Goal: Information Seeking & Learning: Learn about a topic

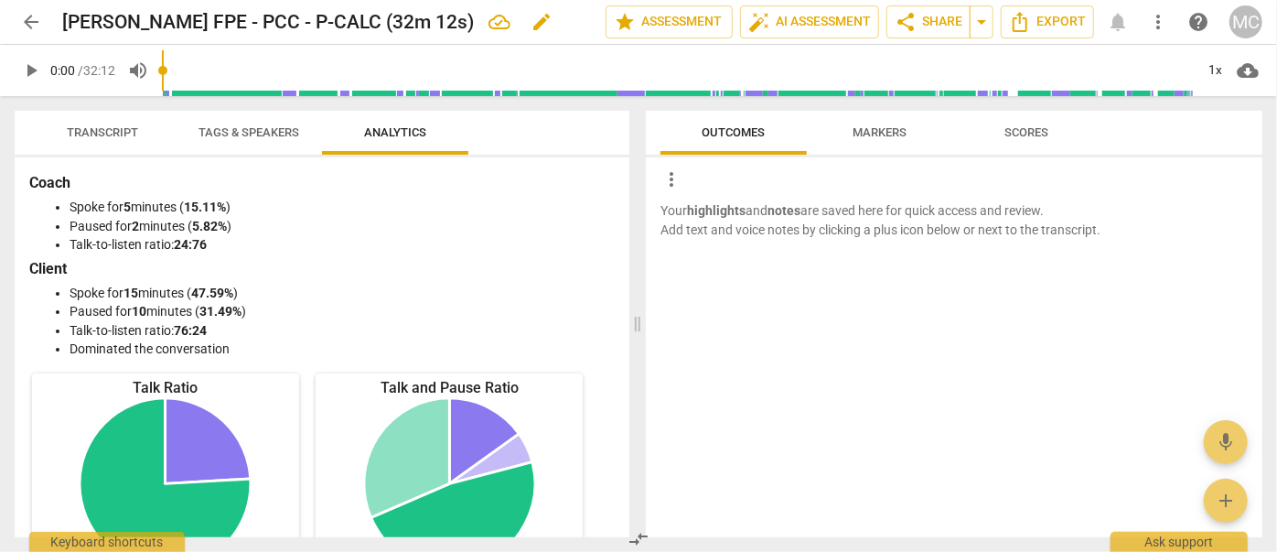
click at [85, 130] on span "Transcript" at bounding box center [102, 132] width 71 height 14
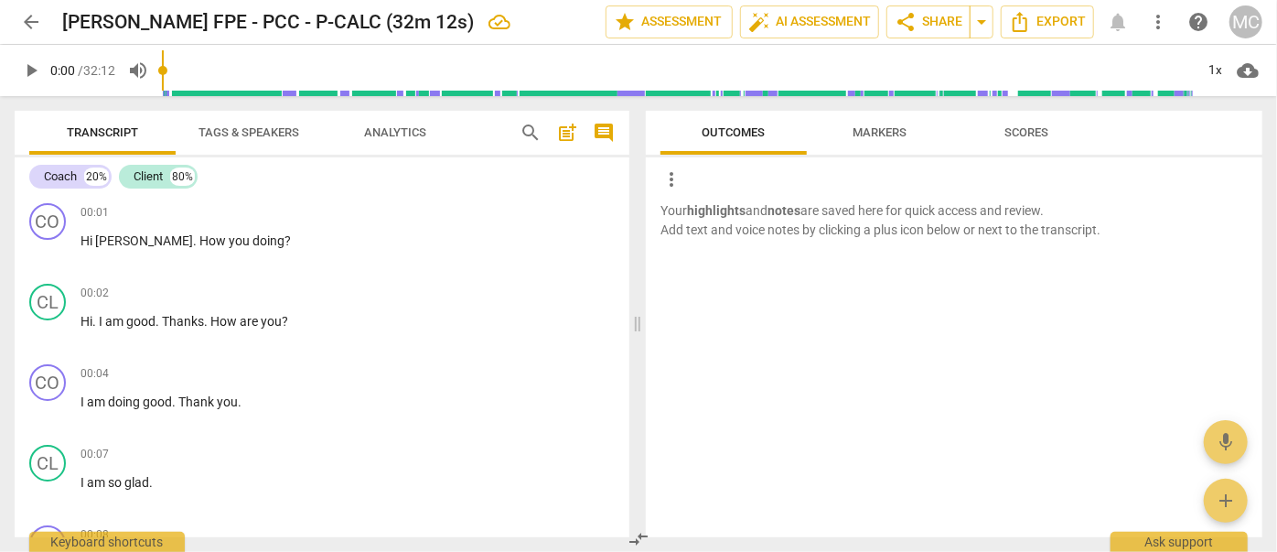
click at [23, 30] on span "arrow_back" at bounding box center [31, 22] width 22 height 22
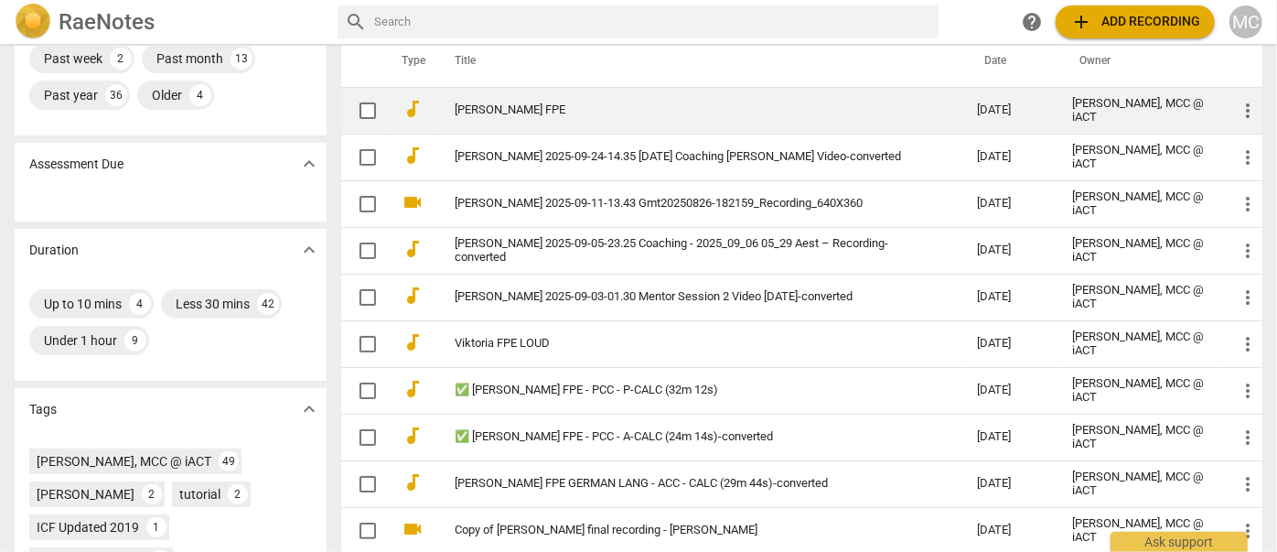
scroll to position [249, 0]
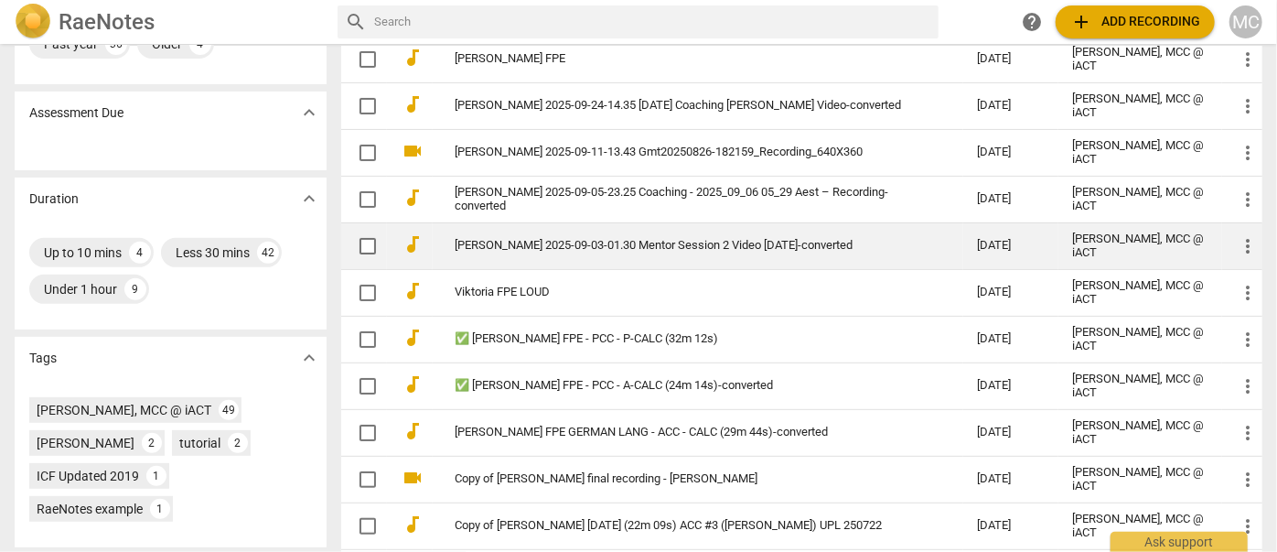
click at [509, 243] on link "[PERSON_NAME] 2025-09-03-01.30 Mentor Session 2 Video [DATE]-converted" at bounding box center [683, 246] width 457 height 14
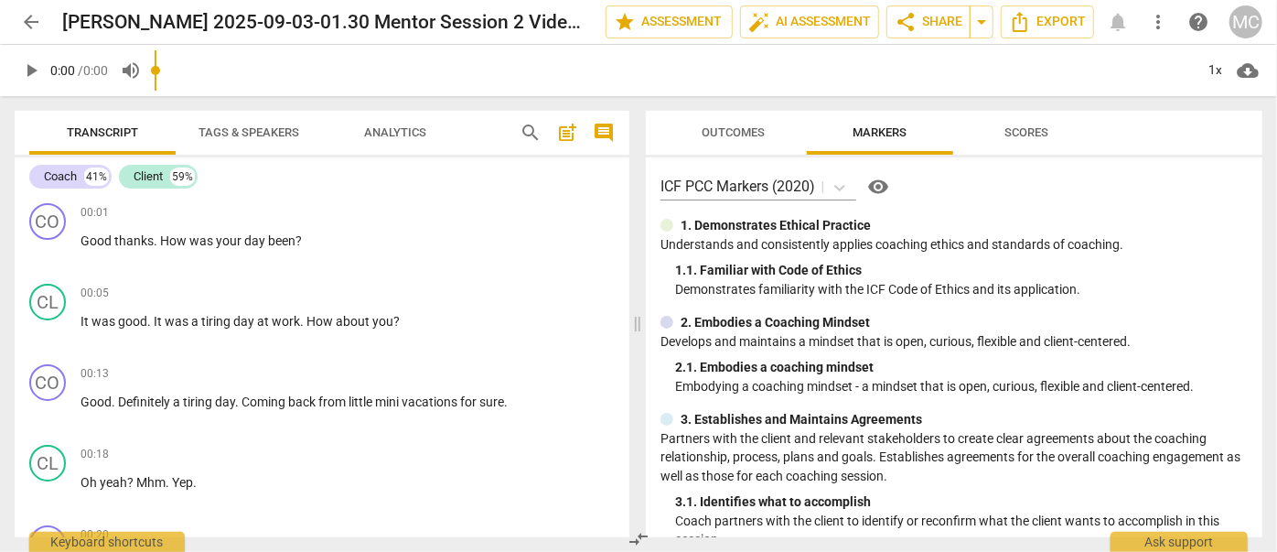
click at [24, 21] on span "arrow_back" at bounding box center [31, 22] width 22 height 22
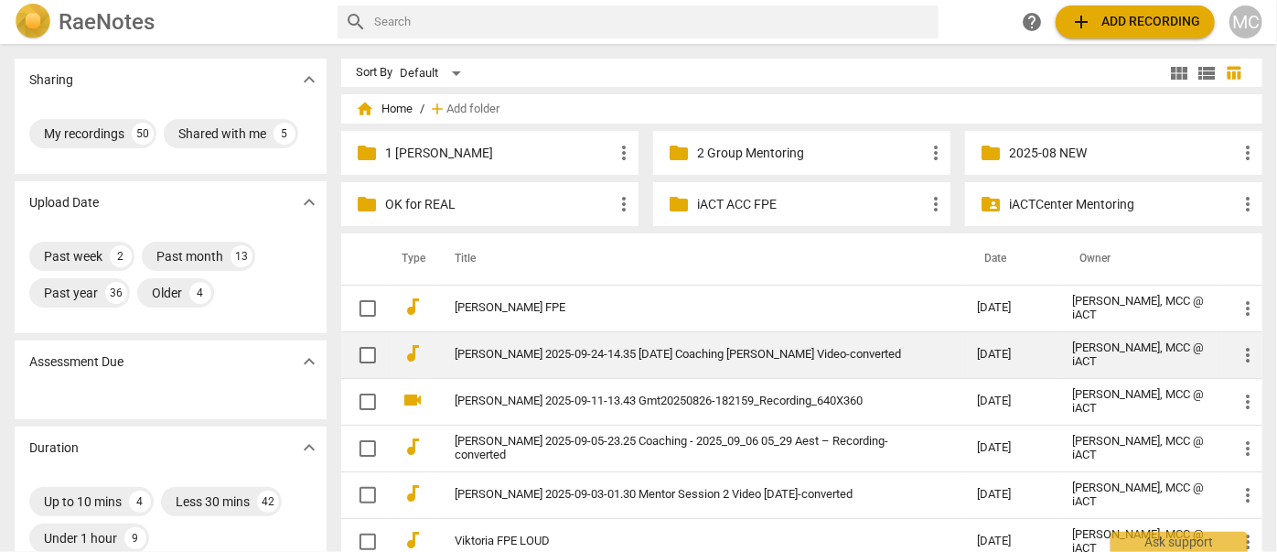
click at [531, 348] on link "[PERSON_NAME] 2025-09-24-14.35 [DATE] Coaching [PERSON_NAME] Video-converted" at bounding box center [683, 355] width 457 height 14
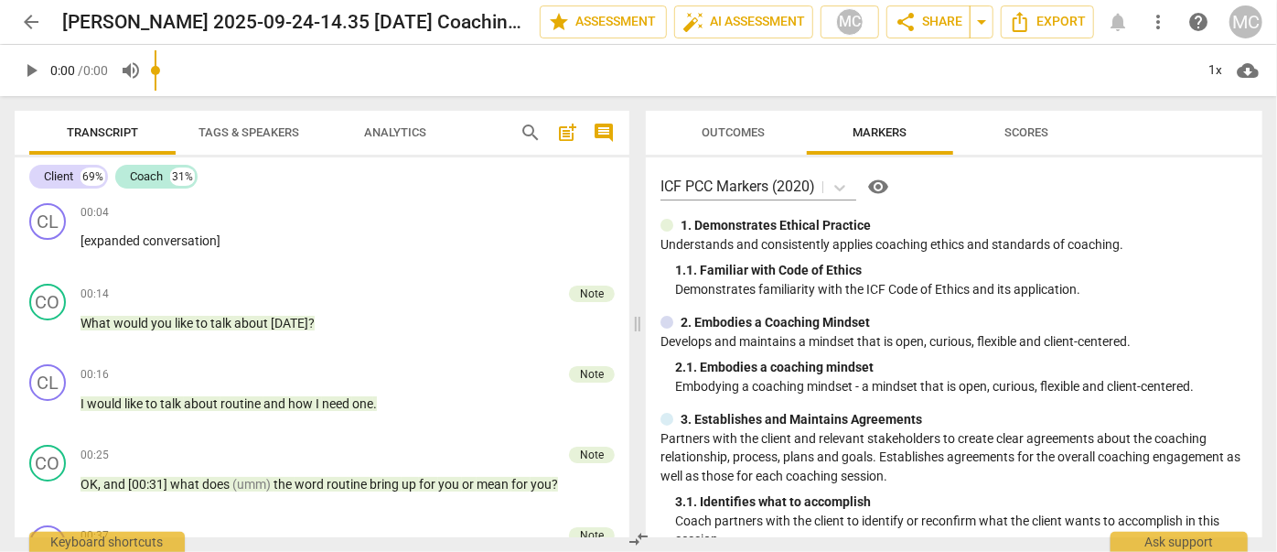
click at [392, 129] on span "Analytics" at bounding box center [395, 132] width 62 height 14
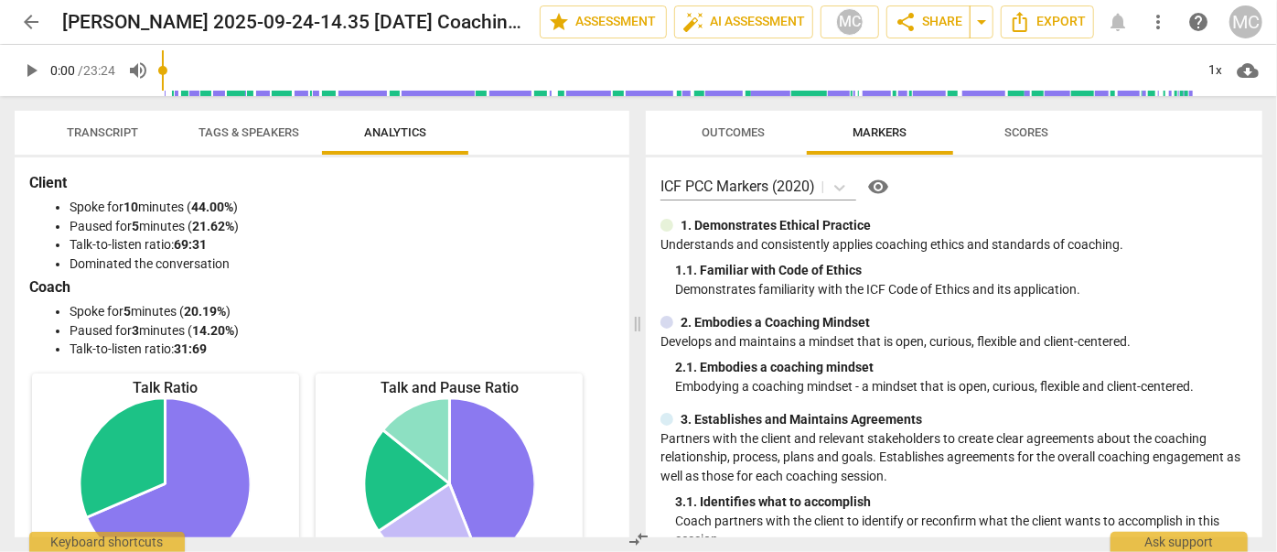
click at [99, 141] on span "Transcript" at bounding box center [102, 133] width 115 height 25
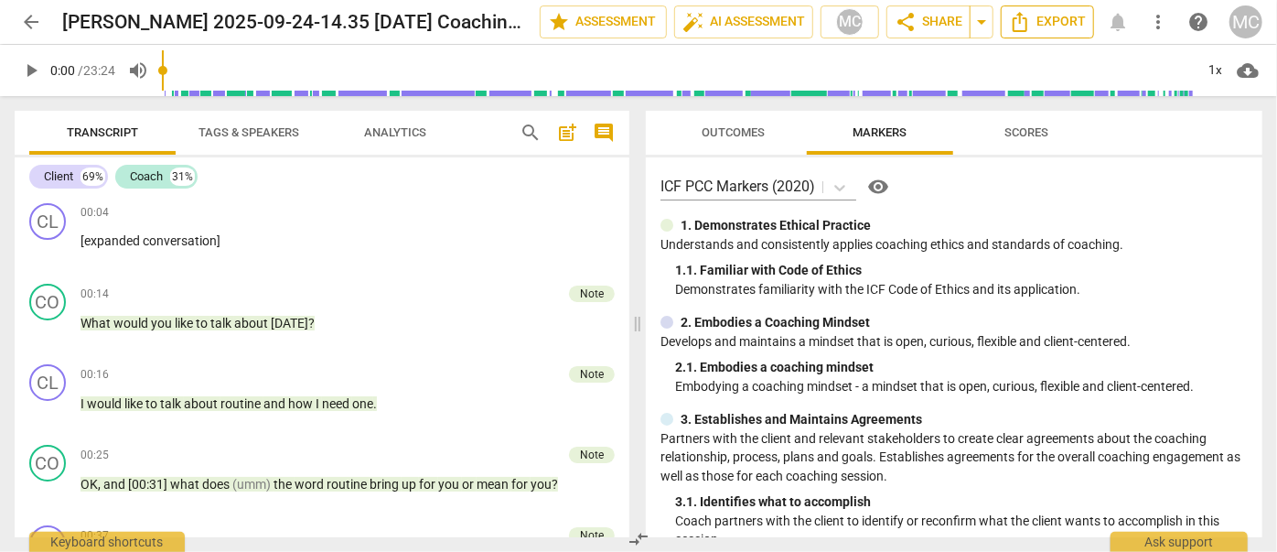
click at [1068, 17] on span "Export" at bounding box center [1047, 22] width 77 height 22
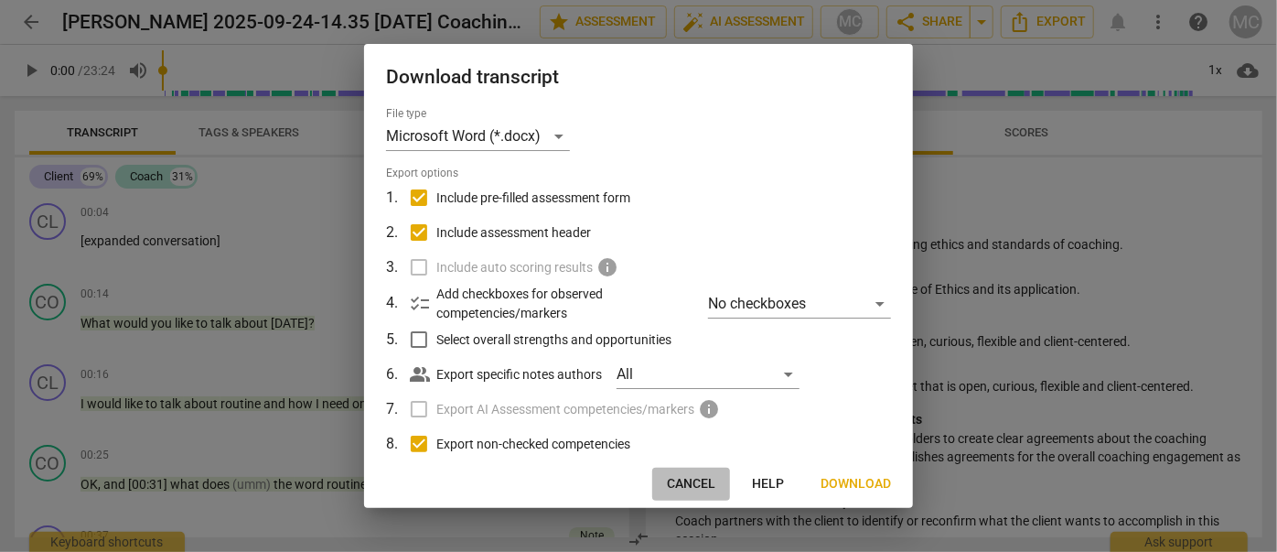
click at [703, 488] on span "Cancel" at bounding box center [691, 484] width 48 height 18
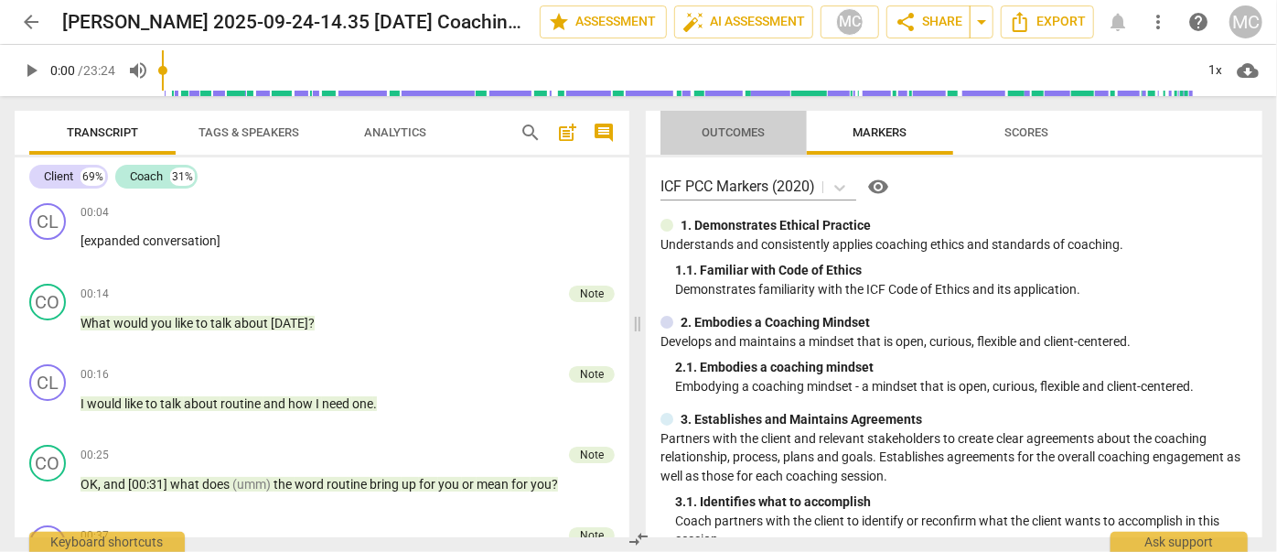
click at [754, 138] on span "Outcomes" at bounding box center [734, 132] width 63 height 14
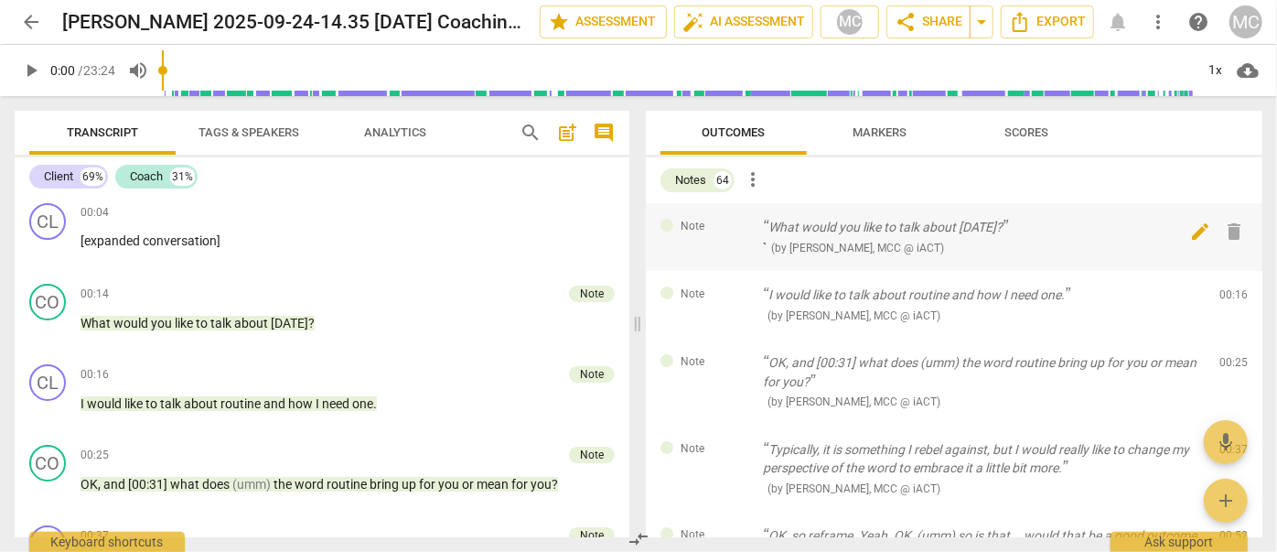
click at [1224, 232] on span "delete" at bounding box center [1235, 231] width 22 height 22
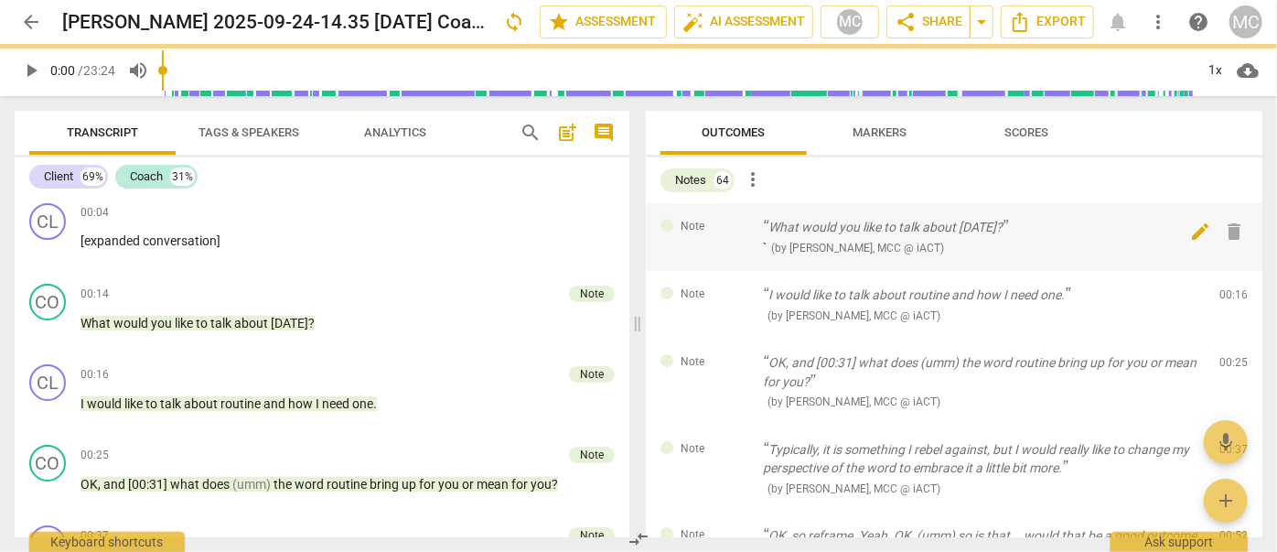
click at [1224, 232] on span "delete" at bounding box center [1235, 231] width 22 height 22
click at [1219, 271] on div "Note I would like to talk about routine and how I need one. ( by [PERSON_NAME],…" at bounding box center [954, 305] width 617 height 68
click at [1224, 288] on span "delete" at bounding box center [1235, 299] width 22 height 22
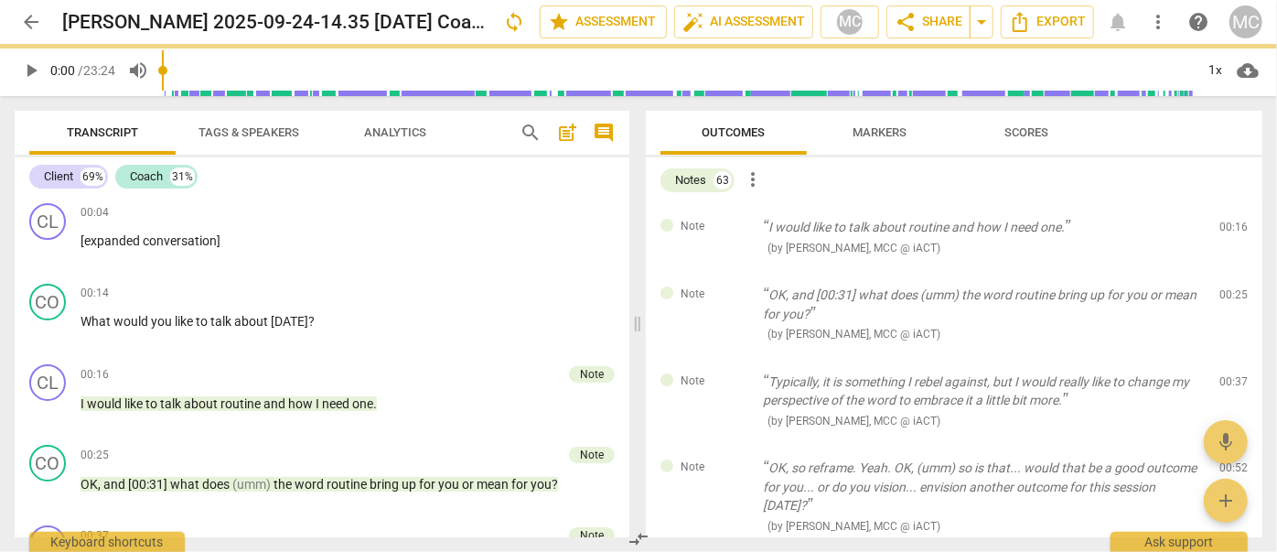
click at [1224, 232] on span "delete" at bounding box center [1235, 231] width 22 height 22
click at [1219, 271] on div "Note OK, and [00:31] what does (umm) the word routine bring up for you or mean …" at bounding box center [954, 314] width 617 height 87
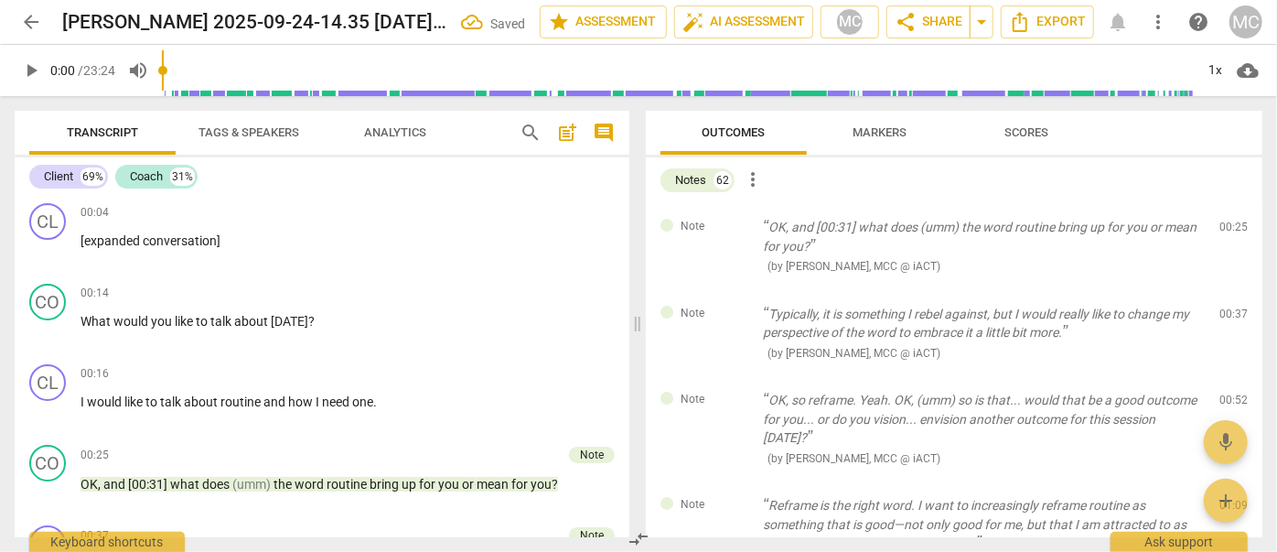
click at [1224, 232] on span "delete" at bounding box center [1235, 231] width 22 height 22
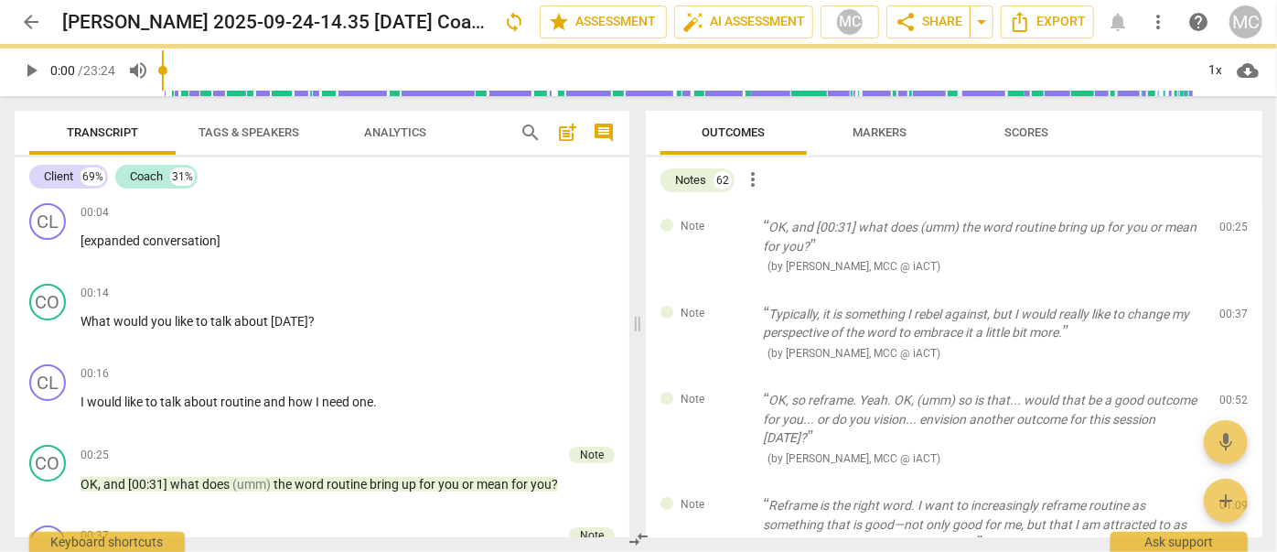
click at [1224, 232] on span "delete" at bounding box center [1235, 231] width 22 height 22
click at [1219, 290] on div "Note Typically, it is something I rebel against, but I would really like to cha…" at bounding box center [954, 333] width 617 height 87
click at [1224, 306] on span "delete" at bounding box center [1235, 317] width 22 height 22
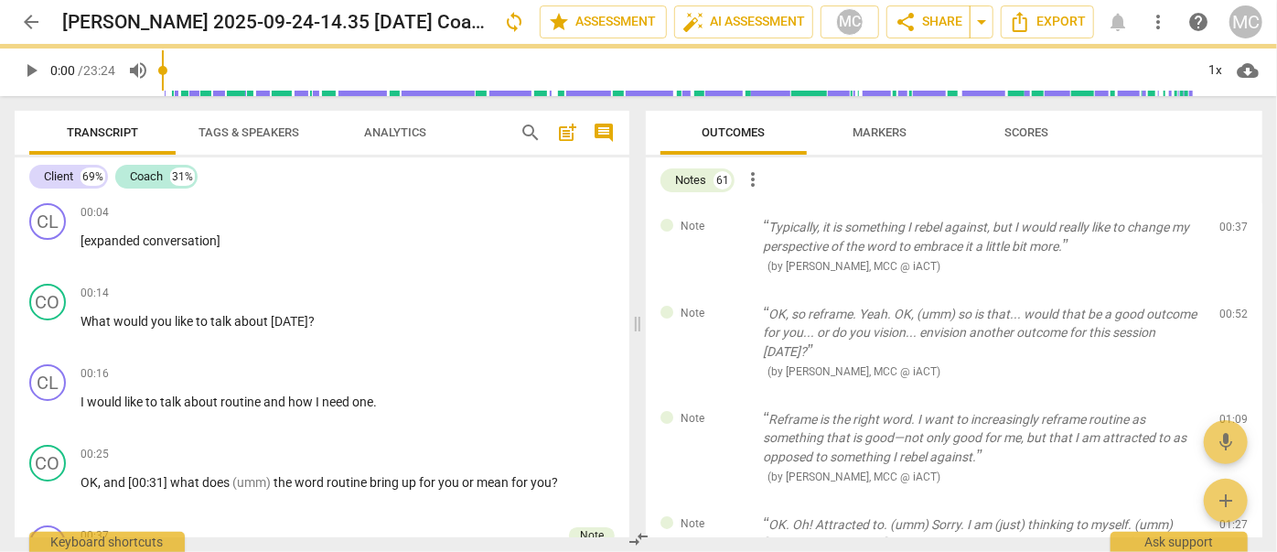
click at [1224, 232] on span "delete" at bounding box center [1235, 231] width 22 height 22
click at [1219, 290] on div "Note OK, so reframe. Yeah. OK, (umm) so is that... would that be a good outcome…" at bounding box center [954, 342] width 617 height 105
click at [1224, 306] on span "delete" at bounding box center [1235, 317] width 22 height 22
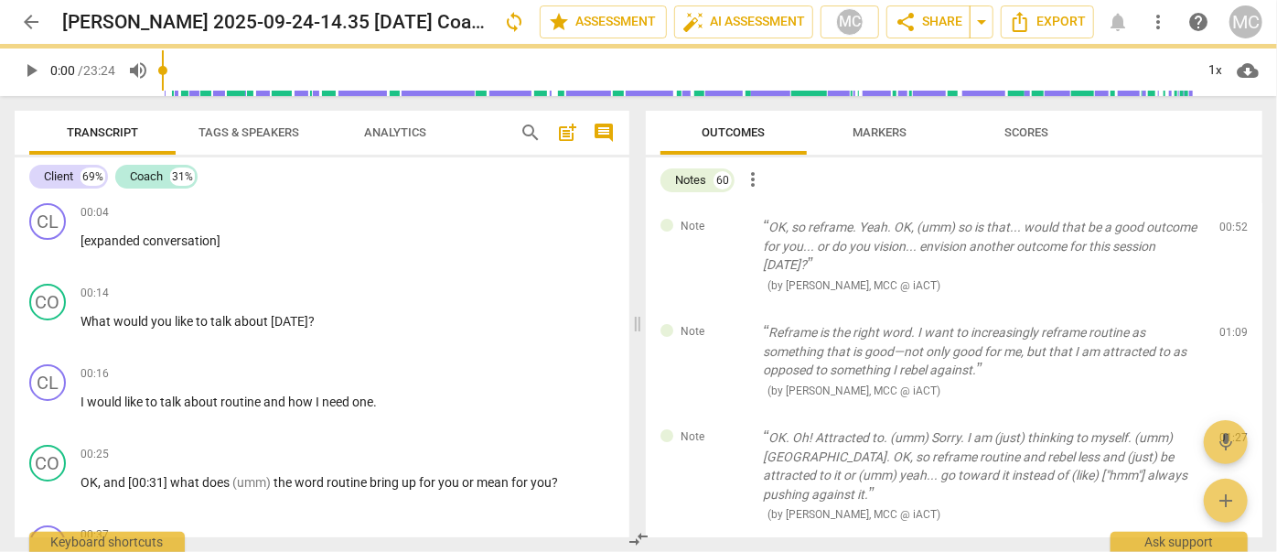
click at [1224, 232] on span "delete" at bounding box center [1235, 231] width 22 height 22
click at [1219, 308] on div "Note Reframe is the right word. I want to increasingly reframe routine as somet…" at bounding box center [954, 360] width 617 height 105
click at [1224, 326] on span "delete" at bounding box center [1235, 337] width 22 height 22
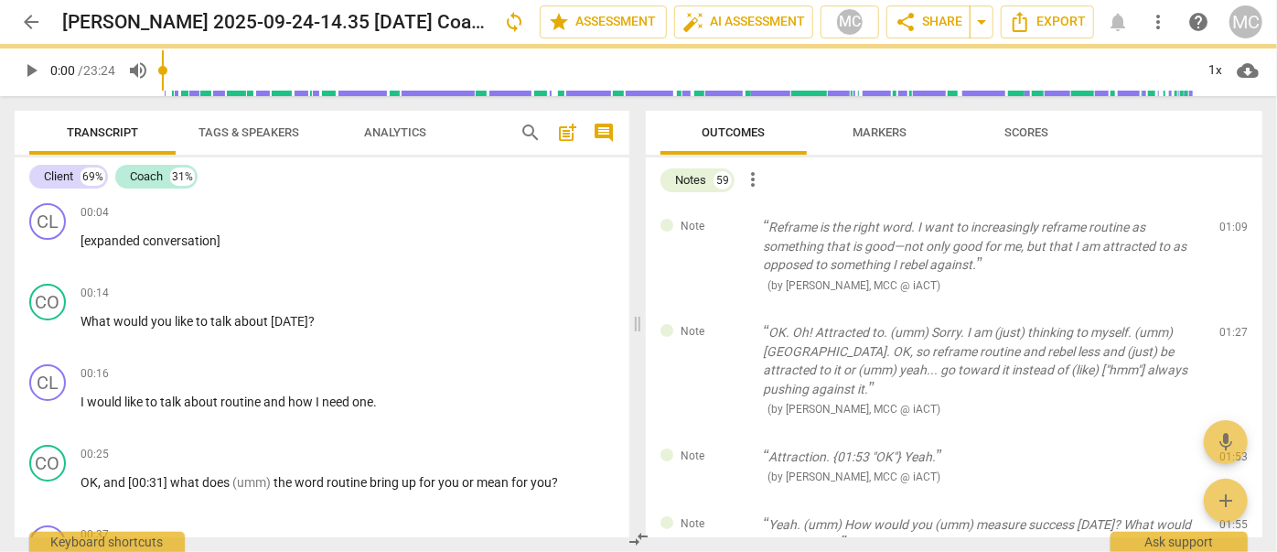
click at [1224, 232] on span "delete" at bounding box center [1235, 231] width 22 height 22
click at [1219, 308] on div "Note OK. Oh! Attracted to. (umm) Sorry. I am (just) thinking to myself. (umm) […" at bounding box center [954, 370] width 617 height 124
click at [1224, 326] on span "delete" at bounding box center [1235, 337] width 22 height 22
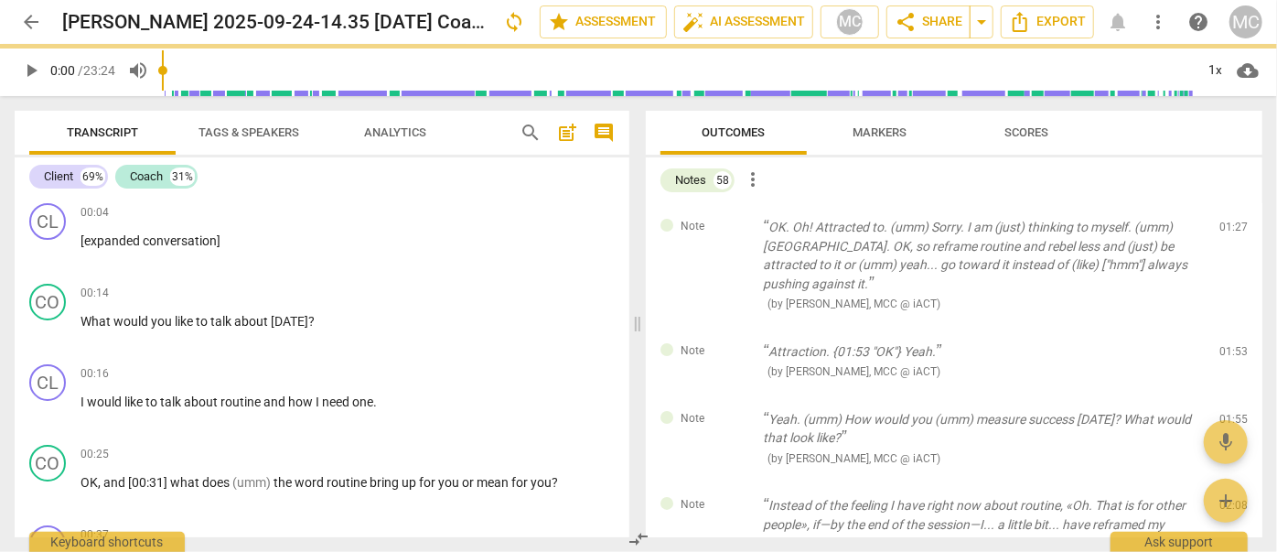
click at [1224, 232] on span "delete" at bounding box center [1235, 231] width 22 height 22
click at [1224, 344] on span "delete" at bounding box center [1235, 355] width 22 height 22
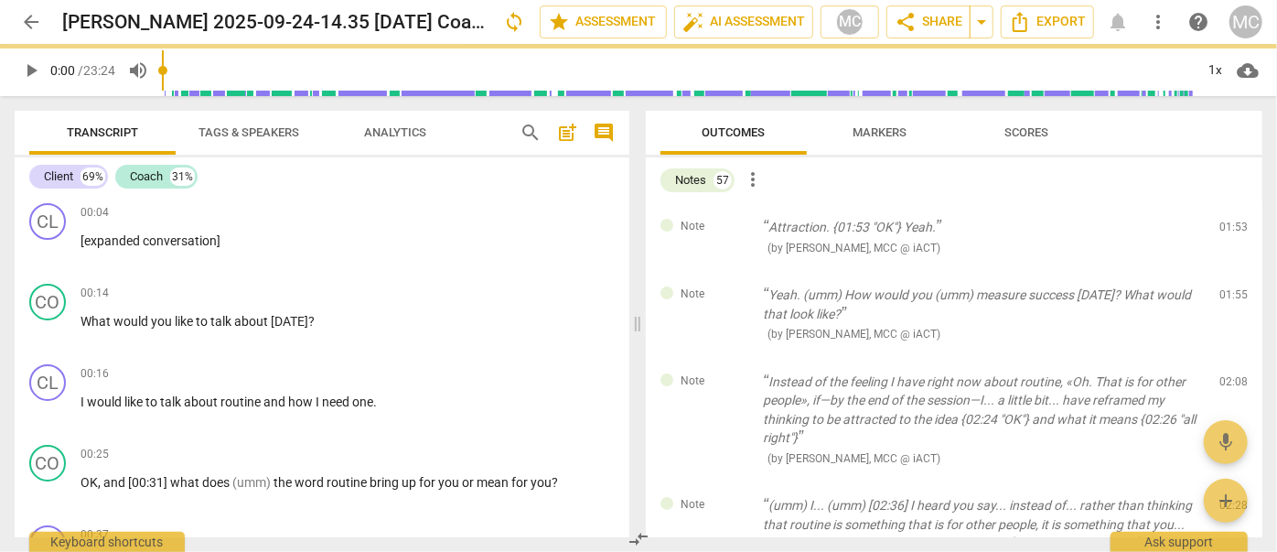
click at [1219, 271] on div "Note Yeah. (umm) How would you (umm) measure success [DATE]? What would that lo…" at bounding box center [954, 314] width 617 height 87
click at [1224, 288] on span "delete" at bounding box center [1235, 299] width 22 height 22
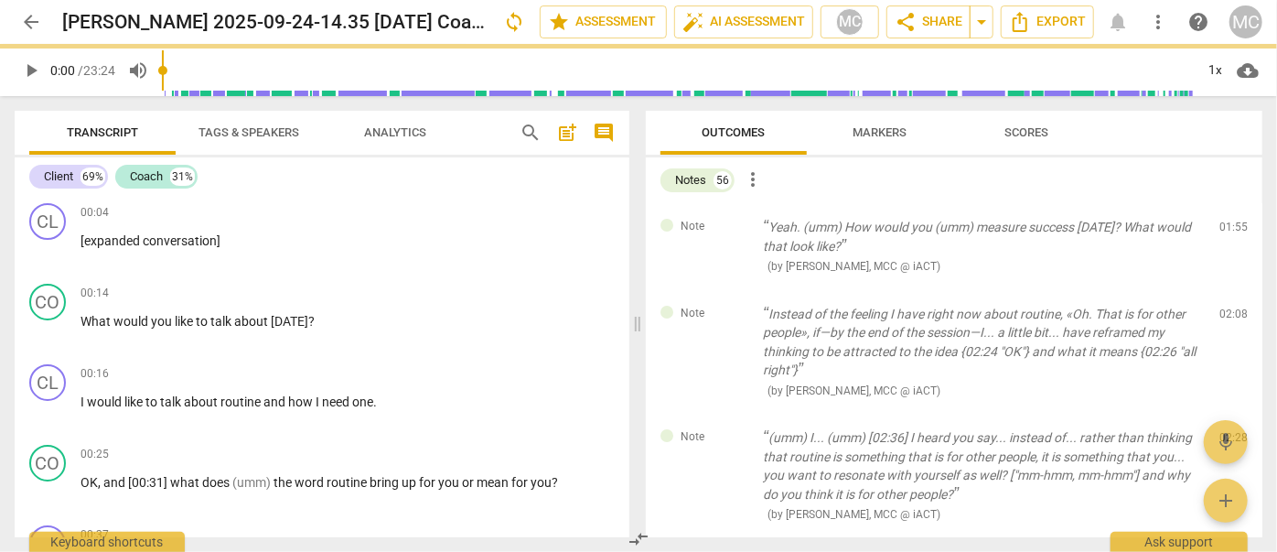
click at [1224, 232] on span "delete" at bounding box center [1235, 231] width 22 height 22
click at [1219, 290] on div "Note Instead of the feeling I have right now about routine, «Oh. That is for ot…" at bounding box center [954, 352] width 617 height 124
click at [1224, 306] on span "delete" at bounding box center [1235, 317] width 22 height 22
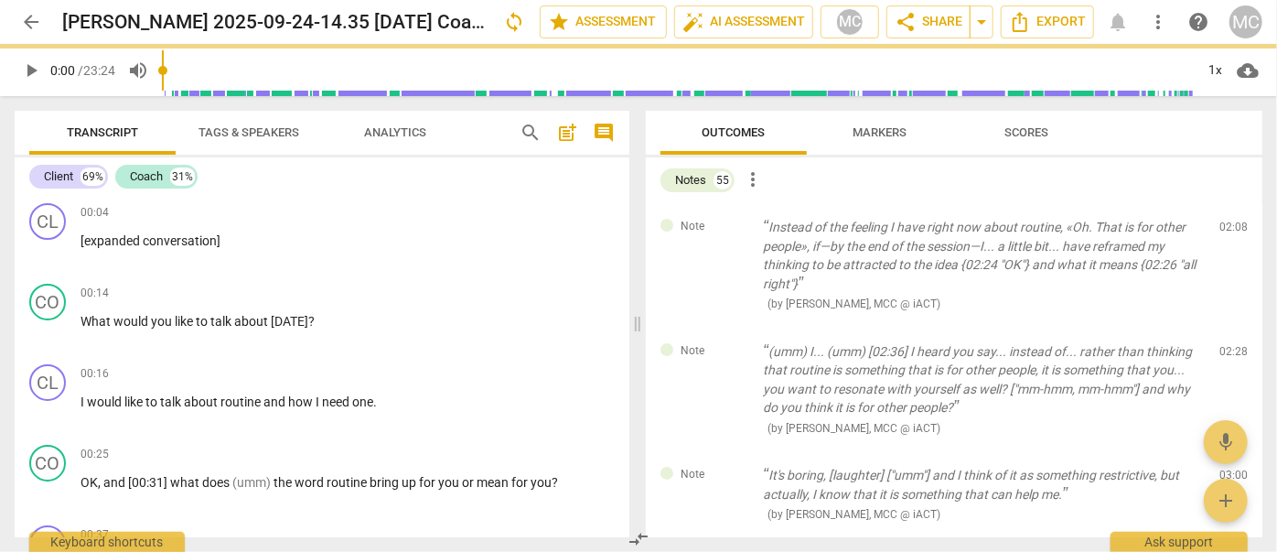
click at [1224, 232] on span "delete" at bounding box center [1235, 231] width 22 height 22
click at [1219, 327] on div "Note (umm) I... (umm) [02:36] I heard you say... instead of... rather than thin…" at bounding box center [954, 389] width 617 height 124
click at [1224, 344] on span "delete" at bounding box center [1235, 355] width 22 height 22
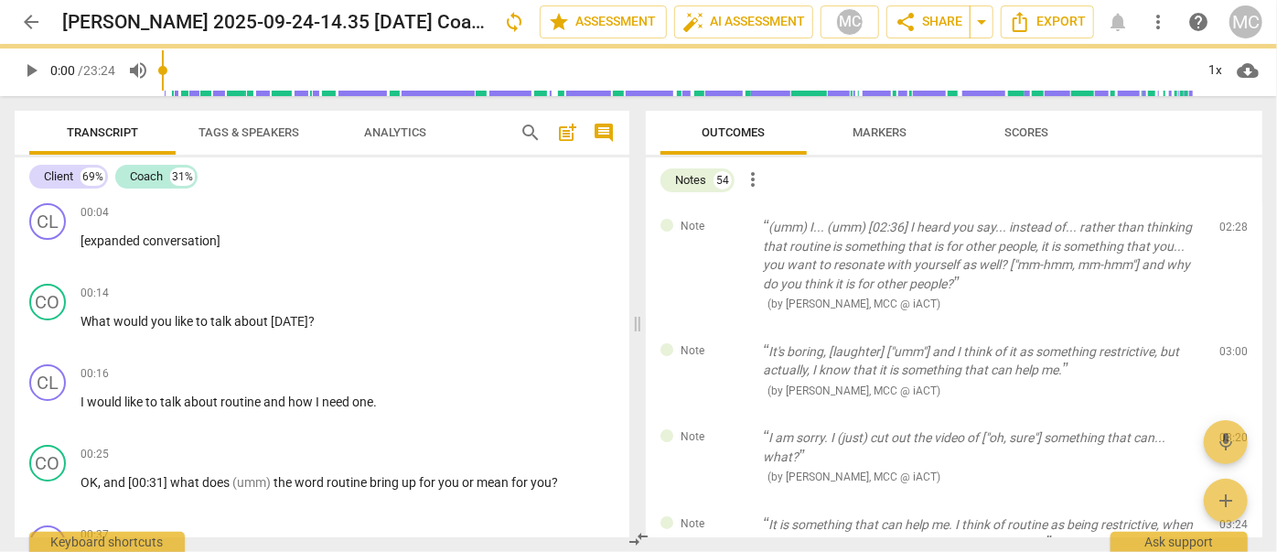
click at [1224, 232] on span "delete" at bounding box center [1235, 231] width 22 height 22
click at [1219, 327] on div "Note It's boring, [laughter] ["umm"] and I think of it as something restrictive…" at bounding box center [954, 370] width 617 height 87
click at [1224, 344] on span "delete" at bounding box center [1235, 355] width 22 height 22
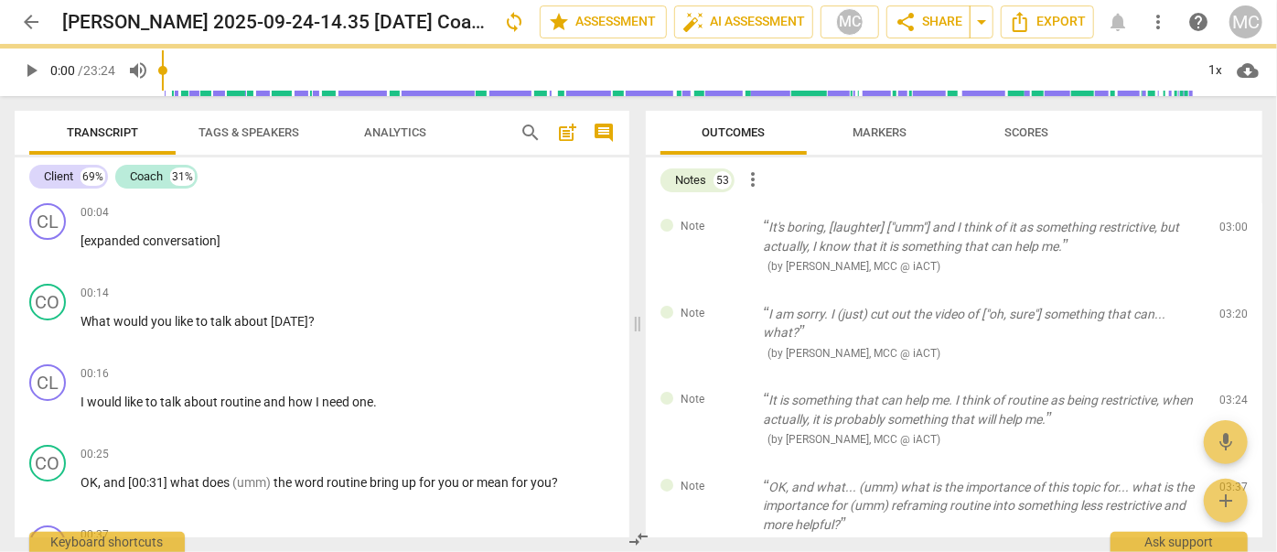
click at [1224, 232] on span "delete" at bounding box center [1235, 231] width 22 height 22
click at [1219, 290] on div "Note I am sorry. I (just) cut out the video of ["oh, sure"] something that can.…" at bounding box center [954, 333] width 617 height 87
click at [1224, 306] on span "delete" at bounding box center [1235, 317] width 22 height 22
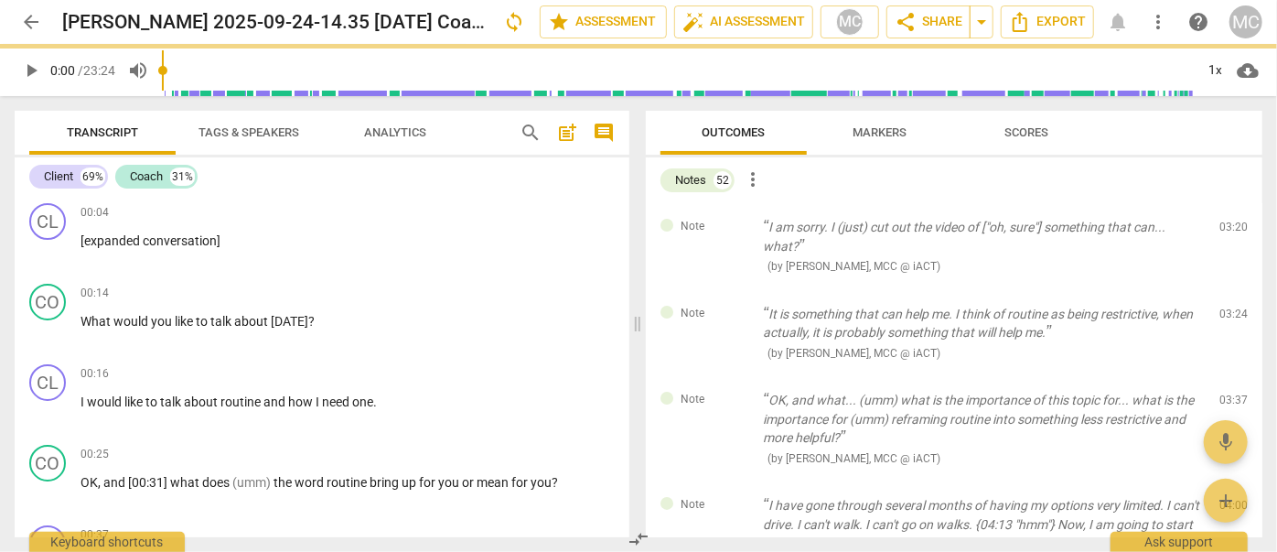
click at [1224, 232] on span "delete" at bounding box center [1235, 231] width 22 height 22
click at [1219, 290] on div "Note It is something that can help me. I think of routine as being restrictive,…" at bounding box center [954, 333] width 617 height 87
click at [1224, 306] on span "delete" at bounding box center [1235, 317] width 22 height 22
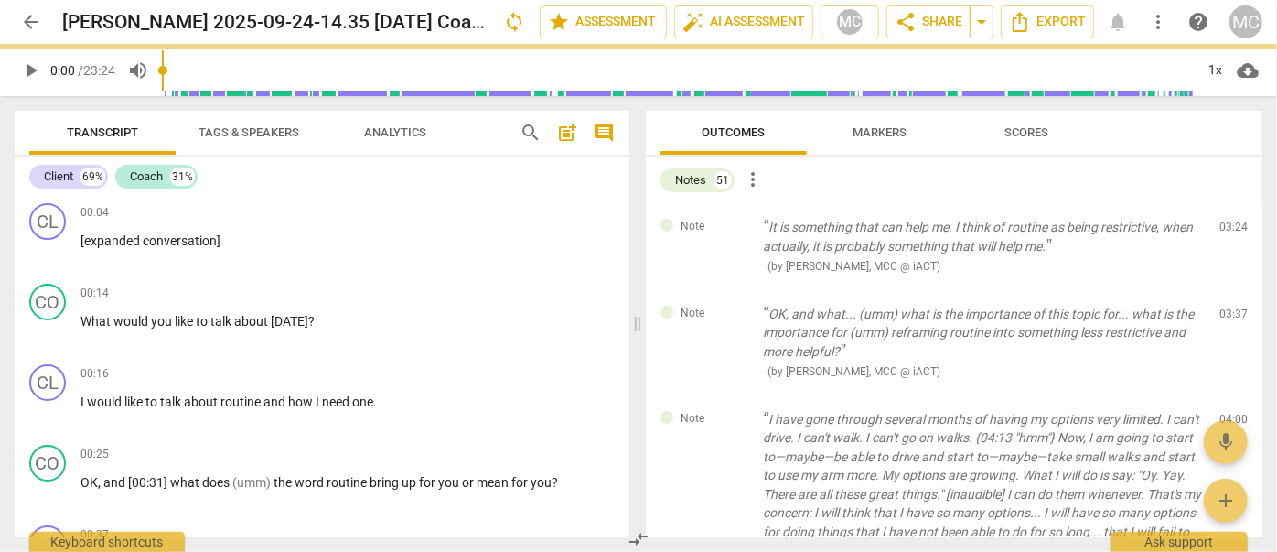
click at [1224, 232] on span "delete" at bounding box center [1235, 231] width 22 height 22
click at [1219, 290] on div "Note OK, and what... (umm) what is the importance of this topic for... what is …" at bounding box center [954, 342] width 617 height 105
click at [1224, 306] on span "delete" at bounding box center [1235, 317] width 22 height 22
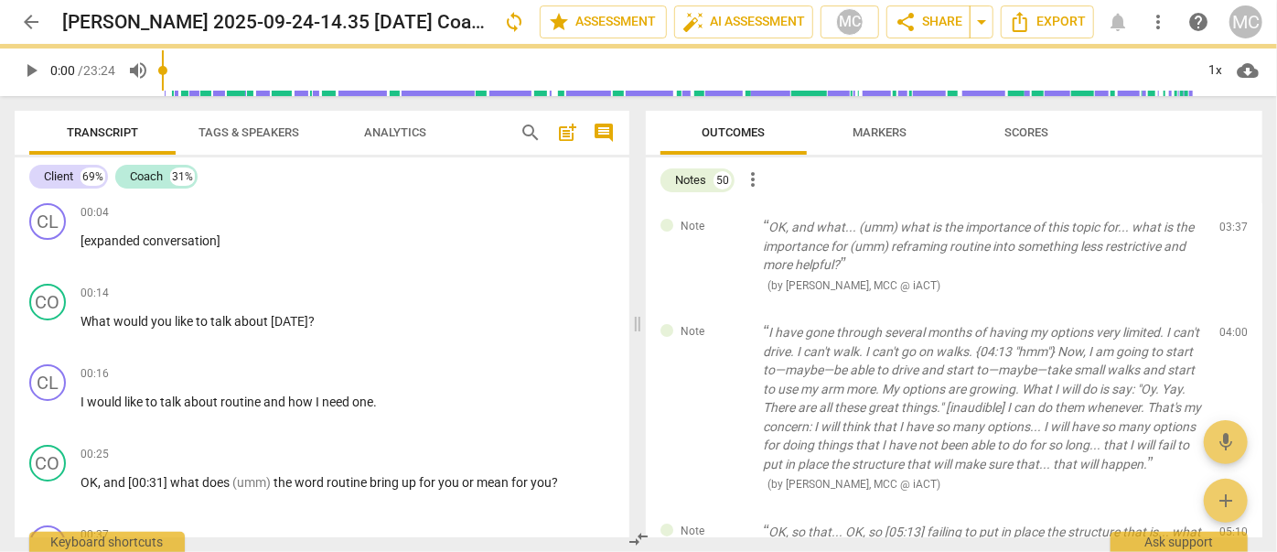
click at [1224, 232] on span "delete" at bounding box center [1235, 231] width 22 height 22
click at [1219, 308] on div "Note I have gone through several months of having my options very limited. I ca…" at bounding box center [954, 407] width 617 height 199
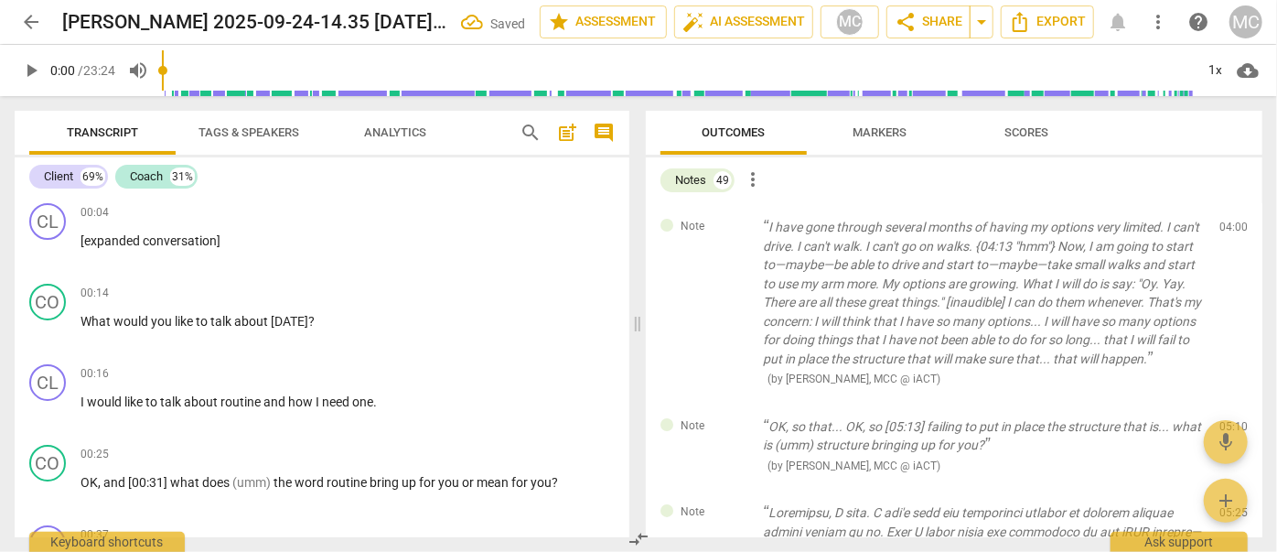
click at [1224, 232] on span "delete" at bounding box center [1235, 231] width 22 height 22
click at [1219, 403] on div "Note OK, so that... OK, so [05:13] failing to put in place the structure that i…" at bounding box center [954, 446] width 617 height 87
click at [1224, 419] on span "delete" at bounding box center [1235, 430] width 22 height 22
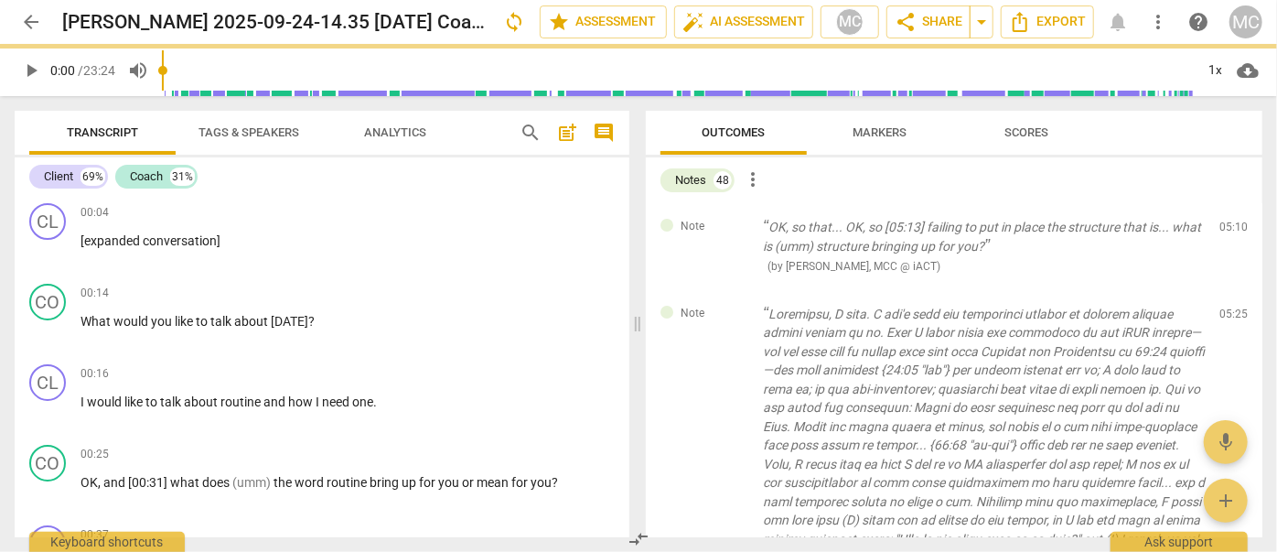
click at [1224, 232] on span "delete" at bounding box center [1235, 231] width 22 height 22
click at [1219, 290] on div "Note ( by [PERSON_NAME], MCC @ iACT ) 05:25 edit delete" at bounding box center [954, 455] width 617 height 330
click at [1224, 306] on span "delete" at bounding box center [1235, 317] width 22 height 22
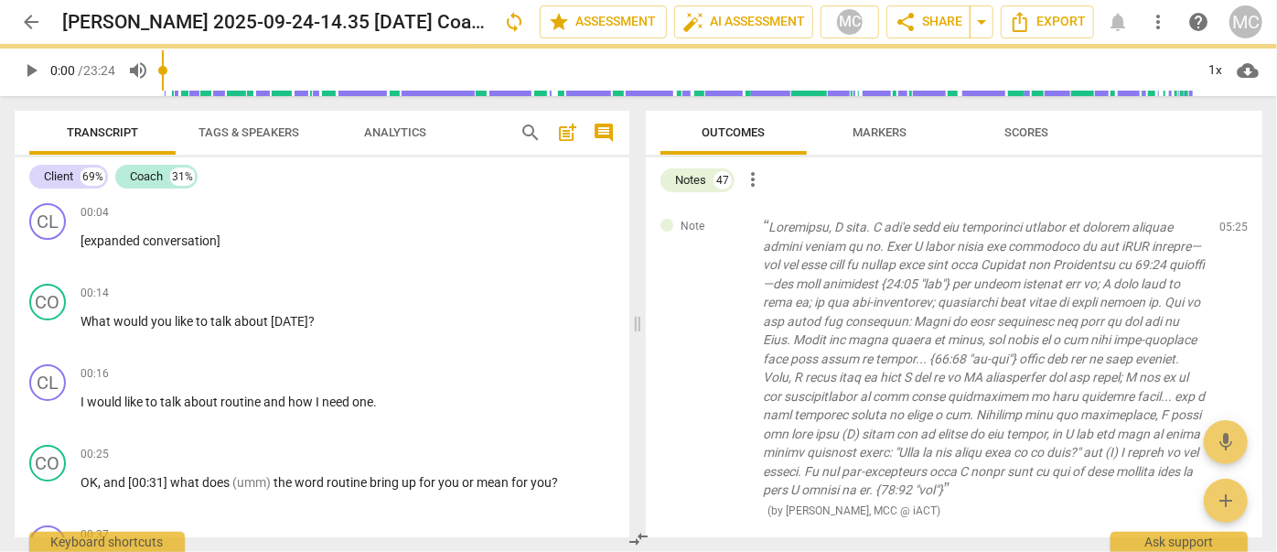
click at [1224, 232] on span "delete" at bounding box center [1235, 231] width 22 height 22
click at [1224, 551] on span "delete" at bounding box center [1235, 562] width 22 height 22
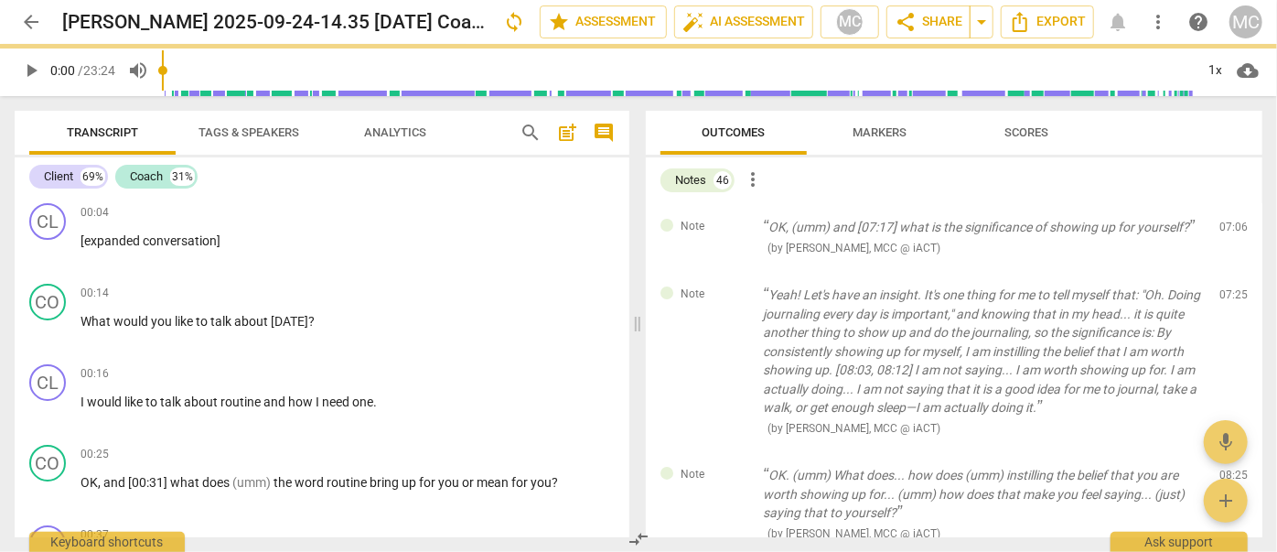
click at [1224, 232] on span "delete" at bounding box center [1235, 231] width 22 height 22
click at [1219, 271] on div "Note Yeah! Let's have an insight. It's one thing for me to tell myself that: "O…" at bounding box center [954, 361] width 617 height 180
click at [1224, 288] on span "delete" at bounding box center [1235, 299] width 22 height 22
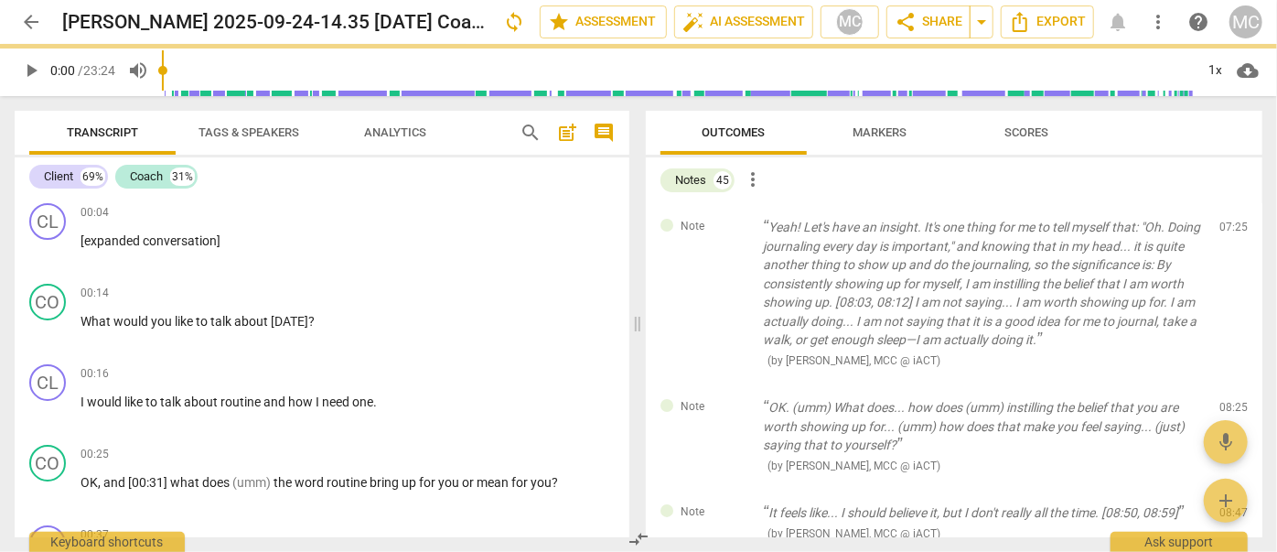
click at [1224, 232] on span "delete" at bounding box center [1235, 231] width 22 height 22
click at [1219, 383] on div "Note OK. (umm) What does... how does (umm) instilling the belief that you are w…" at bounding box center [954, 435] width 617 height 105
click at [1224, 401] on span "delete" at bounding box center [1235, 412] width 22 height 22
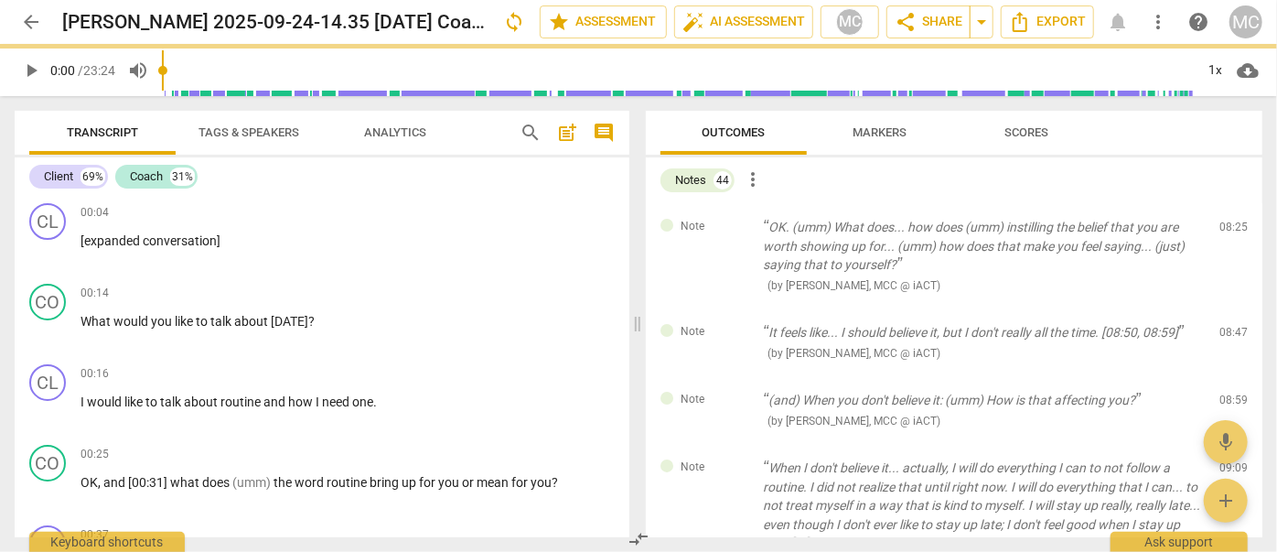
click at [1224, 232] on span "delete" at bounding box center [1235, 231] width 22 height 22
click at [1219, 308] on div "Note It feels like... I should believe it, but I don't really all the time. [08…" at bounding box center [954, 342] width 617 height 68
click at [1224, 326] on span "delete" at bounding box center [1235, 337] width 22 height 22
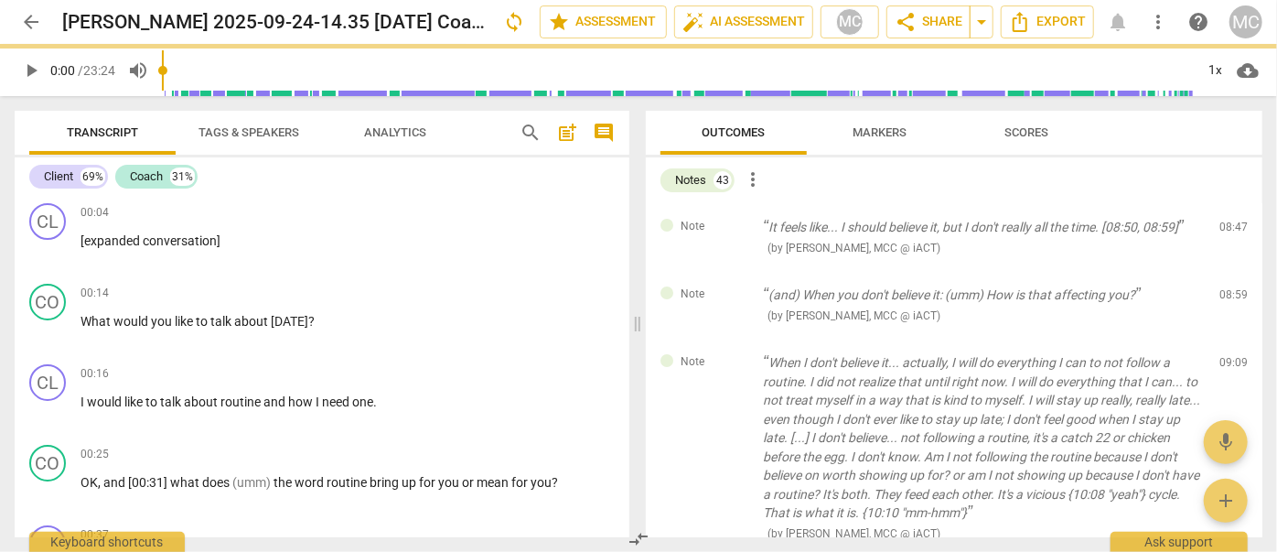
click at [1224, 232] on span "delete" at bounding box center [1235, 231] width 22 height 22
click at [1219, 271] on div "Note (and) When you don't believe it: (umm) How is that affecting you? ( by [PE…" at bounding box center [954, 305] width 617 height 68
click at [1224, 288] on span "delete" at bounding box center [1235, 299] width 22 height 22
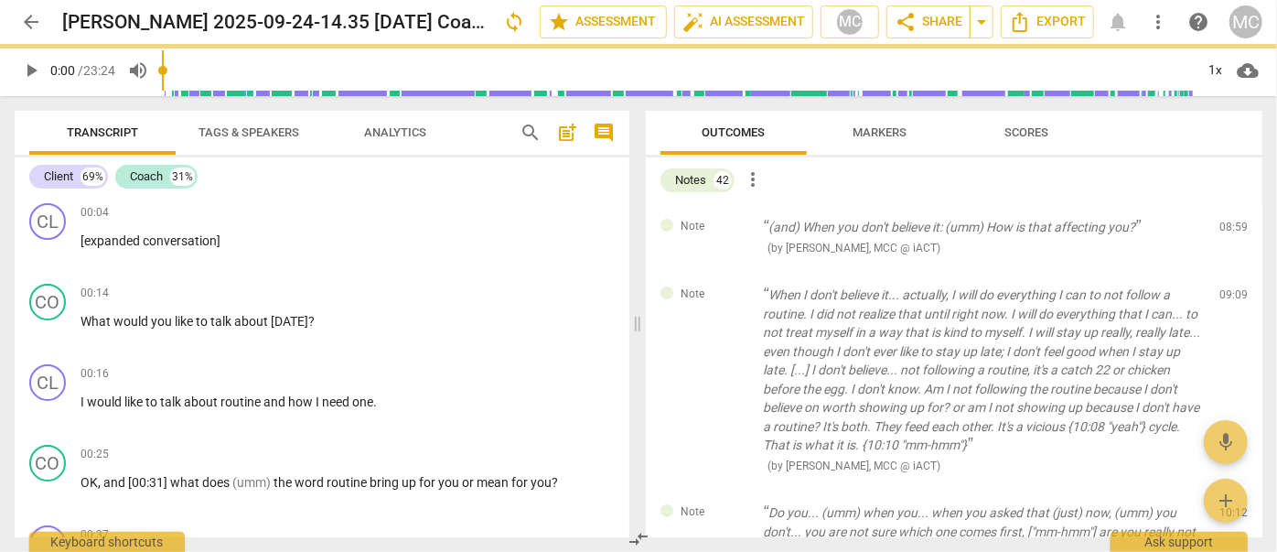
click at [1224, 232] on span "delete" at bounding box center [1235, 231] width 22 height 22
click at [1219, 271] on div "Note When I don't believe it... actually, I will do everything I can to not fol…" at bounding box center [954, 380] width 617 height 218
click at [1224, 288] on span "delete" at bounding box center [1235, 299] width 22 height 22
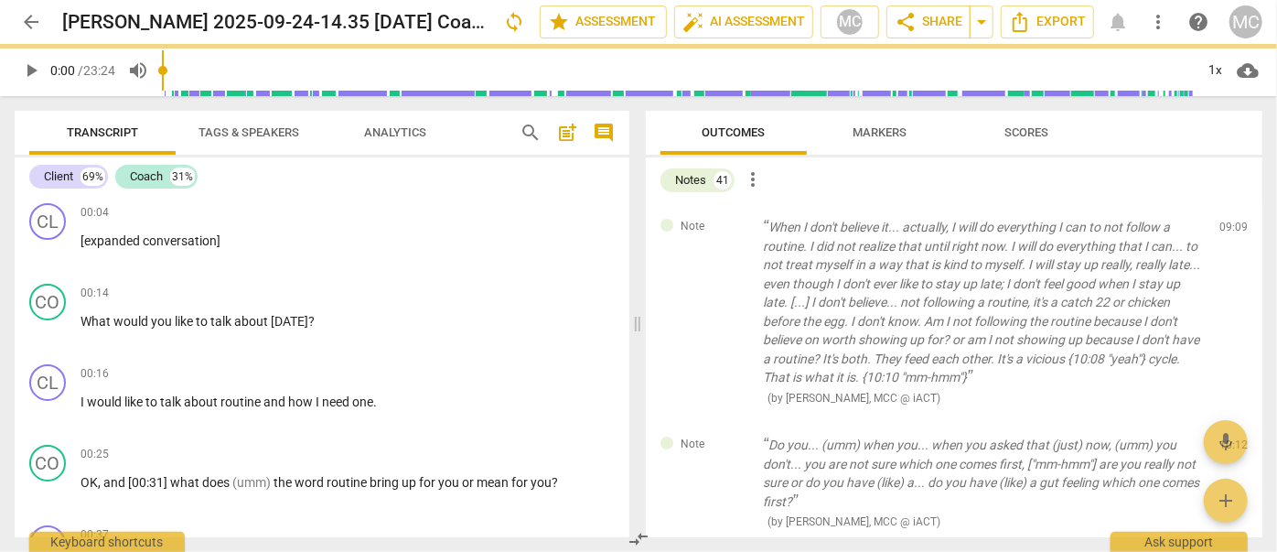
click at [1224, 232] on span "delete" at bounding box center [1235, 231] width 22 height 22
click at [1219, 421] on div "Note Do you... (umm) when you... when you asked that (just) now, (umm) you don'…" at bounding box center [954, 483] width 617 height 124
click at [1224, 438] on span "delete" at bounding box center [1235, 449] width 22 height 22
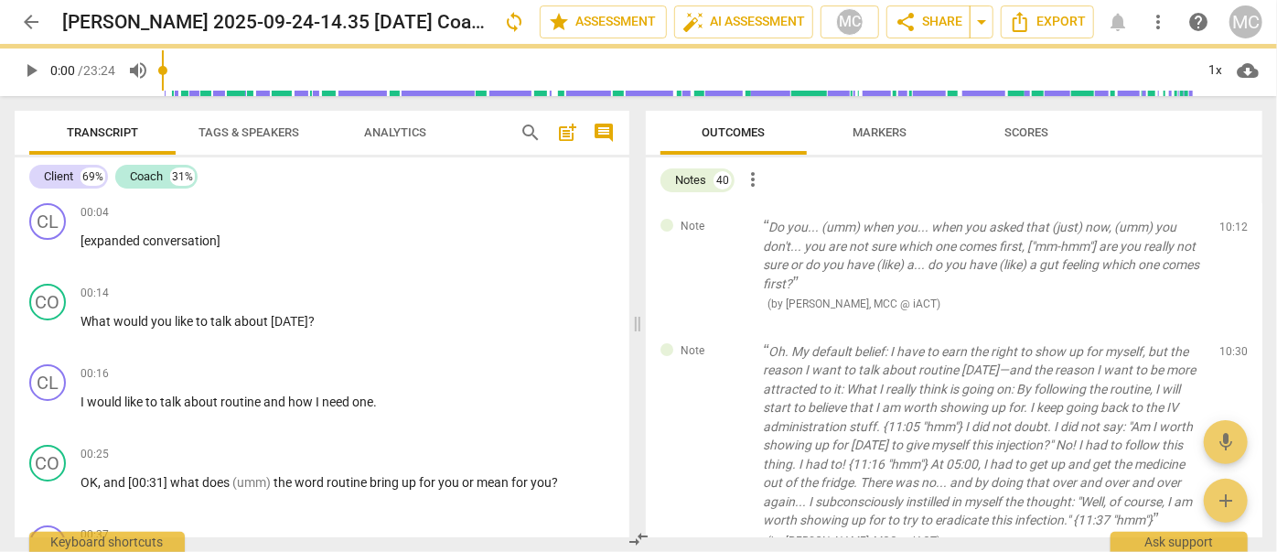
click at [1224, 232] on span "delete" at bounding box center [1235, 231] width 22 height 22
click at [1219, 327] on div "Note Oh. My default belief: I have to earn the right to show up for myself, but…" at bounding box center [954, 445] width 617 height 237
click at [1224, 344] on span "delete" at bounding box center [1235, 355] width 22 height 22
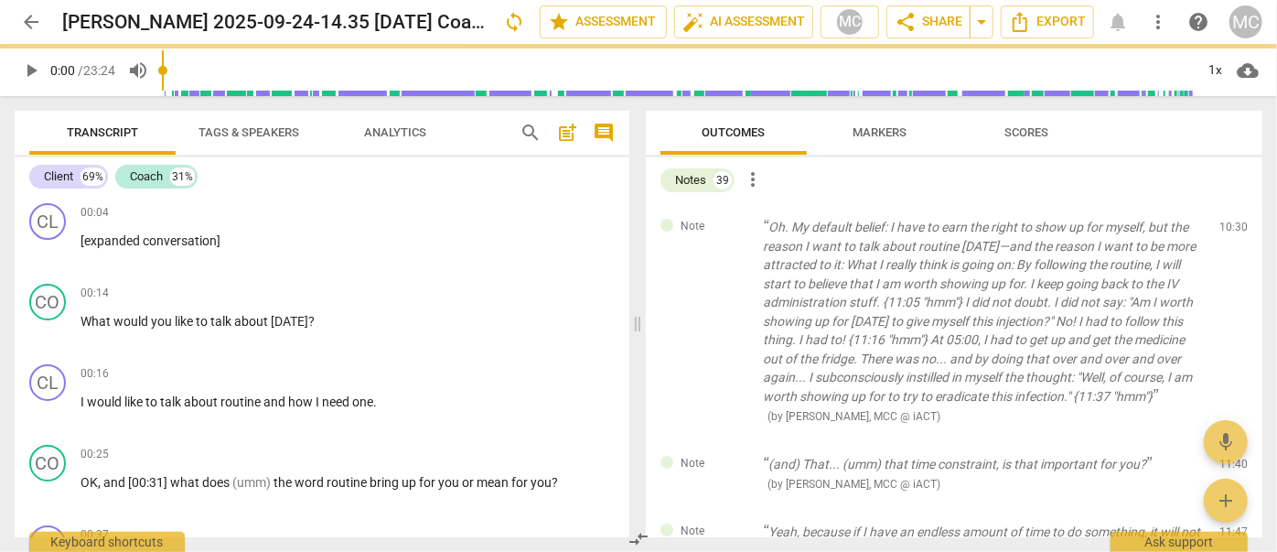
click at [1224, 232] on span "delete" at bounding box center [1235, 231] width 22 height 22
click at [1219, 440] on div "Note (and) That... (umm) that time constraint, is that important for you? ( by …" at bounding box center [954, 474] width 617 height 68
click at [1224, 456] on span "delete" at bounding box center [1235, 467] width 22 height 22
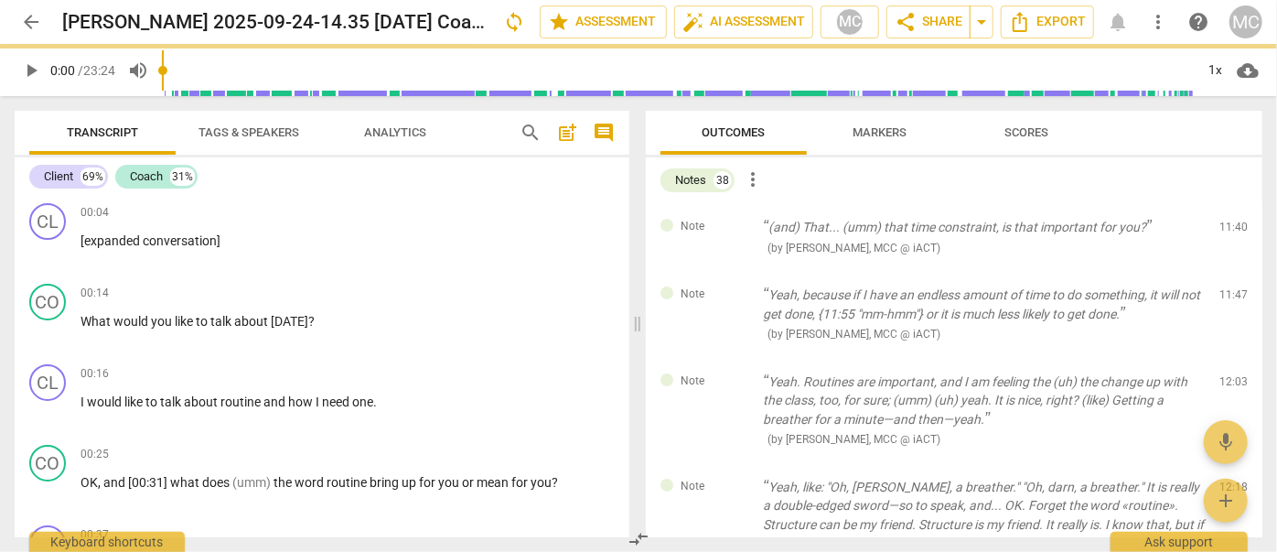
click at [1224, 232] on span "delete" at bounding box center [1235, 231] width 22 height 22
click at [1219, 271] on div "Note Yeah, because if I have an endless amount of time to do something, it will…" at bounding box center [954, 314] width 617 height 87
click at [1224, 288] on span "delete" at bounding box center [1235, 299] width 22 height 22
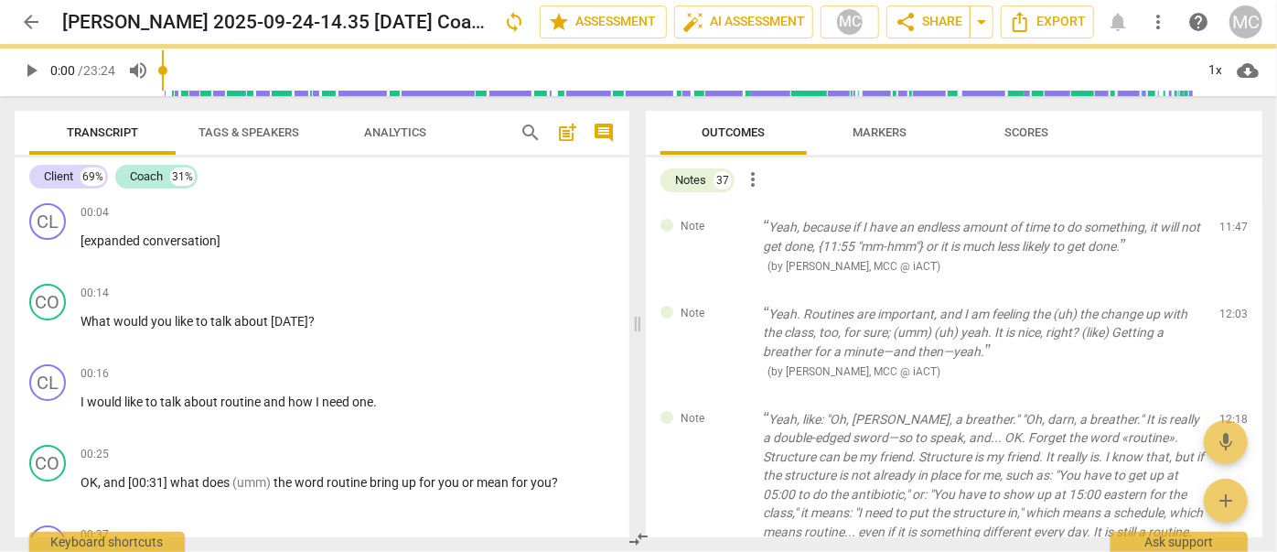
click at [1224, 232] on span "delete" at bounding box center [1235, 231] width 22 height 22
click at [1219, 290] on div "Note Yeah. Routines are important, and I am feeling the (uh) the change up with…" at bounding box center [954, 342] width 617 height 105
click at [1224, 306] on span "delete" at bounding box center [1235, 317] width 22 height 22
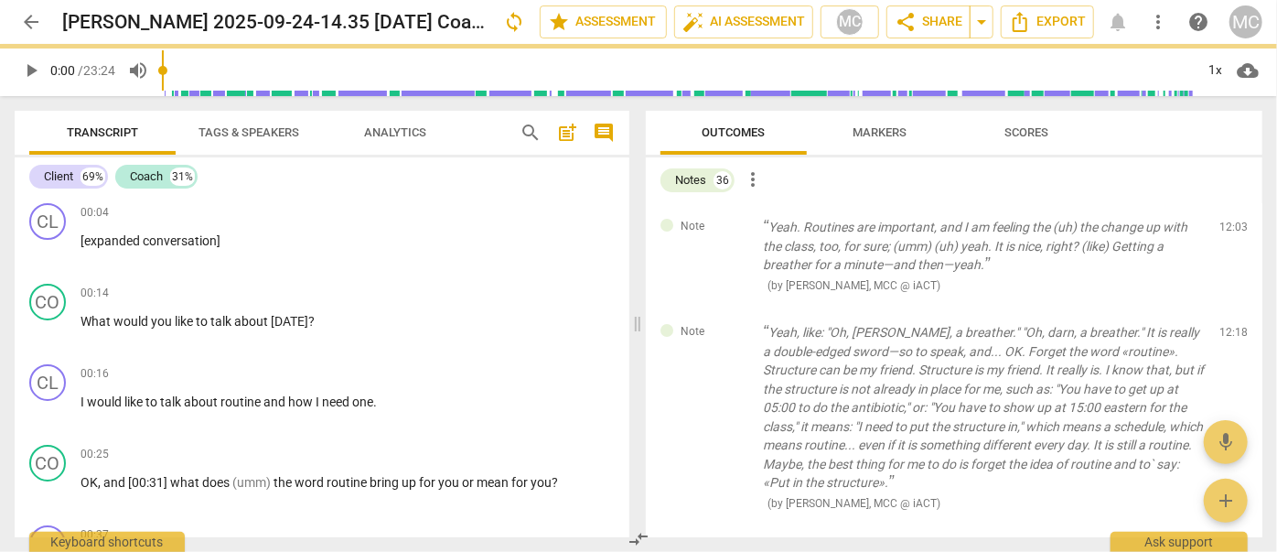
click at [1224, 232] on span "delete" at bounding box center [1235, 231] width 22 height 22
click at [1219, 308] on div "Note Yeah, like: "Oh, [PERSON_NAME], a breather." "Oh, darn, a breather." It is…" at bounding box center [954, 417] width 617 height 218
click at [1224, 326] on span "delete" at bounding box center [1235, 337] width 22 height 22
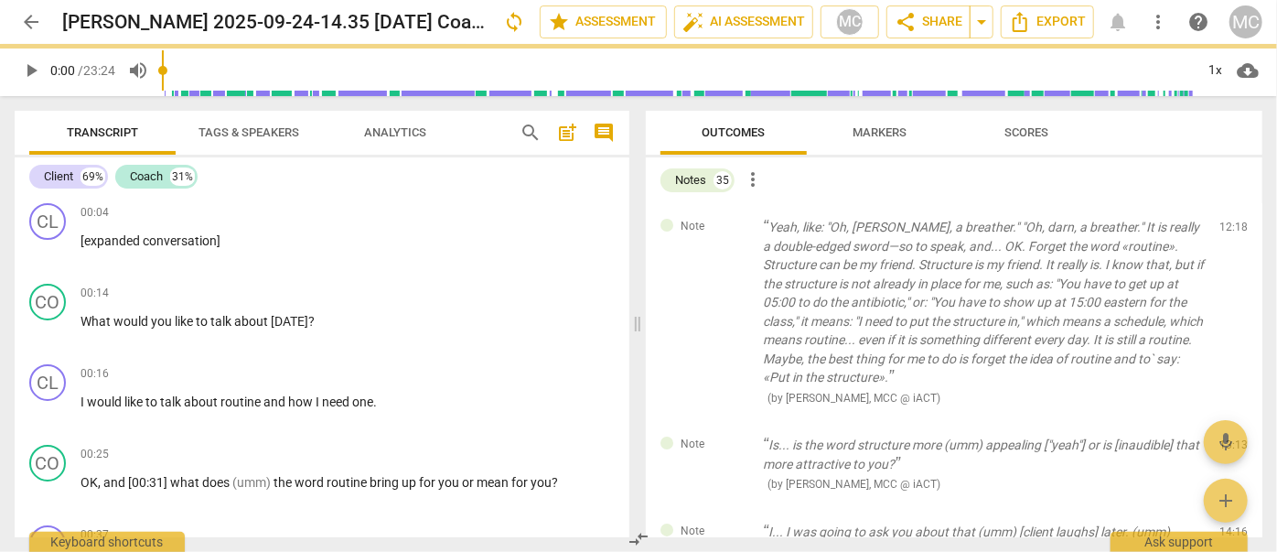
click at [1224, 232] on span "delete" at bounding box center [1235, 231] width 22 height 22
click at [1219, 421] on div "Note Is... is the word structure more (umm) appealing ["yeah"] or is [inaudible…" at bounding box center [954, 464] width 617 height 87
click at [1224, 438] on span "delete" at bounding box center [1235, 449] width 22 height 22
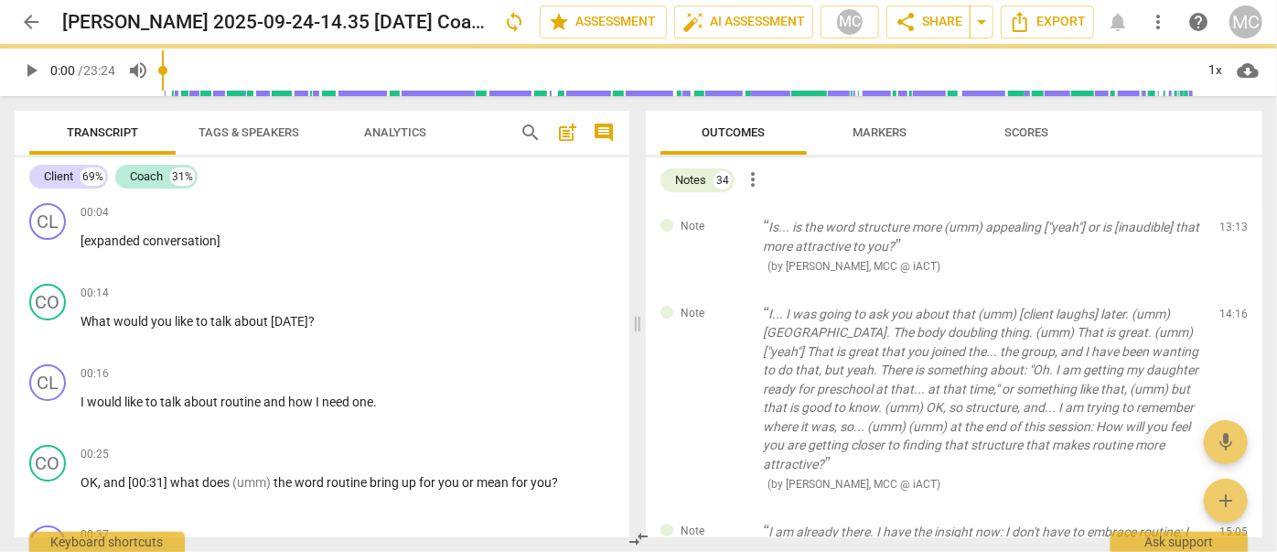
click at [1224, 232] on span "delete" at bounding box center [1235, 231] width 22 height 22
click at [1219, 290] on div "Note I... I was going to ask you about that (umm) [client laughs] later. (umm) …" at bounding box center [954, 399] width 617 height 218
click at [1224, 306] on span "delete" at bounding box center [1235, 317] width 22 height 22
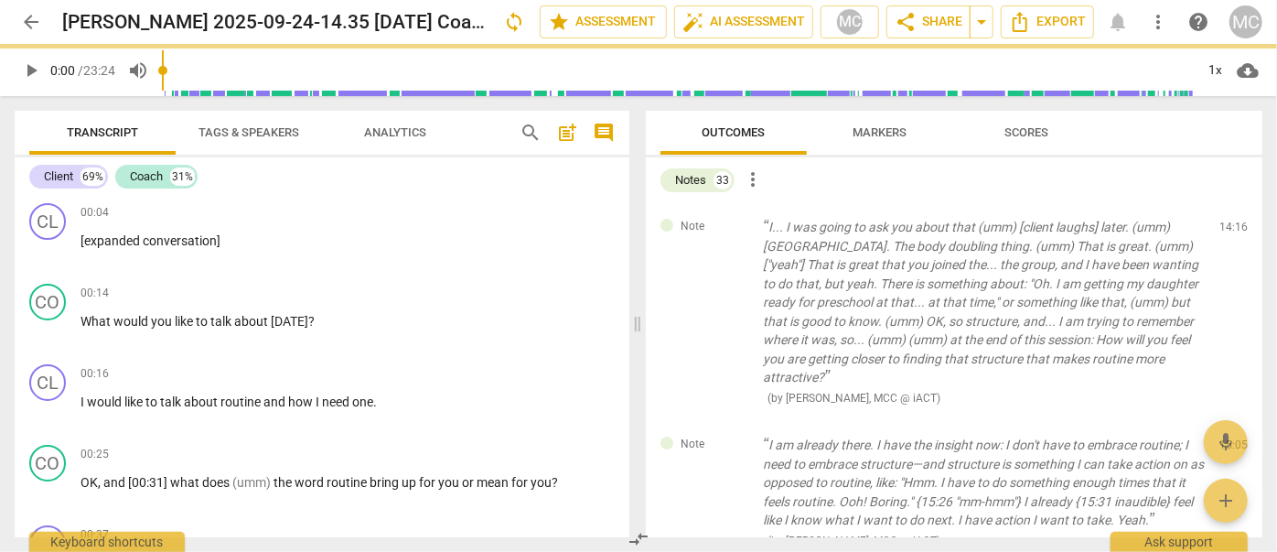
click at [1224, 232] on span "delete" at bounding box center [1235, 231] width 22 height 22
click at [1219, 421] on div "Note I am already there. I have the insight now: I don't have to embrace routin…" at bounding box center [954, 492] width 617 height 143
click at [1224, 438] on span "delete" at bounding box center [1235, 449] width 22 height 22
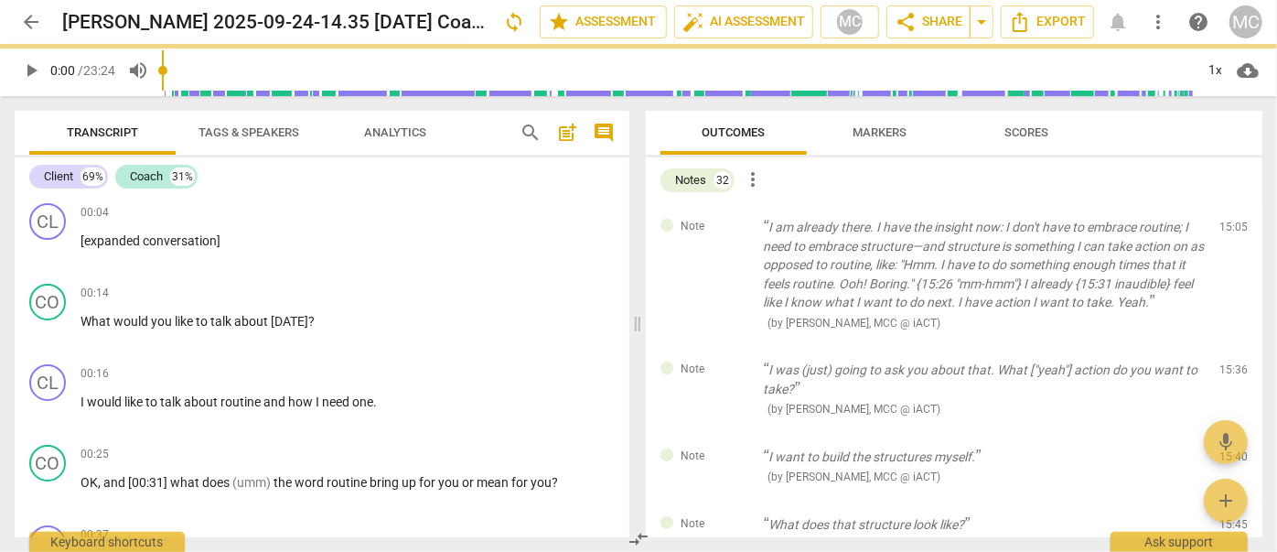
click at [1224, 232] on span "delete" at bounding box center [1235, 231] width 22 height 22
click at [1219, 346] on div "Note I was (just) going to ask you about that. What ["yeah"] action do you want…" at bounding box center [954, 389] width 617 height 87
click at [1224, 363] on span "delete" at bounding box center [1235, 374] width 22 height 22
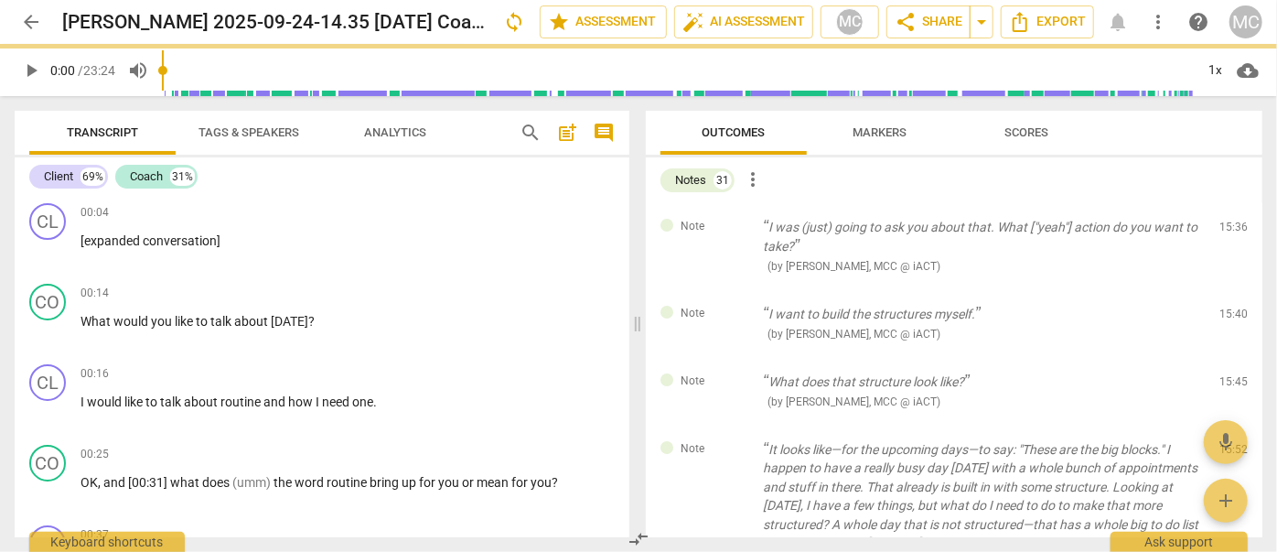
click at [1224, 232] on span "delete" at bounding box center [1235, 231] width 22 height 22
click at [1219, 290] on div "Note I want to build the structures myself. ( by [PERSON_NAME], MCC @ iACT ) 15…" at bounding box center [954, 324] width 617 height 68
click at [1224, 306] on span "delete" at bounding box center [1235, 317] width 22 height 22
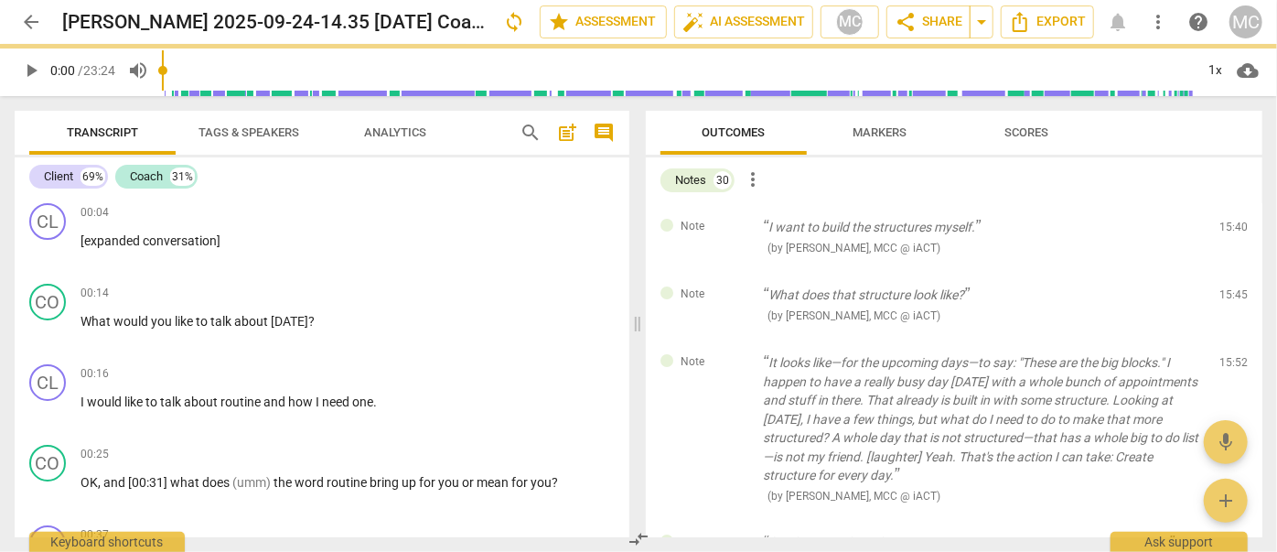
click at [1224, 232] on span "delete" at bounding box center [1235, 231] width 22 height 22
click at [1219, 271] on div "Note What does that structure look like? ( by [PERSON_NAME], MCC @ iACT ) 15:45…" at bounding box center [954, 305] width 617 height 68
click at [1224, 288] on span "delete" at bounding box center [1235, 299] width 22 height 22
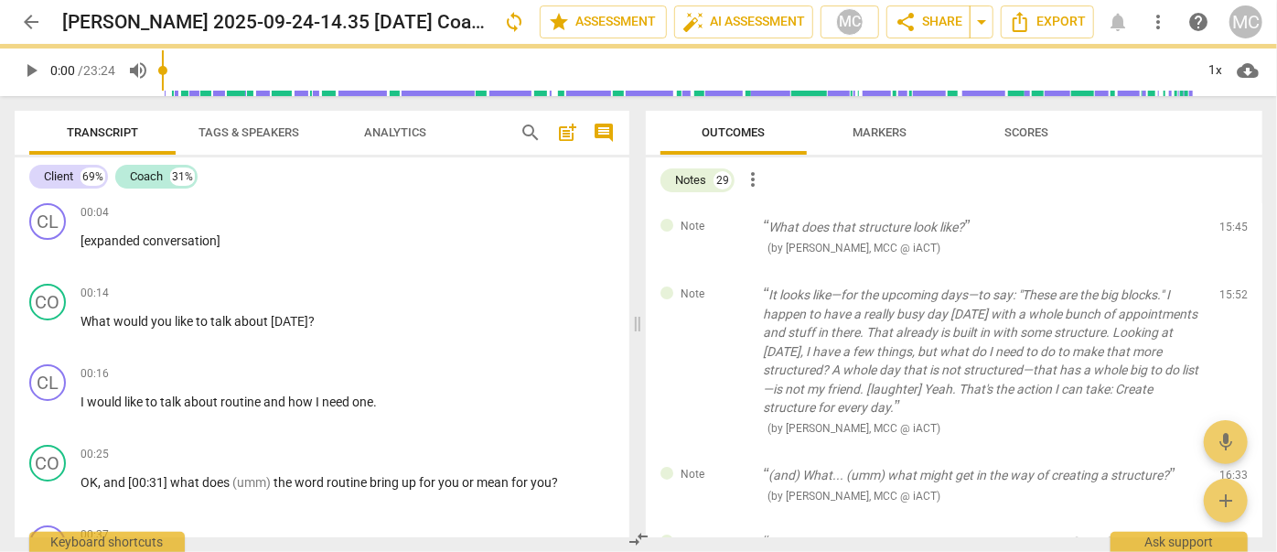
click at [1224, 232] on span "delete" at bounding box center [1235, 231] width 22 height 22
click at [1219, 271] on div "Note It looks like—for the upcoming days—to say: "These are the big blocks." I …" at bounding box center [954, 361] width 617 height 180
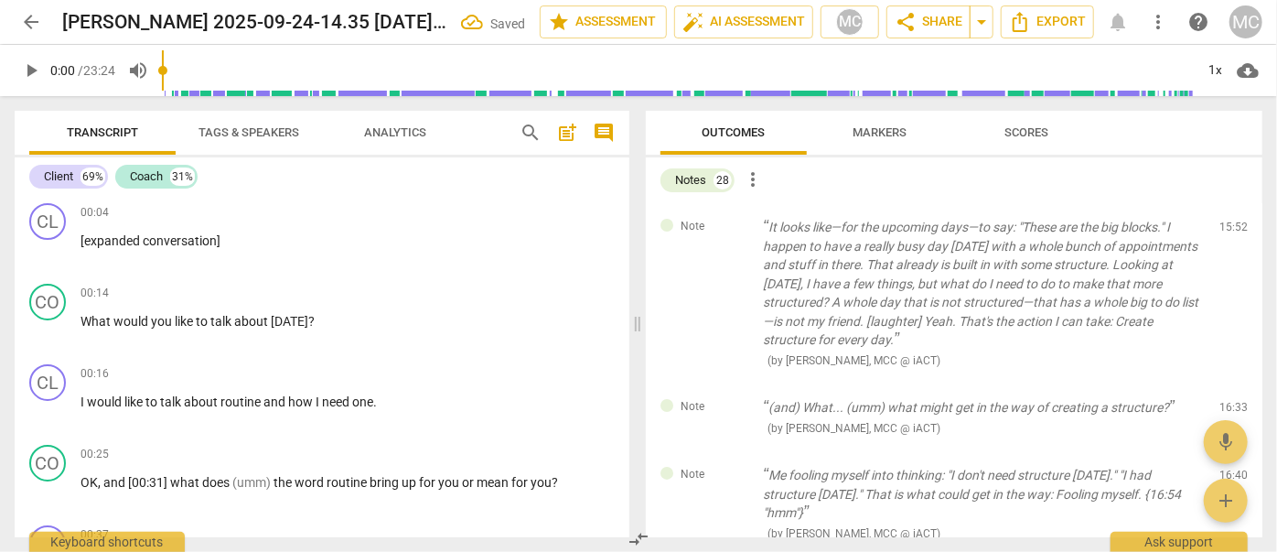
click at [1224, 232] on span "delete" at bounding box center [1235, 231] width 22 height 22
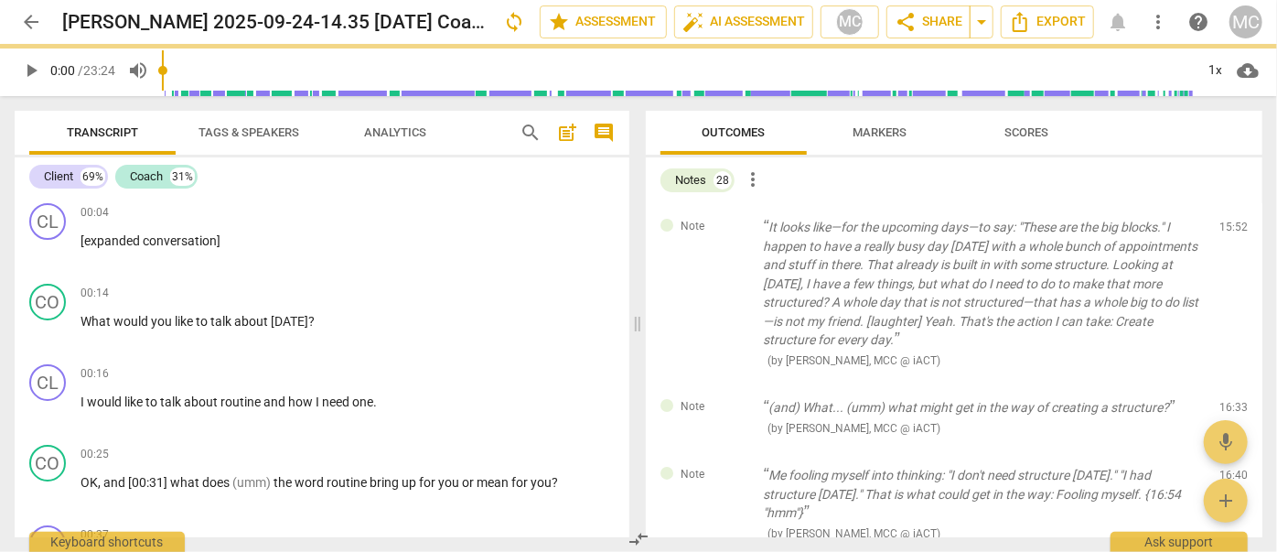
click at [1224, 232] on span "delete" at bounding box center [1235, 231] width 22 height 22
click at [1219, 383] on div "Note (and) What... (umm) what might get in the way of creating a structure? ( b…" at bounding box center [954, 417] width 617 height 68
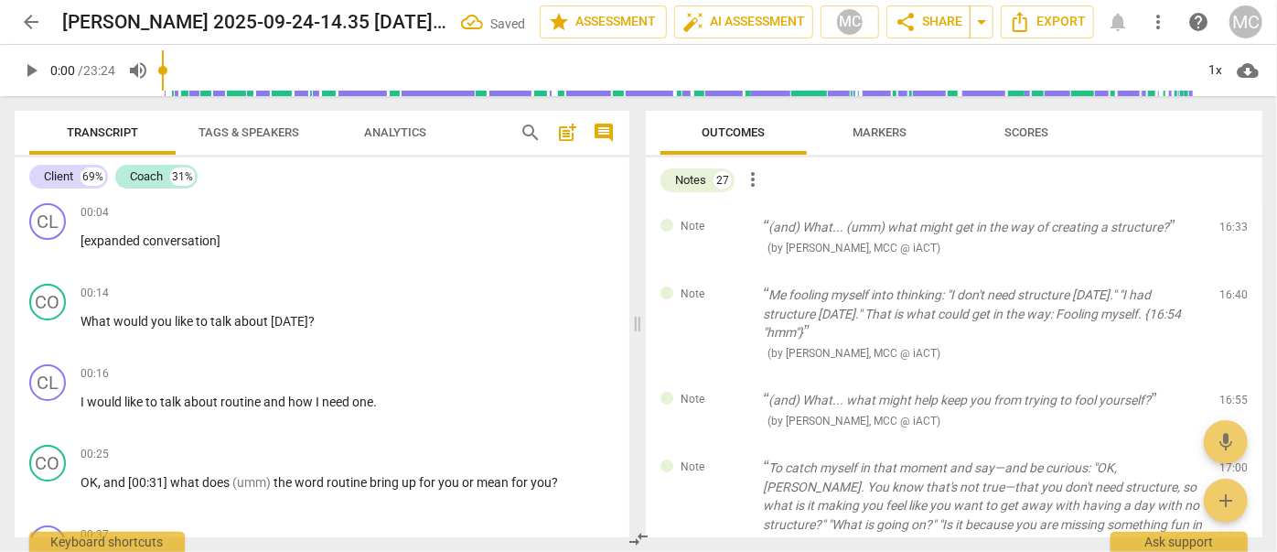
click at [1224, 232] on span "delete" at bounding box center [1235, 231] width 22 height 22
click at [1219, 271] on div "Note Me fooling myself into thinking: "I don't need structure [DATE]." "I had s…" at bounding box center [954, 323] width 617 height 105
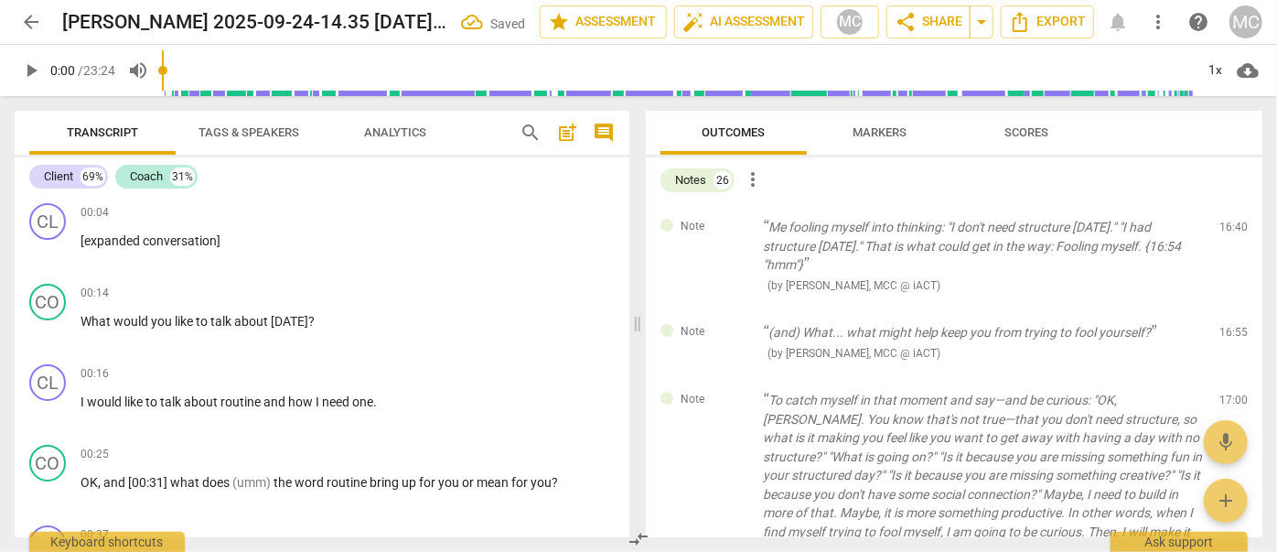
click at [1224, 232] on span "delete" at bounding box center [1235, 231] width 22 height 22
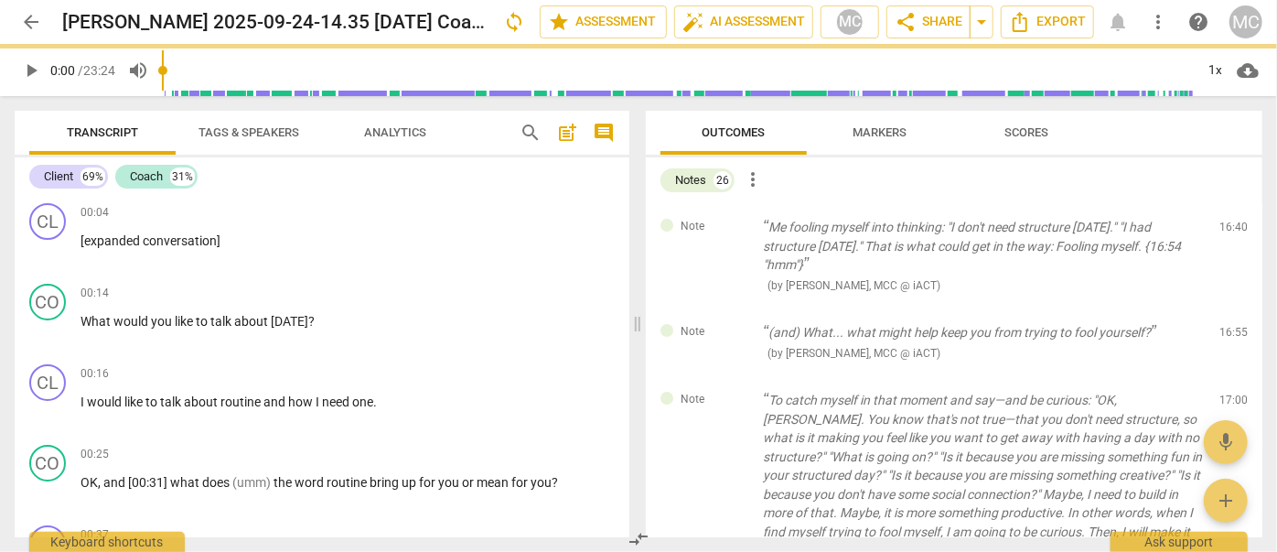
click at [1224, 232] on span "delete" at bounding box center [1235, 231] width 22 height 22
click at [1219, 308] on div "Note (and) What... what might help keep you from trying to fool yourself? ( by …" at bounding box center [954, 342] width 617 height 68
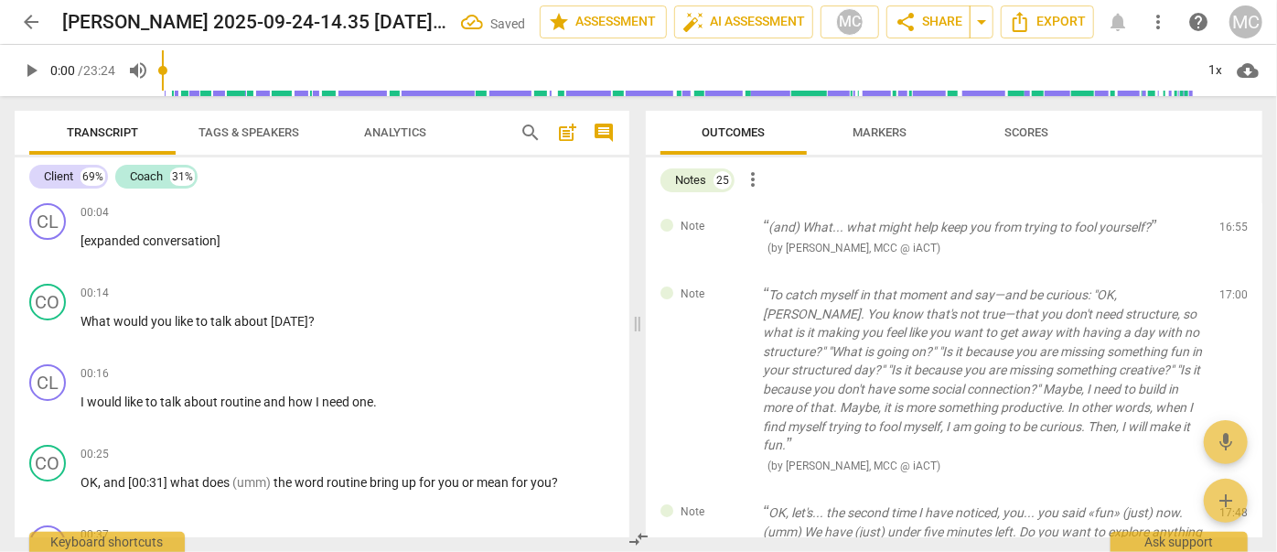
click at [1224, 232] on span "delete" at bounding box center [1235, 231] width 22 height 22
click at [1219, 271] on div "Note To catch myself in that moment and say—and be curious: "OK, [PERSON_NAME].…" at bounding box center [954, 380] width 617 height 218
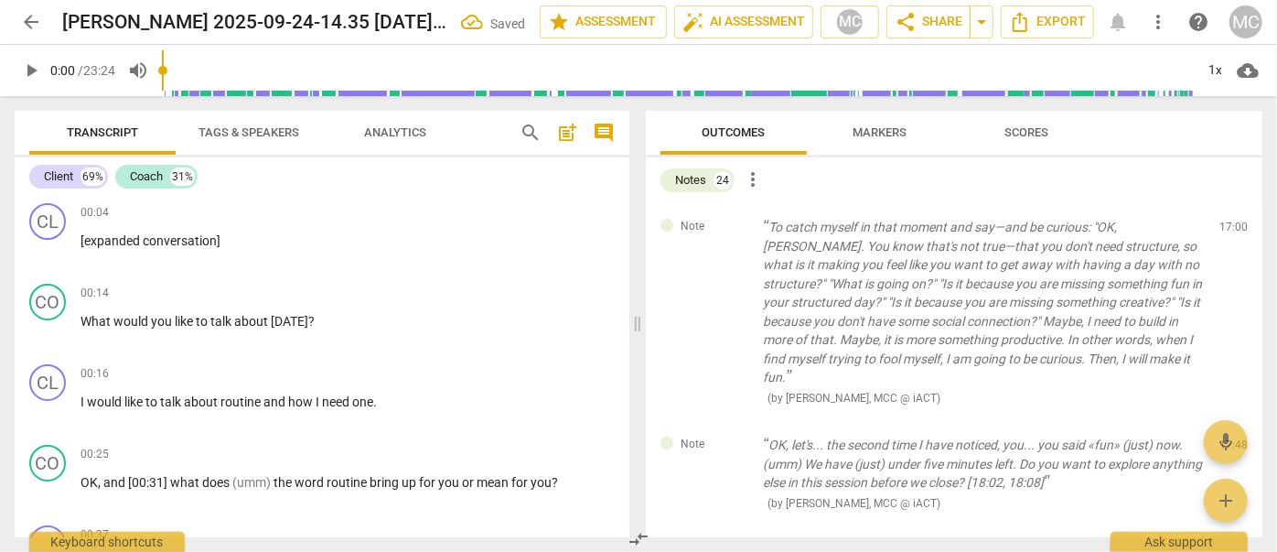
click at [1224, 232] on span "delete" at bounding box center [1235, 231] width 22 height 22
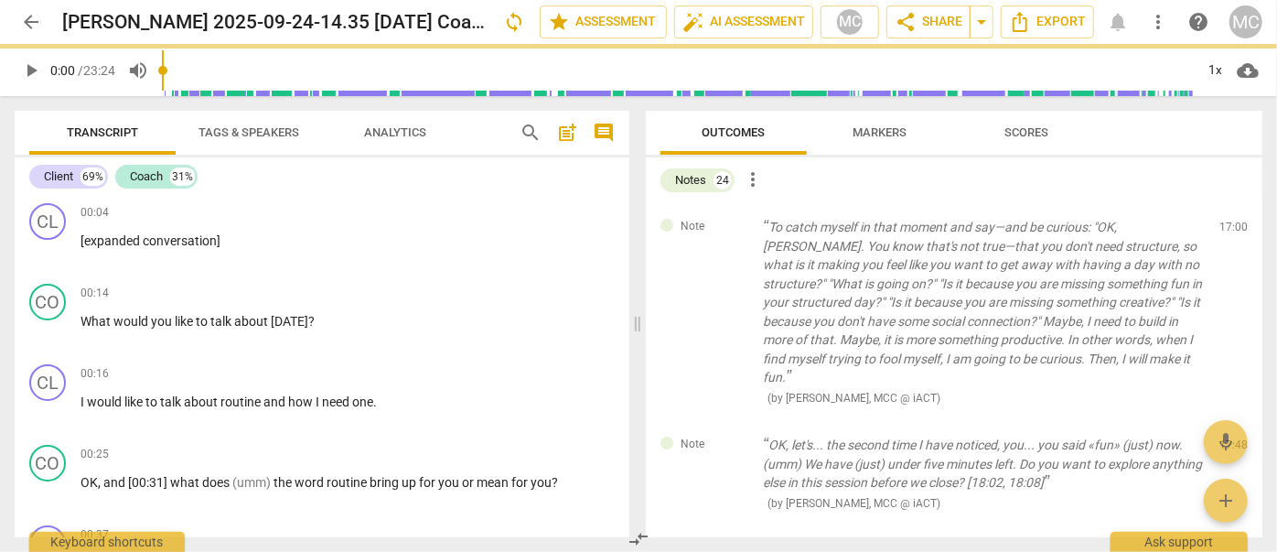
click at [1224, 232] on span "delete" at bounding box center [1235, 231] width 22 height 22
click at [1219, 421] on div "Note OK, let's... the second time I have noticed, you... you said «fun» (just) …" at bounding box center [954, 473] width 617 height 105
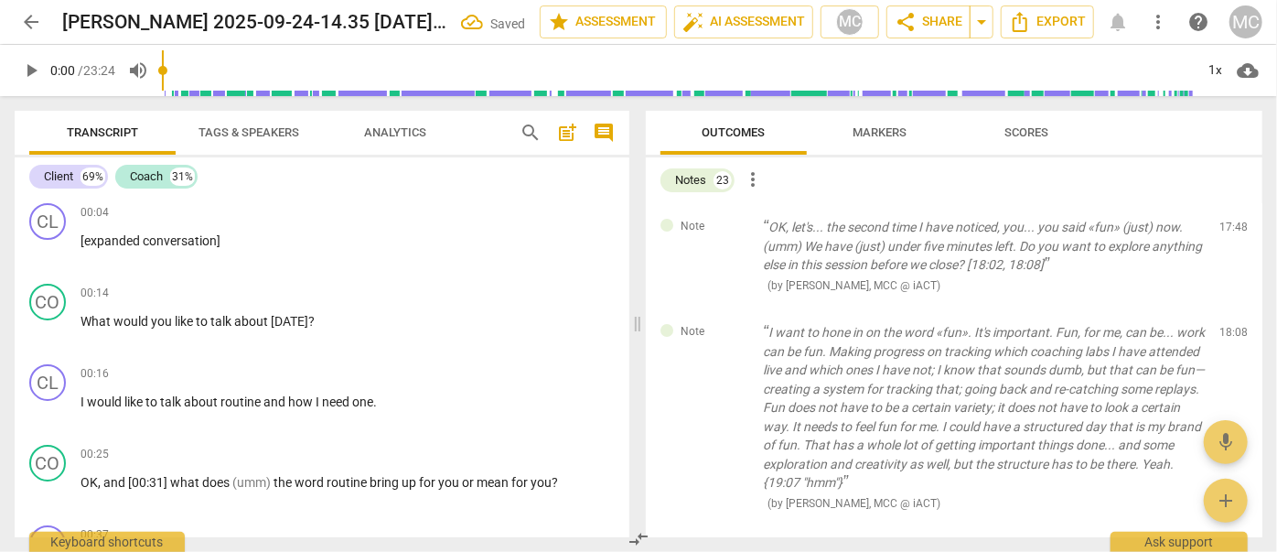
click at [1224, 232] on span "delete" at bounding box center [1235, 231] width 22 height 22
click at [1219, 308] on div "Note I want to hone in on the word «fun». It's important. Fun, for me, can be..…" at bounding box center [954, 417] width 617 height 218
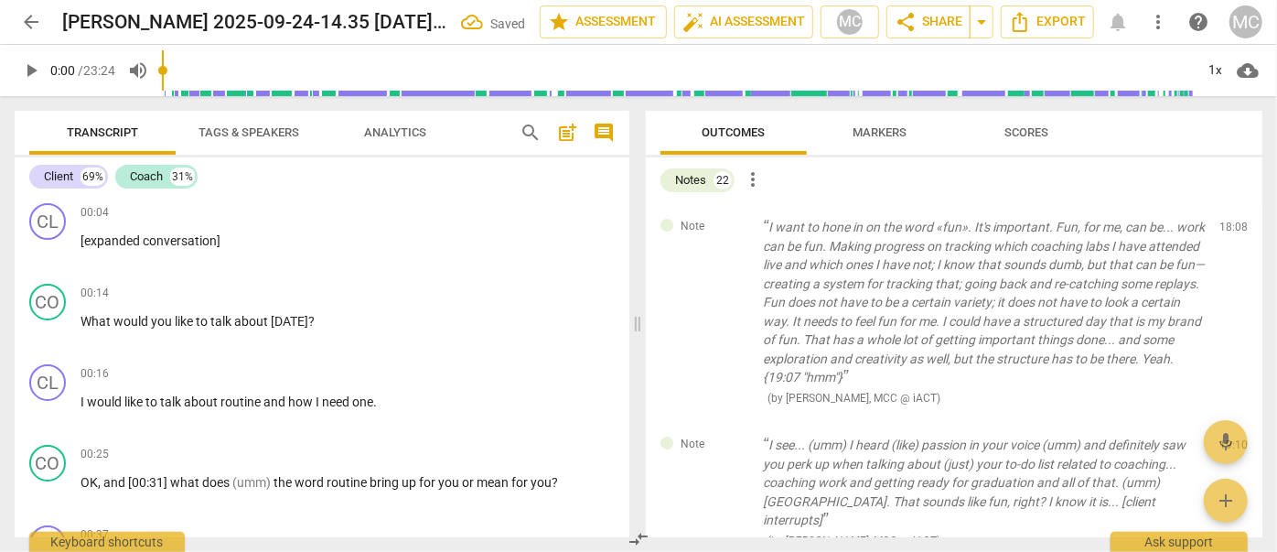
click at [1224, 232] on span "delete" at bounding box center [1235, 231] width 22 height 22
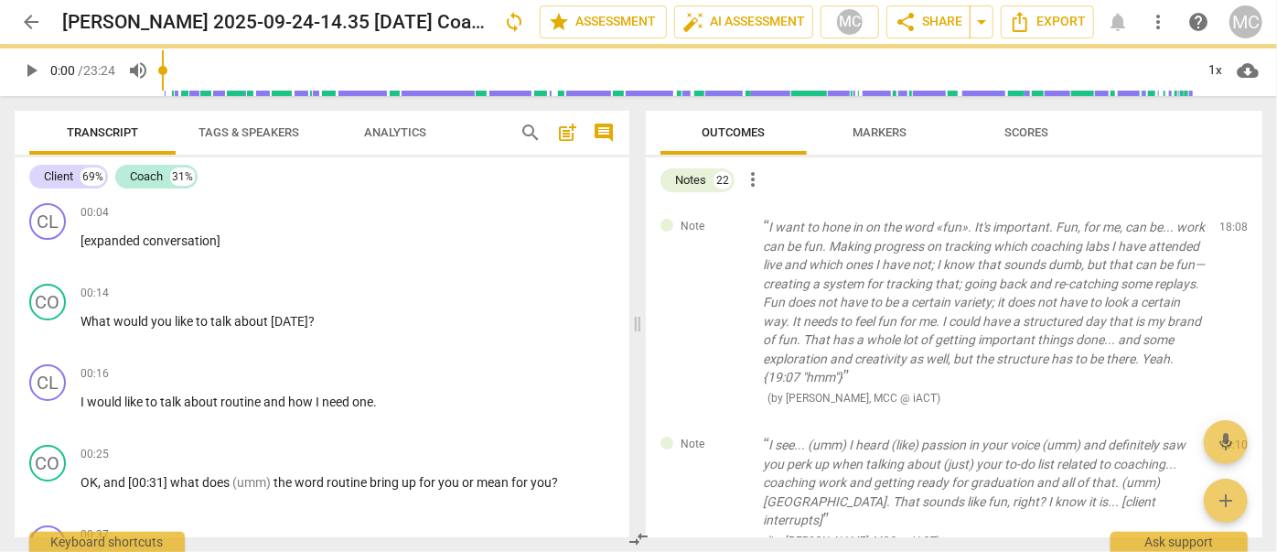
click at [1224, 232] on span "delete" at bounding box center [1235, 231] width 22 height 22
click at [1219, 421] on div "Note I see... (umm) I heard (like) passion in your voice (umm) and definitely s…" at bounding box center [954, 492] width 617 height 143
click at [1224, 438] on span "delete" at bounding box center [1235, 449] width 22 height 22
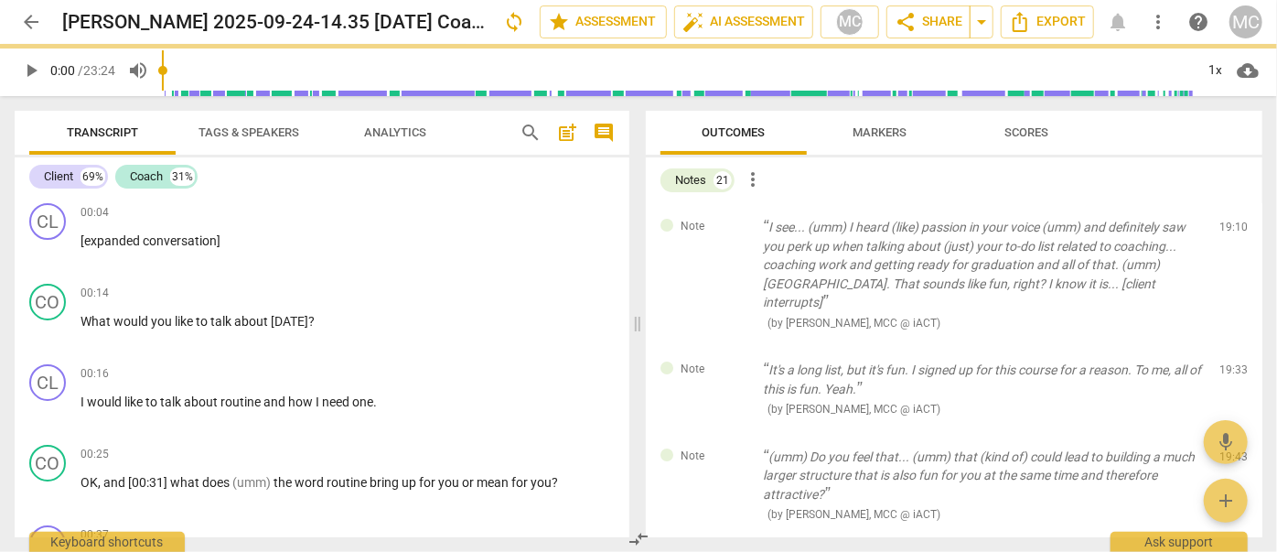
click at [1224, 232] on span "delete" at bounding box center [1235, 231] width 22 height 22
click at [1219, 346] on div "Note It's a long list, but it's fun. I signed up for this course for a reason. …" at bounding box center [954, 389] width 617 height 87
click at [1224, 363] on span "delete" at bounding box center [1235, 374] width 22 height 22
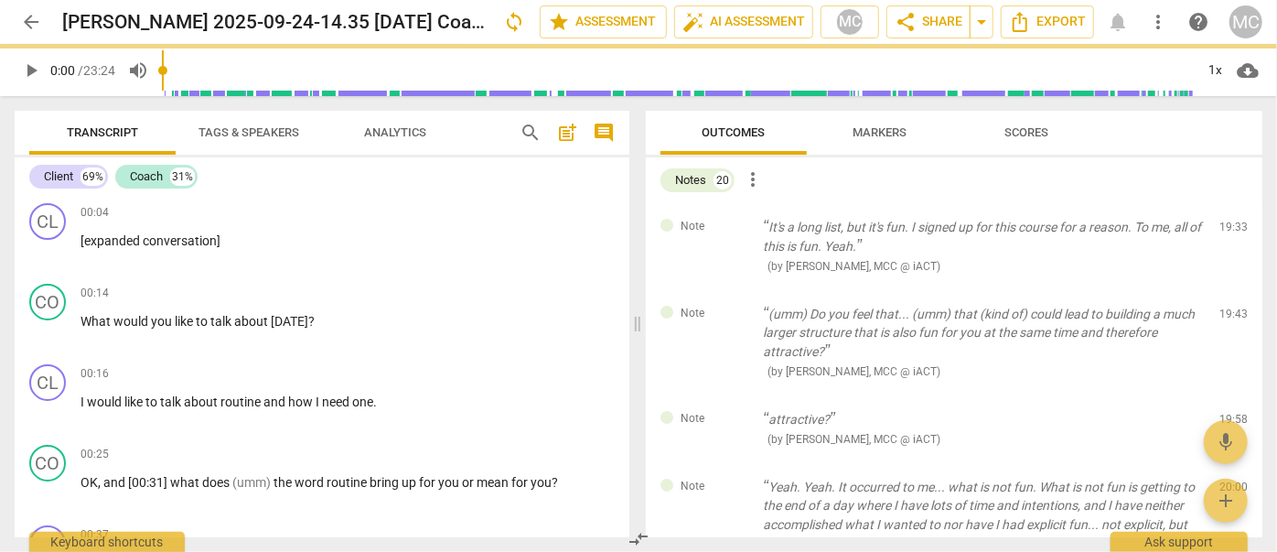
click at [1224, 232] on span "delete" at bounding box center [1235, 231] width 22 height 22
click at [1219, 290] on div "Note (umm) Do you feel that... (umm) that (kind of) could lead to building a mu…" at bounding box center [954, 342] width 617 height 105
click at [1224, 306] on span "delete" at bounding box center [1235, 317] width 22 height 22
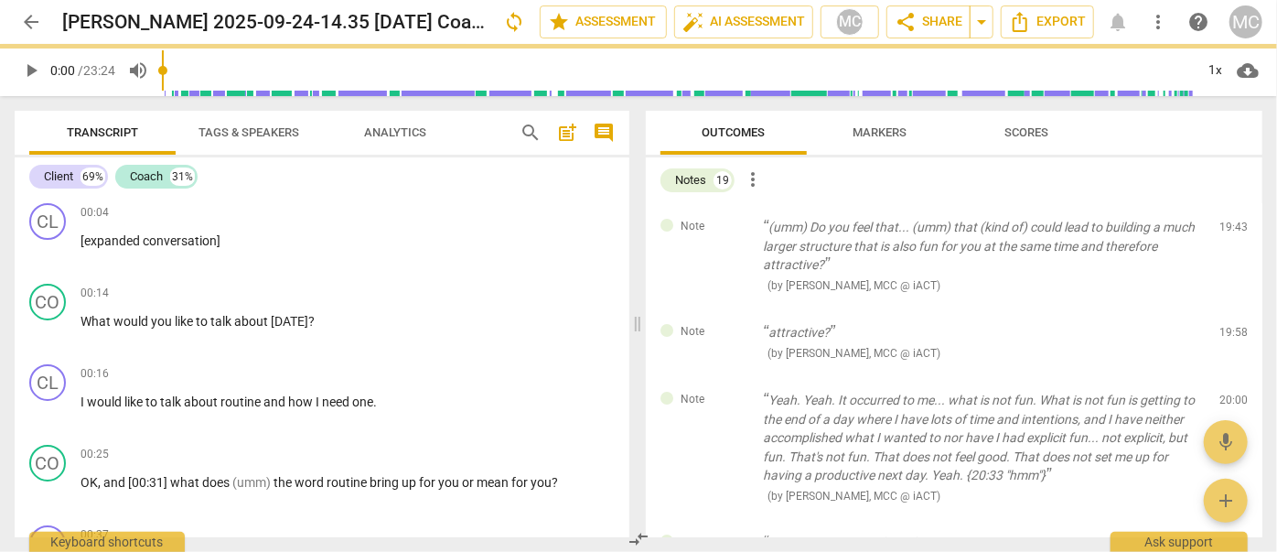
click at [1224, 232] on span "delete" at bounding box center [1235, 231] width 22 height 22
click at [1219, 308] on div "Note attractive? ( by [PERSON_NAME], MCC @ iACT ) 19:58 edit delete" at bounding box center [954, 342] width 617 height 68
click at [1224, 326] on span "delete" at bounding box center [1235, 337] width 22 height 22
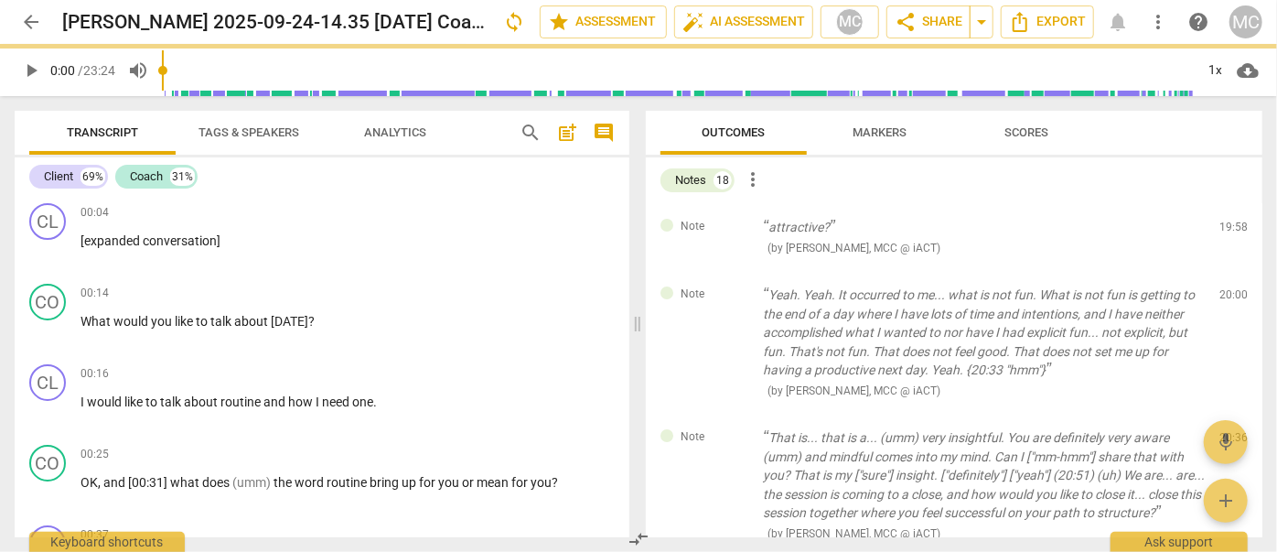
click at [1224, 232] on span "delete" at bounding box center [1235, 231] width 22 height 22
click at [1219, 271] on div "Note Yeah. Yeah. It occurred to me... what is not fun. What is not fun is getti…" at bounding box center [954, 342] width 617 height 143
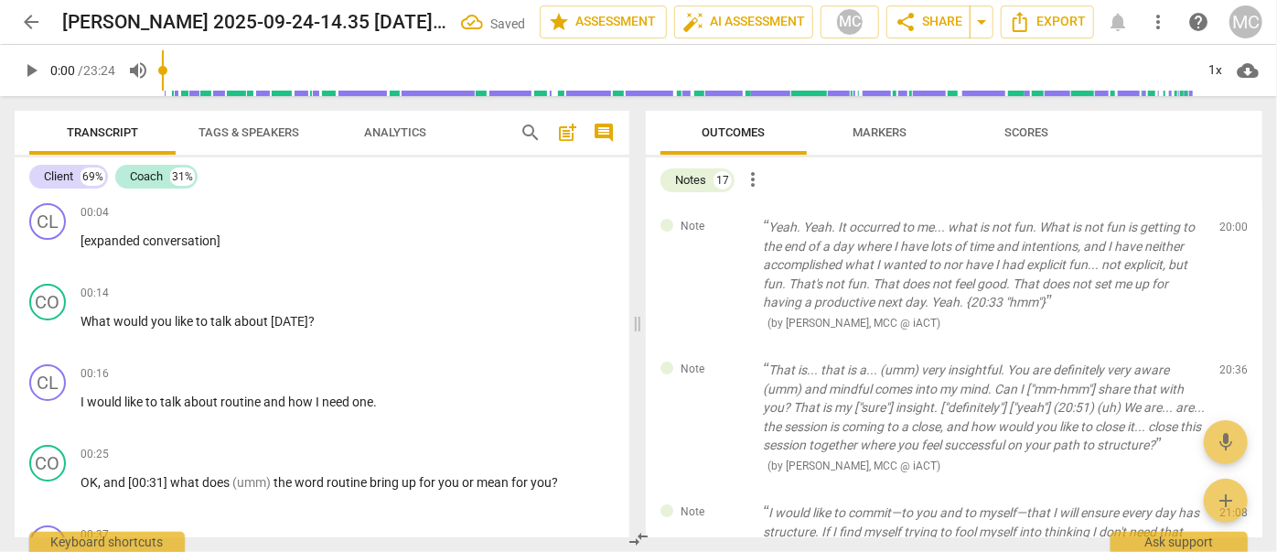
click at [1224, 232] on span "delete" at bounding box center [1235, 231] width 22 height 22
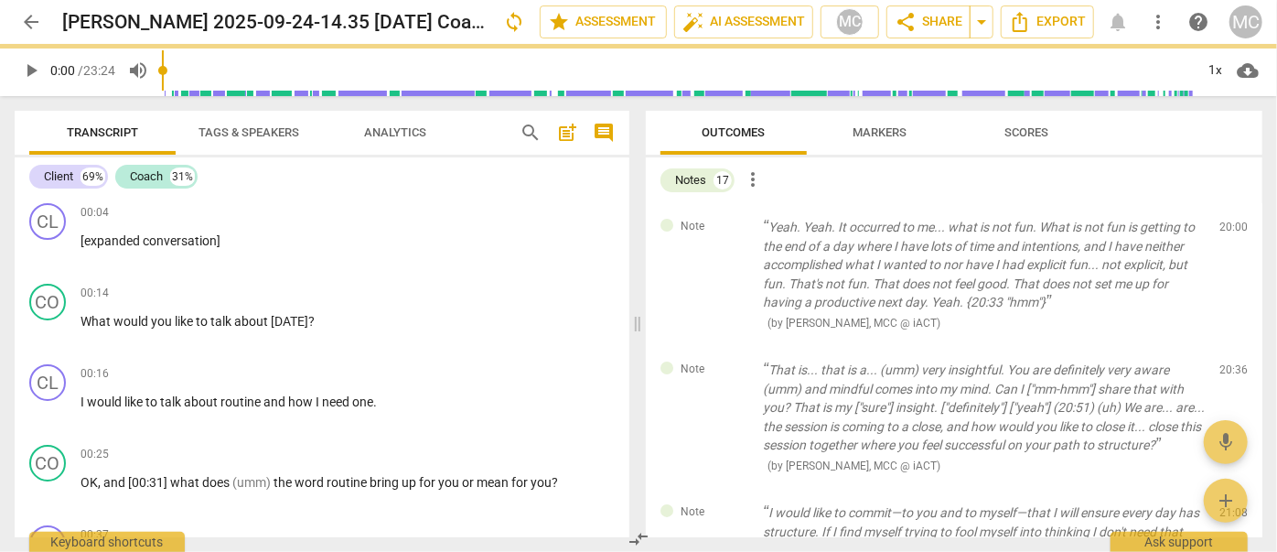
click at [1224, 232] on span "delete" at bounding box center [1235, 231] width 22 height 22
click at [1219, 346] on div "Note That is... that is a... (umm) very insightful. You are definitely very awa…" at bounding box center [954, 417] width 617 height 143
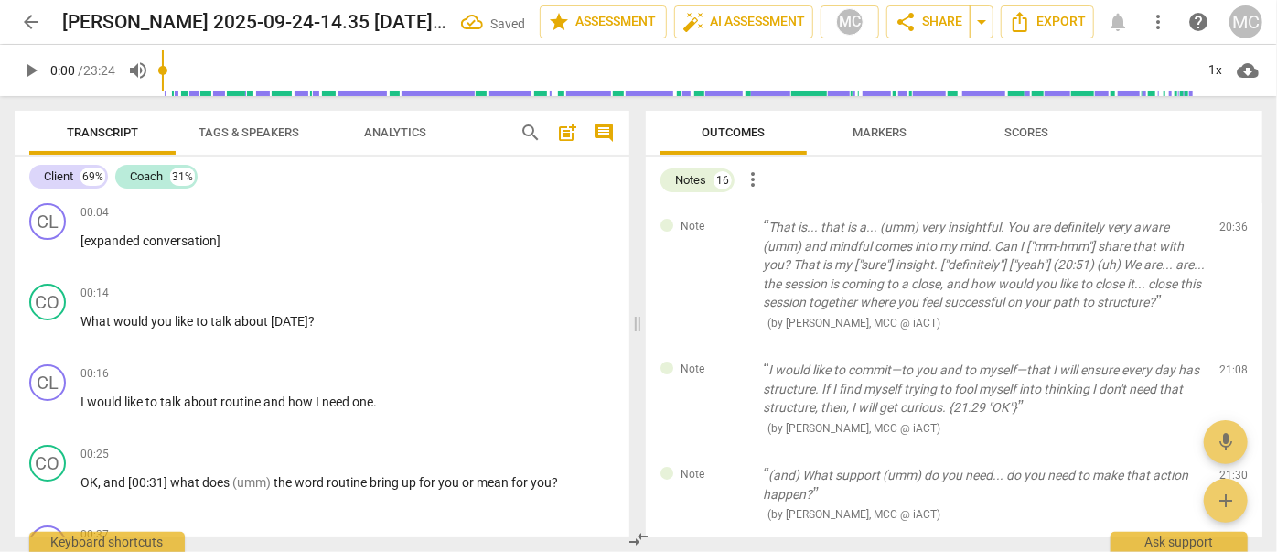
click at [1224, 232] on span "delete" at bounding box center [1235, 231] width 22 height 22
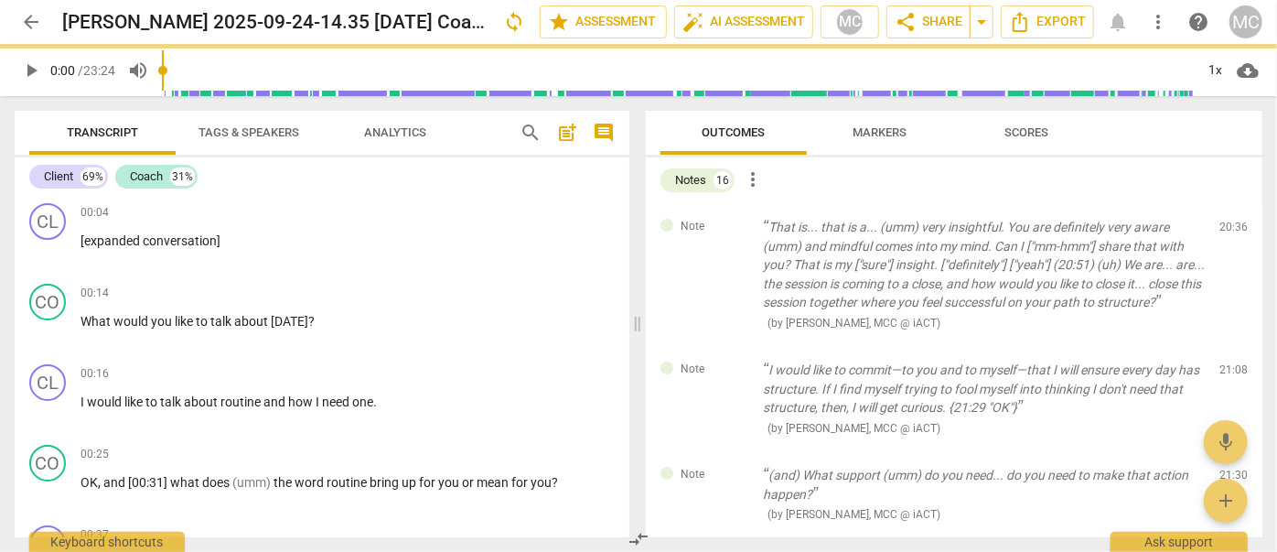
click at [1224, 232] on span "delete" at bounding box center [1235, 231] width 22 height 22
click at [1219, 346] on div "Note I would like to commit—to you and to myself—that I will ensure every day h…" at bounding box center [954, 398] width 617 height 105
click at [1224, 363] on span "delete" at bounding box center [1235, 374] width 22 height 22
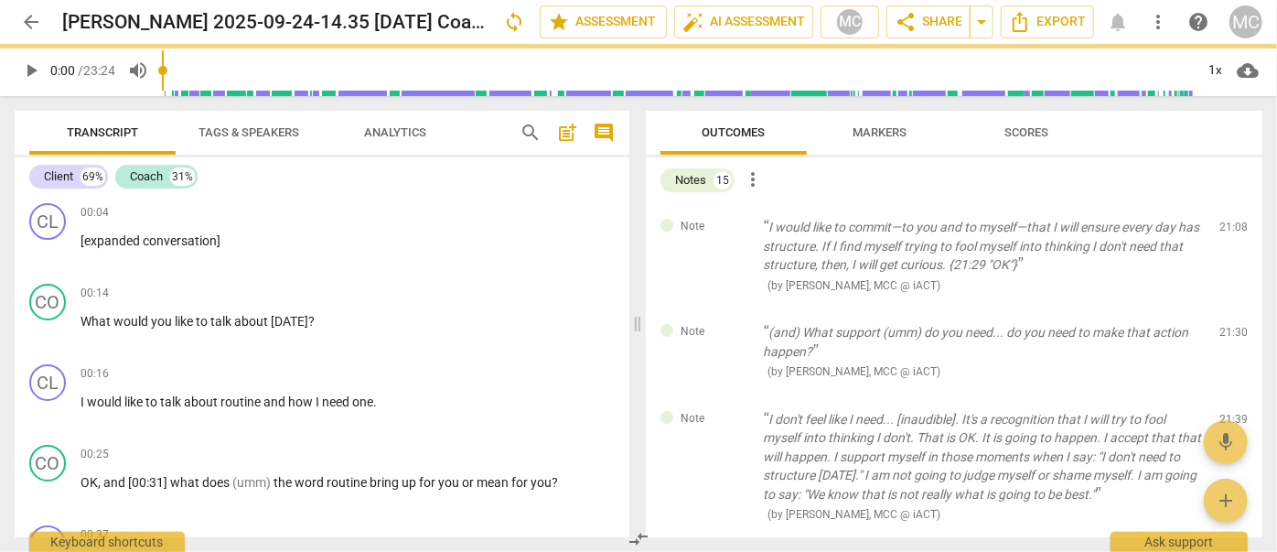
click at [1224, 232] on span "delete" at bounding box center [1235, 231] width 22 height 22
click at [1219, 308] on div "Note (and) What support (umm) do you need... do you need to make that action ha…" at bounding box center [954, 351] width 617 height 87
click at [1224, 326] on span "delete" at bounding box center [1235, 337] width 22 height 22
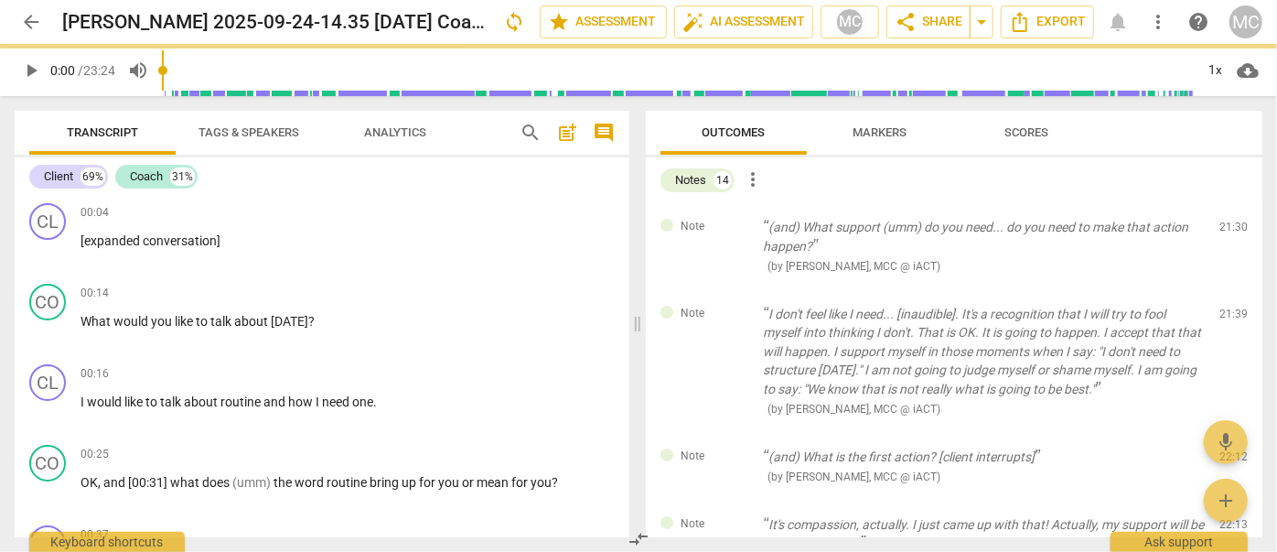
click at [1224, 232] on span "delete" at bounding box center [1235, 231] width 22 height 22
click at [1219, 290] on div "Note I don't feel like I need... [inaudible]. It's a recognition that I will tr…" at bounding box center [954, 361] width 617 height 143
click at [1224, 306] on span "delete" at bounding box center [1235, 317] width 22 height 22
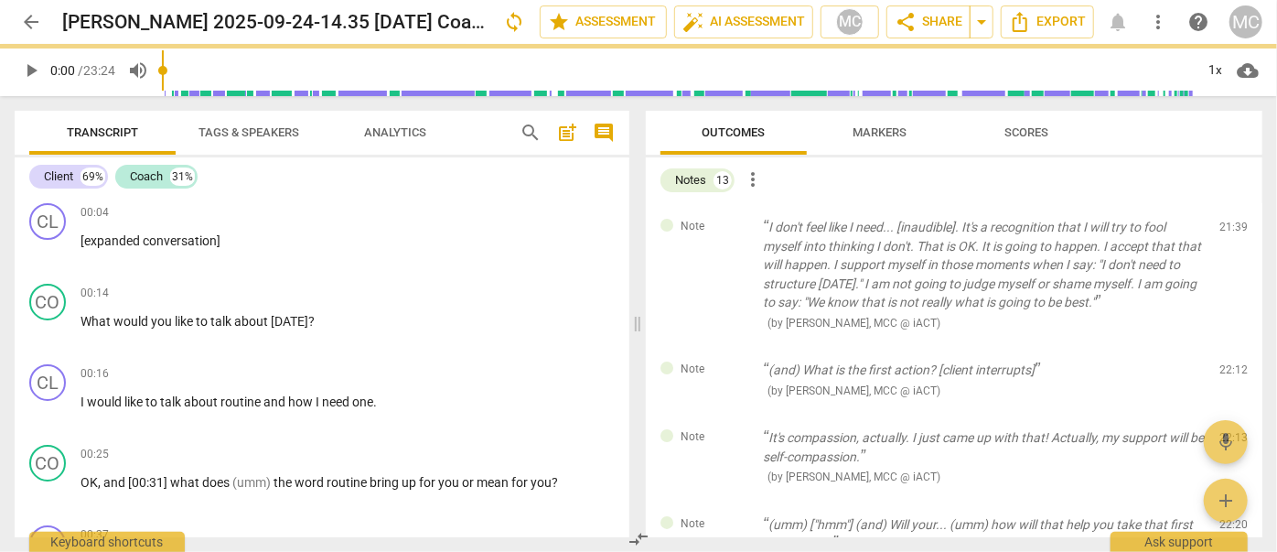
click at [1224, 232] on span "delete" at bounding box center [1235, 231] width 22 height 22
click at [1219, 346] on div "Note (and) What is the first action? [client interrupts] ( by [PERSON_NAME], MC…" at bounding box center [954, 380] width 617 height 68
click at [1224, 363] on span "delete" at bounding box center [1235, 374] width 22 height 22
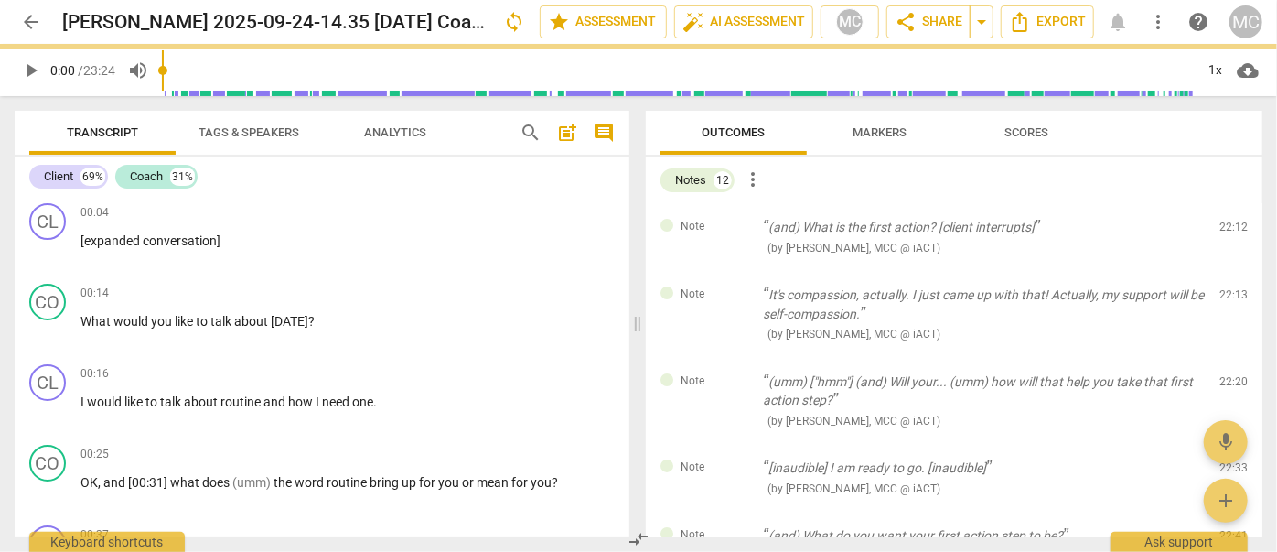
click at [1224, 232] on span "delete" at bounding box center [1235, 231] width 22 height 22
click at [1219, 271] on div "Note It's compassion, actually. I just came up with that! Actually, my support …" at bounding box center [954, 314] width 617 height 87
click at [1224, 288] on span "delete" at bounding box center [1235, 299] width 22 height 22
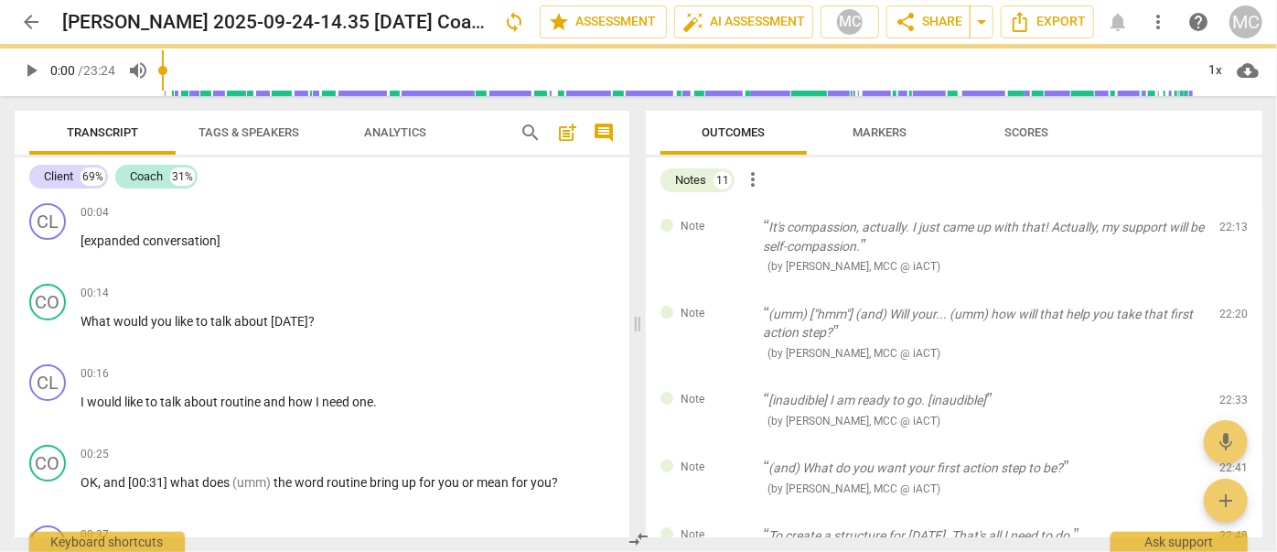
click at [1224, 232] on span "delete" at bounding box center [1235, 231] width 22 height 22
click at [1219, 290] on div "Note (umm) ["hmm"] (and) Will your... (umm) how will that help you take that fi…" at bounding box center [954, 333] width 617 height 87
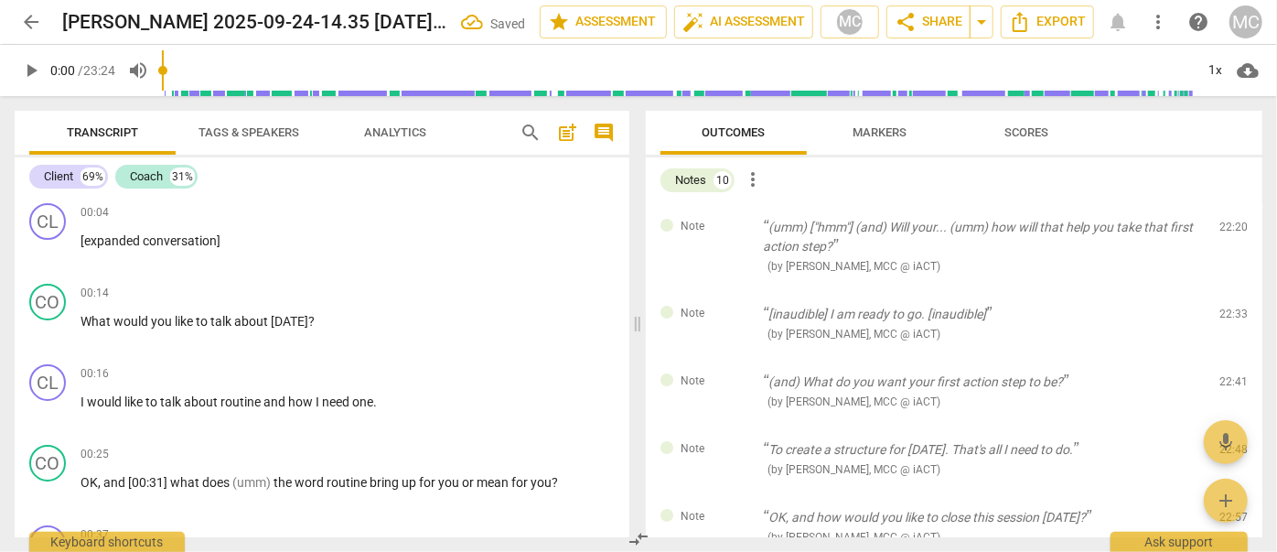
click at [1224, 232] on span "delete" at bounding box center [1235, 231] width 22 height 22
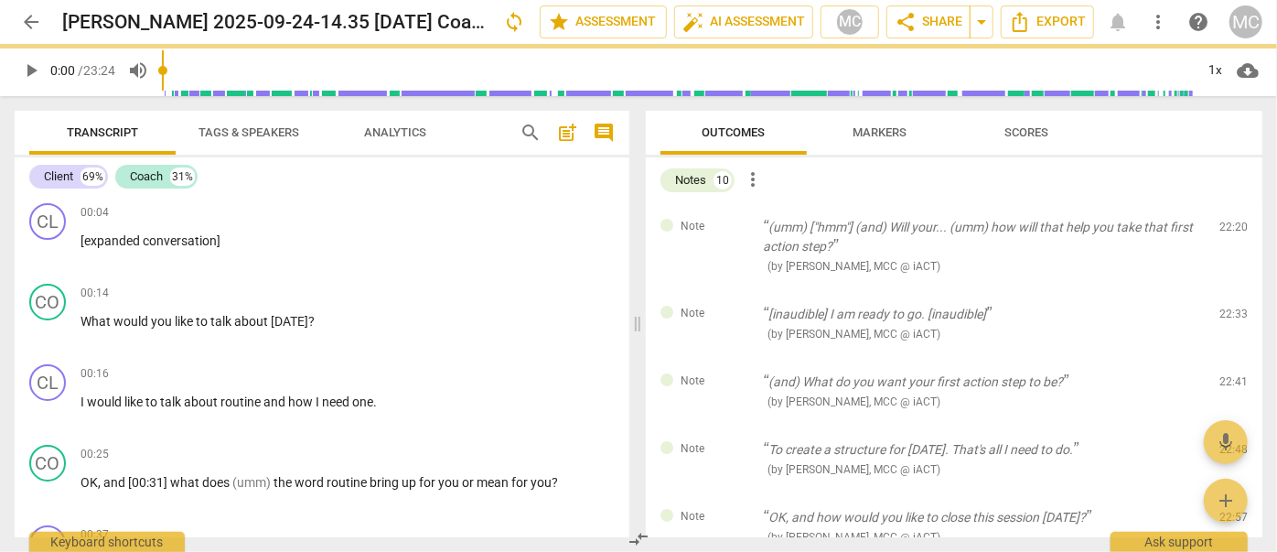
click at [1219, 290] on div "Note [inaudible] I am ready to go. [inaudible] ( by [PERSON_NAME], MCC @ iACT )…" at bounding box center [954, 324] width 617 height 68
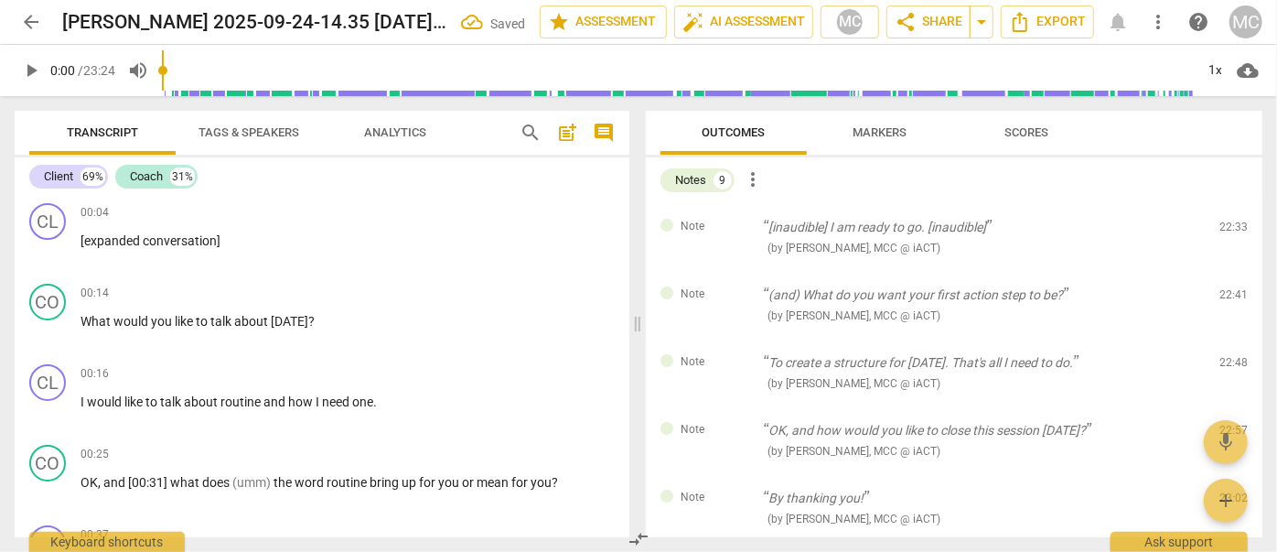
click at [1224, 232] on span "delete" at bounding box center [1235, 231] width 22 height 22
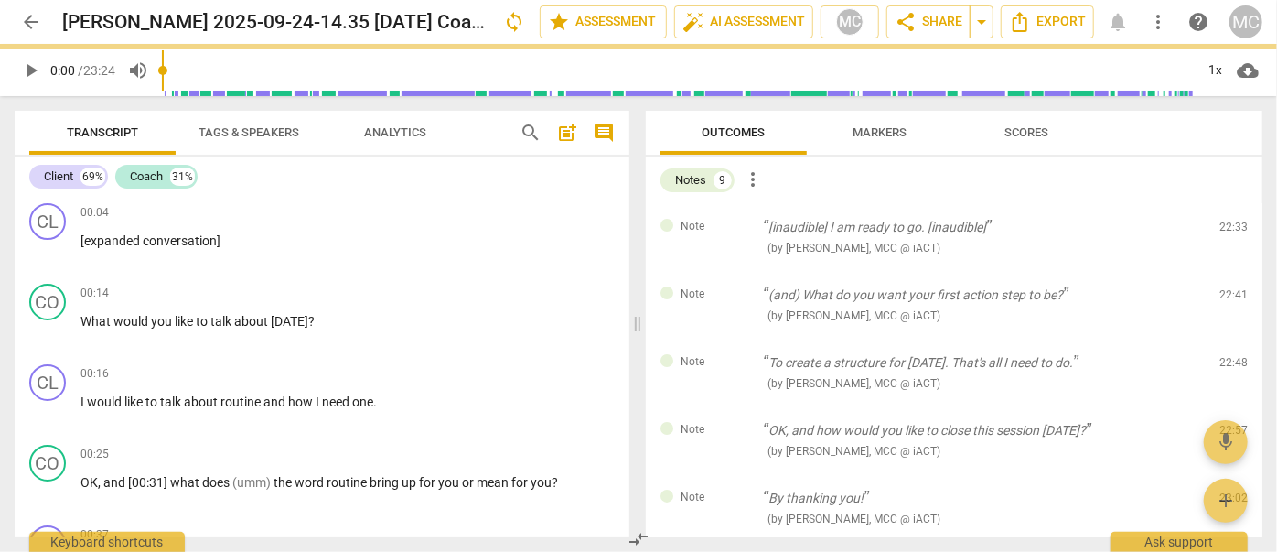
click at [1219, 271] on div "Note (and) What do you want your first action step to be? ( by [PERSON_NAME], M…" at bounding box center [954, 305] width 617 height 68
click at [1224, 288] on span "delete" at bounding box center [1235, 299] width 22 height 22
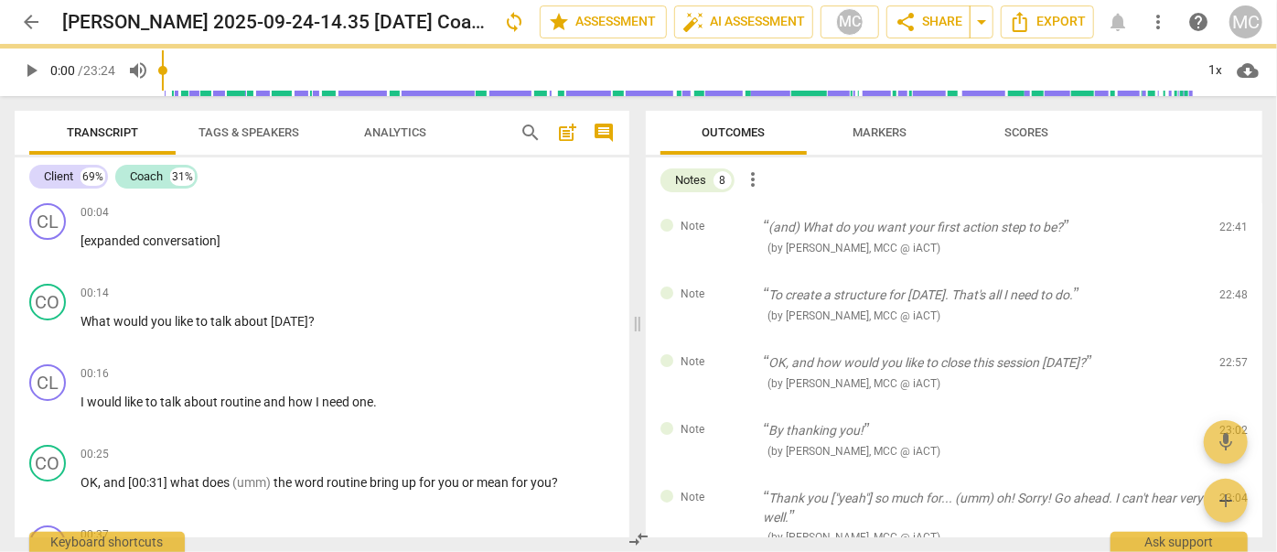
click at [1224, 232] on span "delete" at bounding box center [1235, 231] width 22 height 22
click at [1219, 271] on div "Note To create a structure for [DATE]. That's all I need to do. ( by [PERSON_NA…" at bounding box center [954, 305] width 617 height 68
click at [1224, 288] on span "delete" at bounding box center [1235, 299] width 22 height 22
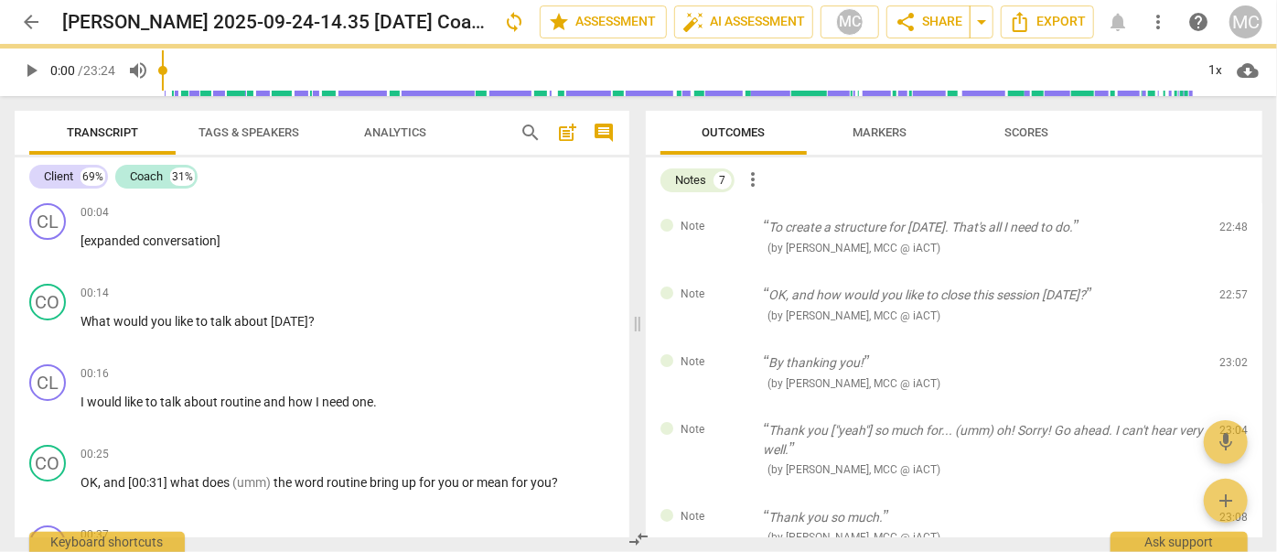
click at [1224, 232] on span "delete" at bounding box center [1235, 231] width 22 height 22
click at [1219, 271] on div "Note OK, and how would you like to close this session [DATE]? ( by [PERSON_NAME…" at bounding box center [954, 305] width 617 height 68
click at [1224, 288] on span "delete" at bounding box center [1235, 299] width 22 height 22
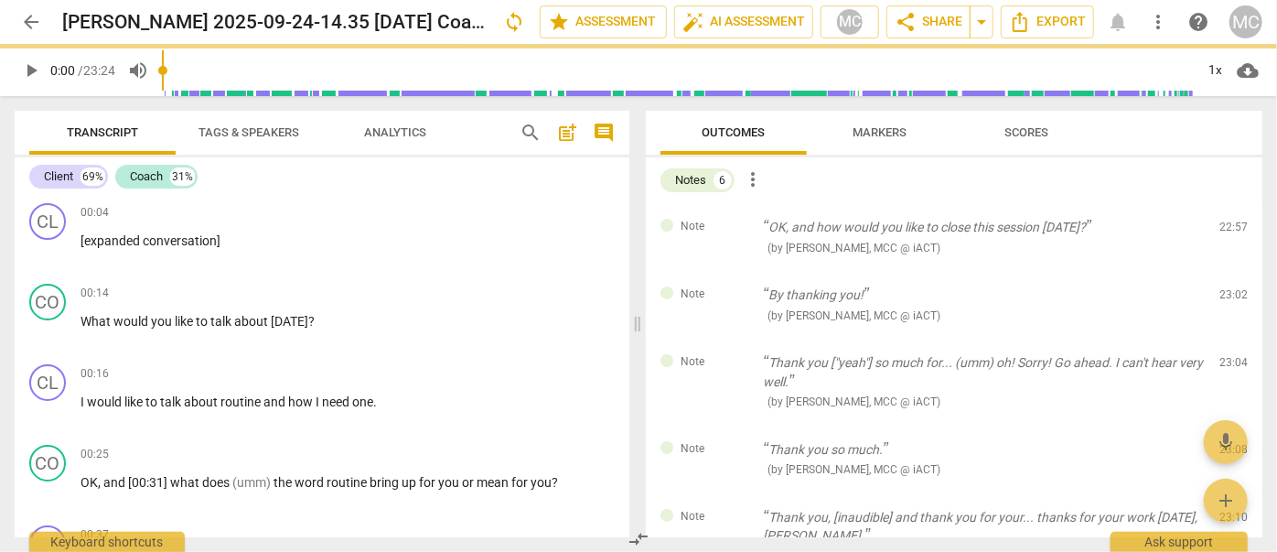
click at [1224, 232] on span "delete" at bounding box center [1235, 231] width 22 height 22
click at [1219, 271] on div "Note By thanking you! ( by [PERSON_NAME], MCC @ iACT ) 23:02 edit delete" at bounding box center [954, 305] width 617 height 68
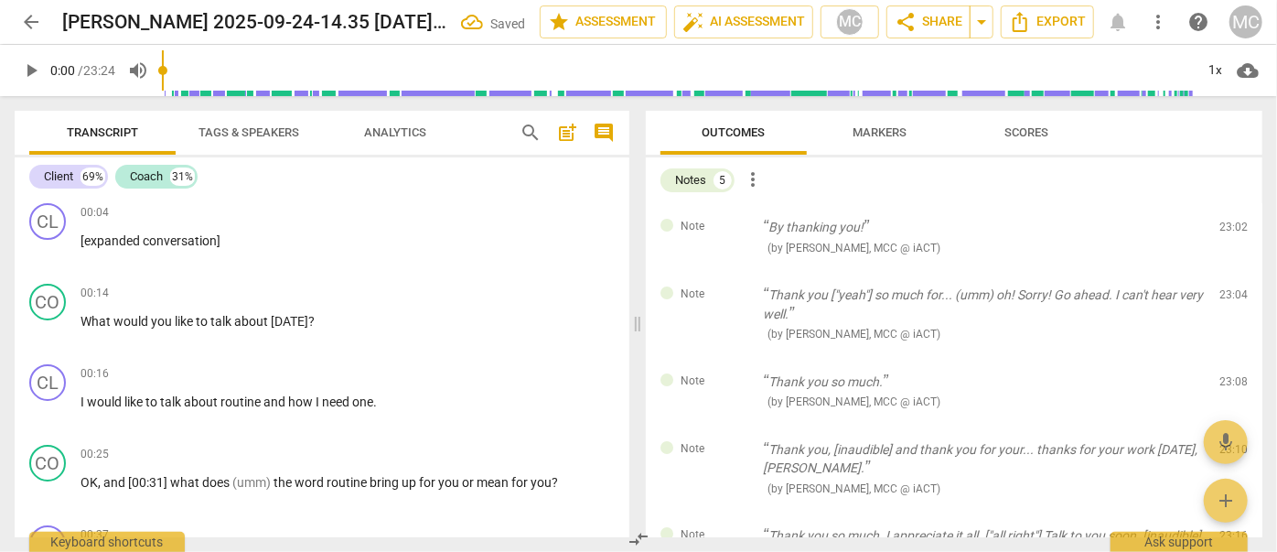
click at [1224, 232] on span "delete" at bounding box center [1235, 231] width 22 height 22
click at [1219, 271] on div "Note Thank you ["yeah"] so much for... (umm) oh! Sorry! Go ahead. I can't hear …" at bounding box center [954, 314] width 617 height 87
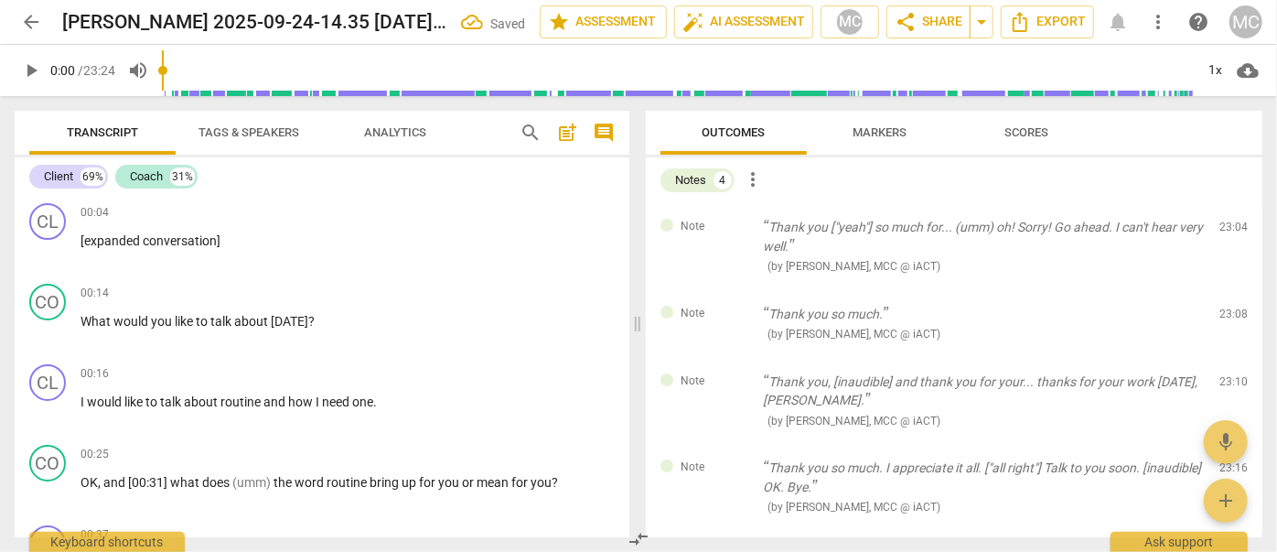
click at [1224, 232] on span "delete" at bounding box center [1235, 231] width 22 height 22
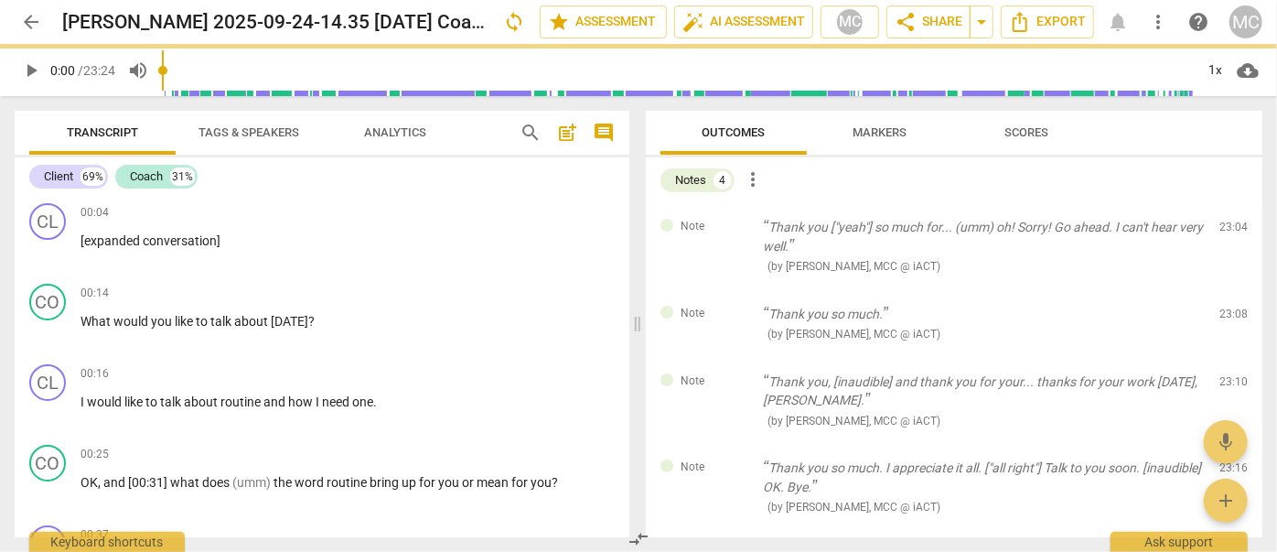
click at [1224, 232] on span "delete" at bounding box center [1235, 231] width 22 height 22
click at [1219, 290] on div "Note Thank you so much. ( by [PERSON_NAME], MCC @ iACT ) 23:08 edit delete" at bounding box center [954, 324] width 617 height 68
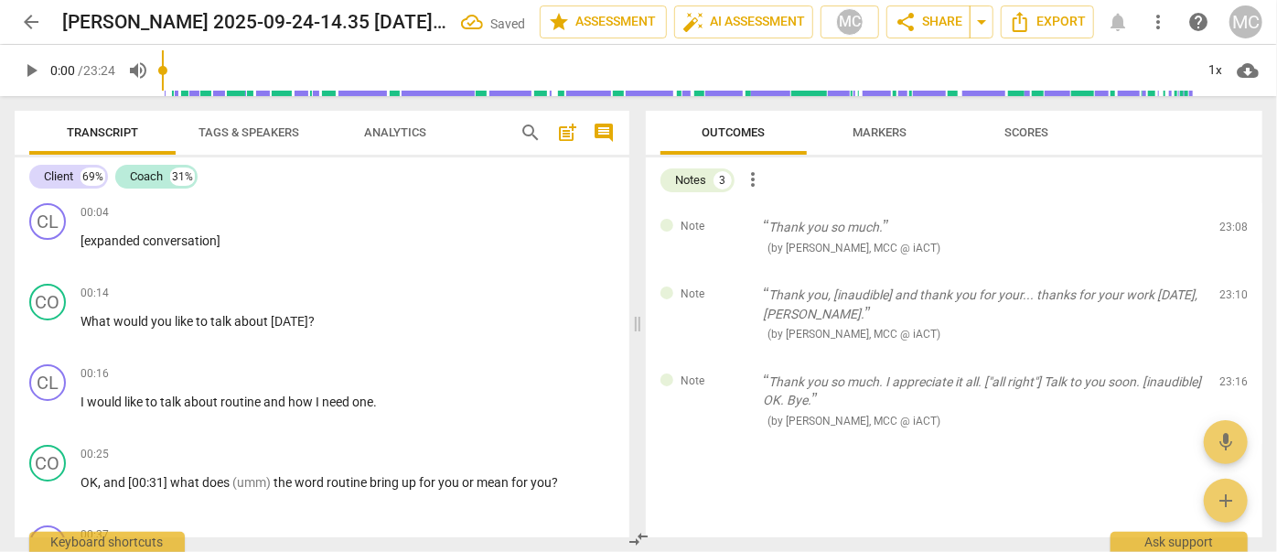
click at [1219, 232] on div "edit delete" at bounding box center [1217, 231] width 60 height 27
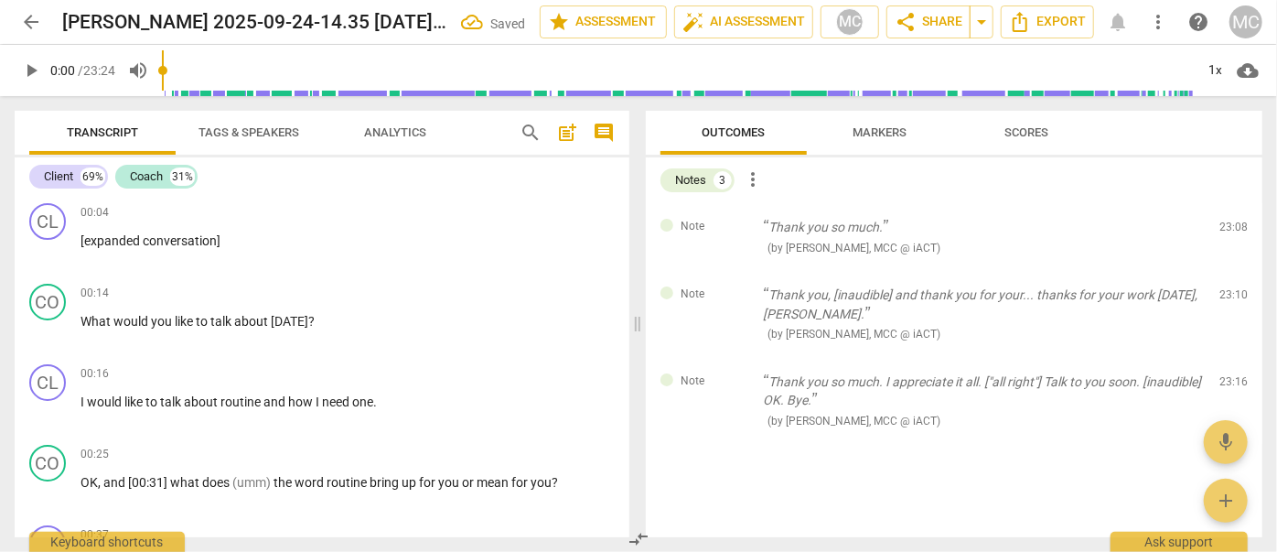
click at [1219, 232] on div "edit delete" at bounding box center [1217, 231] width 60 height 27
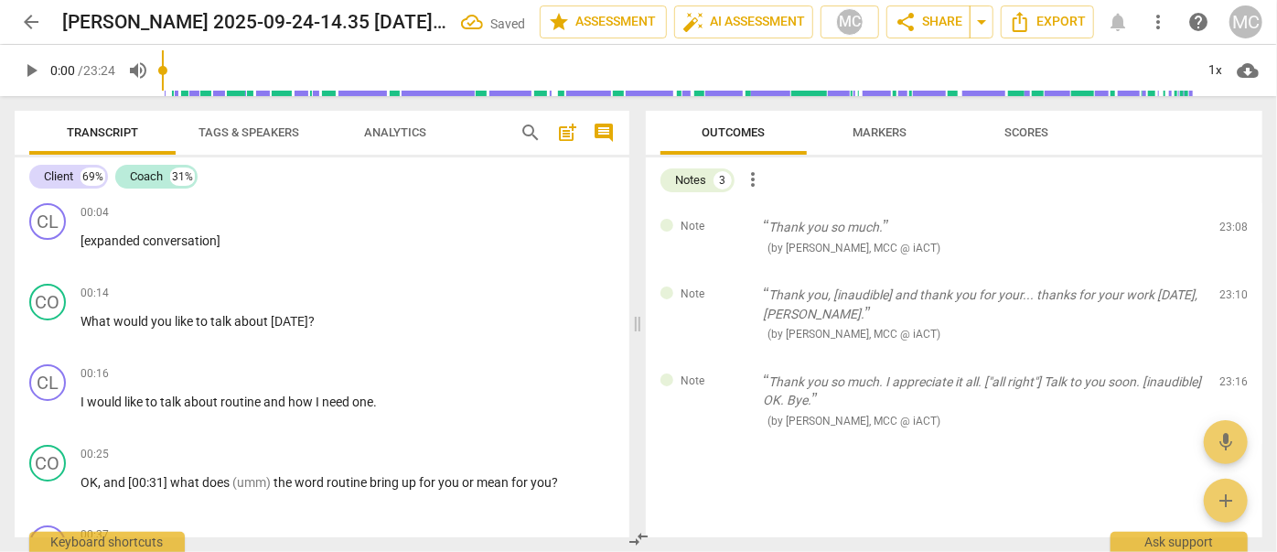
click at [1219, 232] on div "edit delete" at bounding box center [1217, 231] width 60 height 27
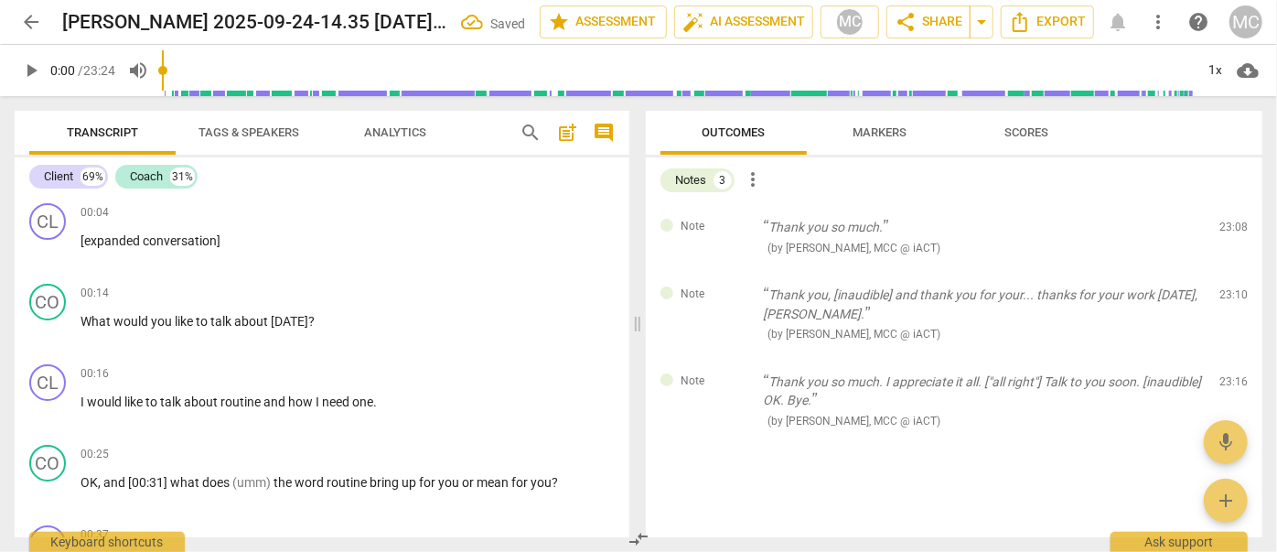
click at [1219, 232] on div "edit delete" at bounding box center [1217, 231] width 60 height 27
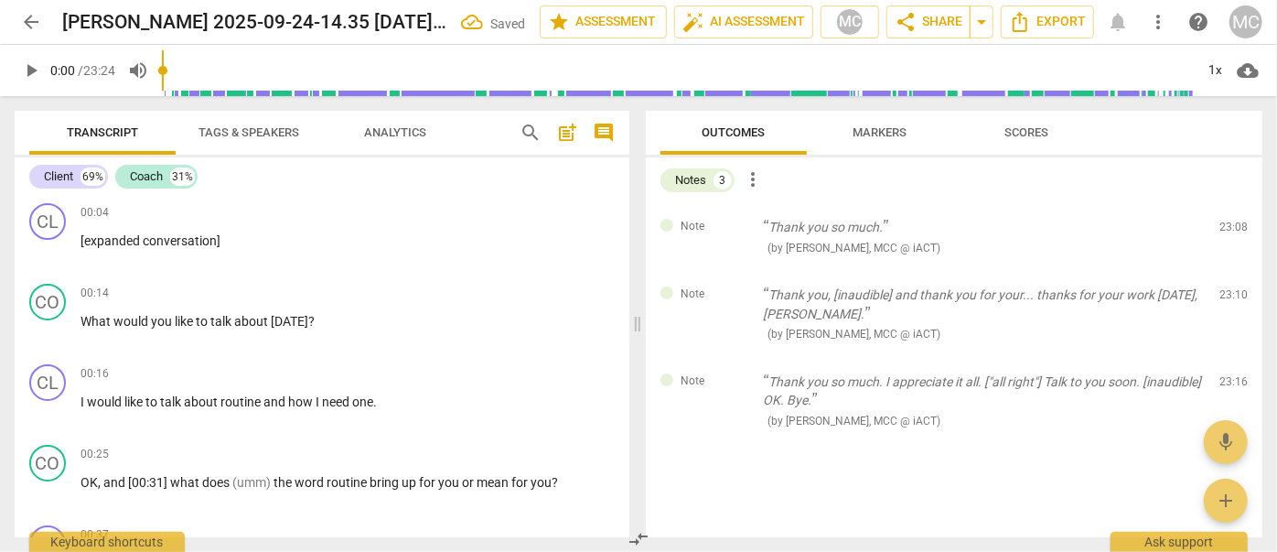
click at [1219, 232] on div "edit delete" at bounding box center [1217, 231] width 60 height 27
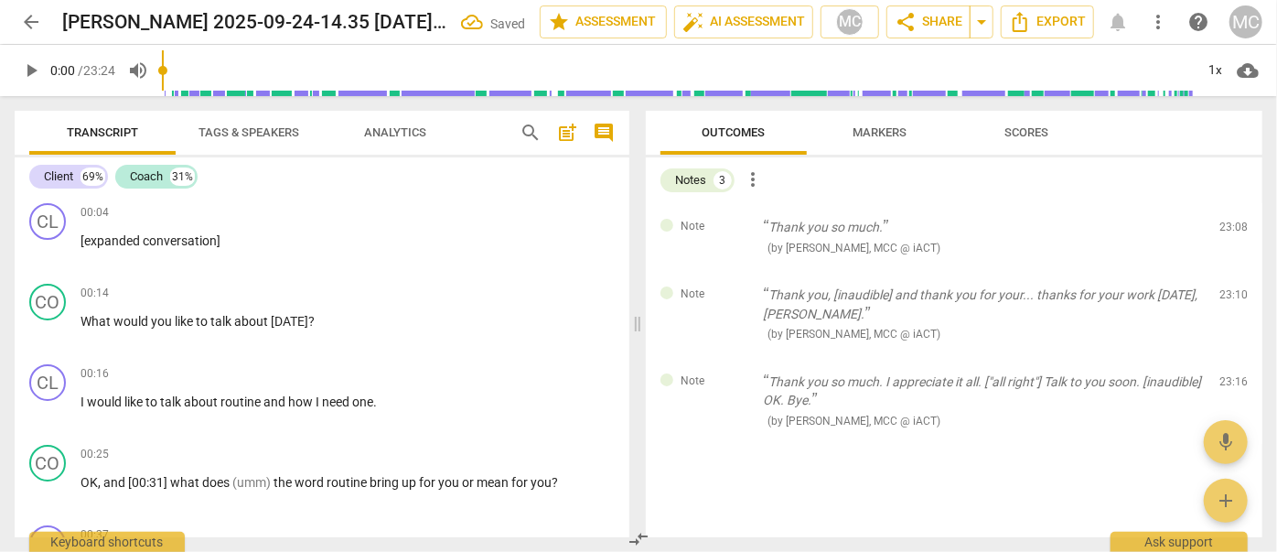
click at [1219, 232] on div "edit delete" at bounding box center [1217, 231] width 60 height 27
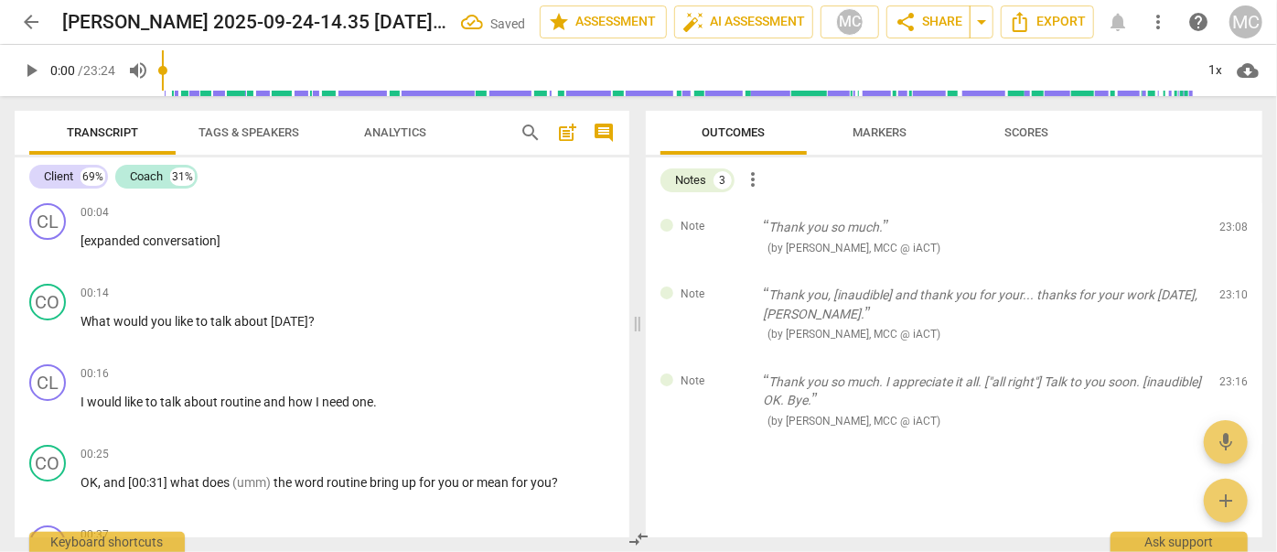
click at [1219, 232] on div "edit delete" at bounding box center [1217, 231] width 60 height 27
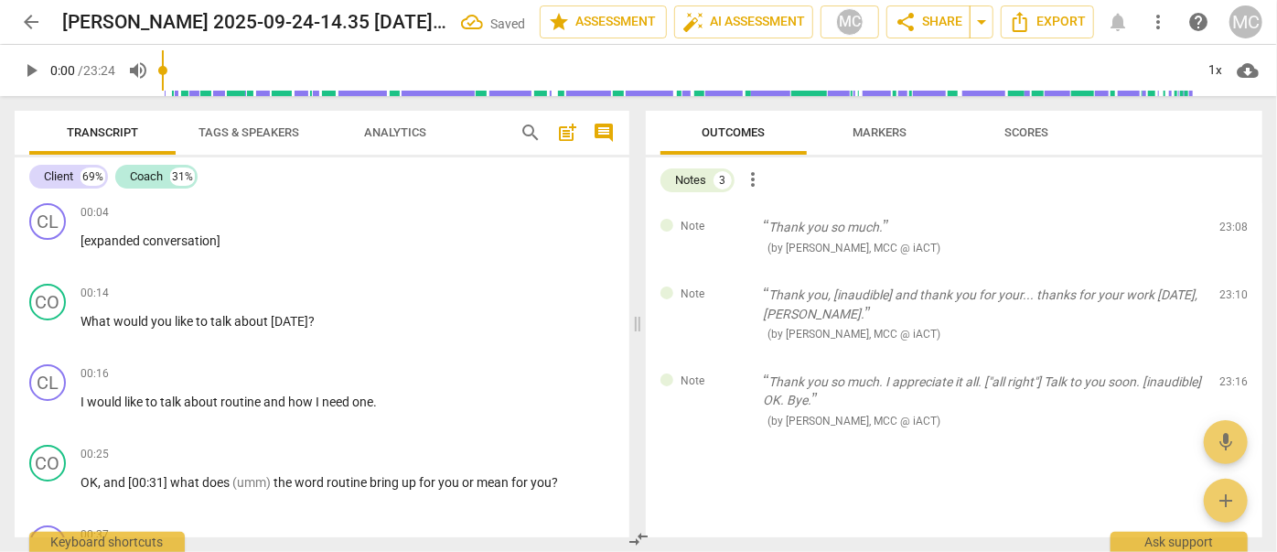
click at [1219, 232] on div "edit delete" at bounding box center [1217, 231] width 60 height 27
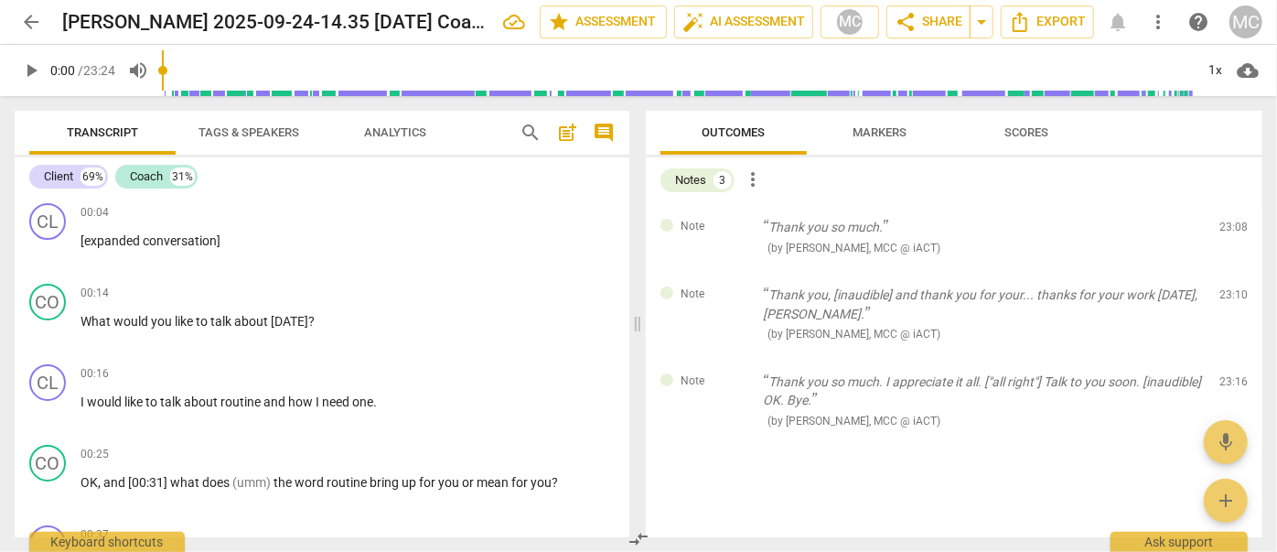
click at [1219, 232] on div "edit delete" at bounding box center [1217, 231] width 60 height 27
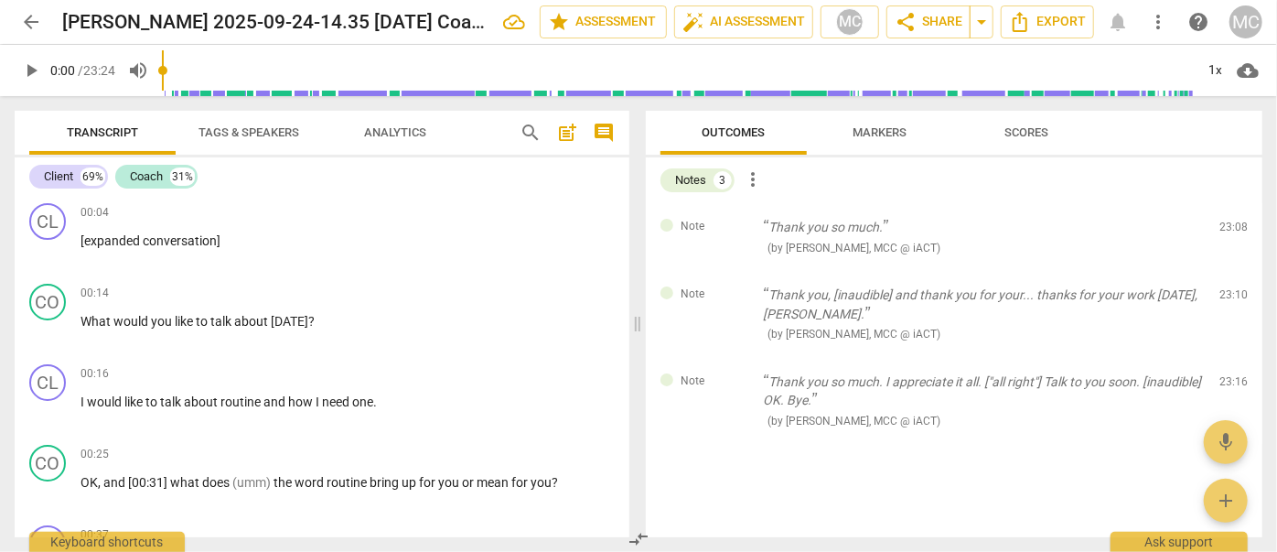
click at [1219, 232] on div "edit delete" at bounding box center [1217, 231] width 60 height 27
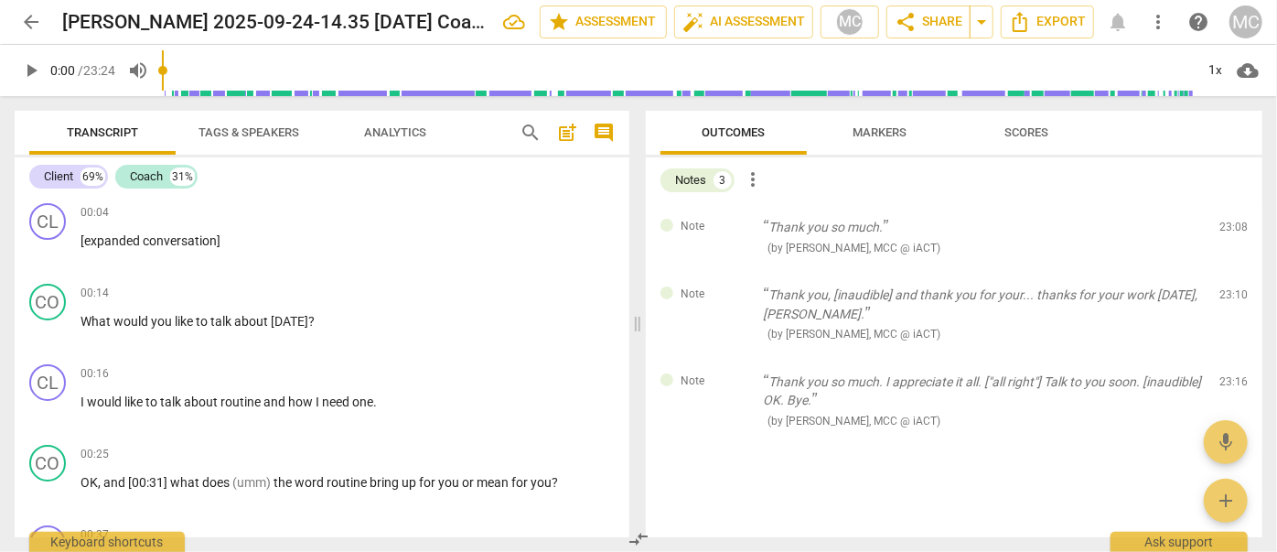
click at [1219, 232] on div "edit delete" at bounding box center [1217, 231] width 60 height 27
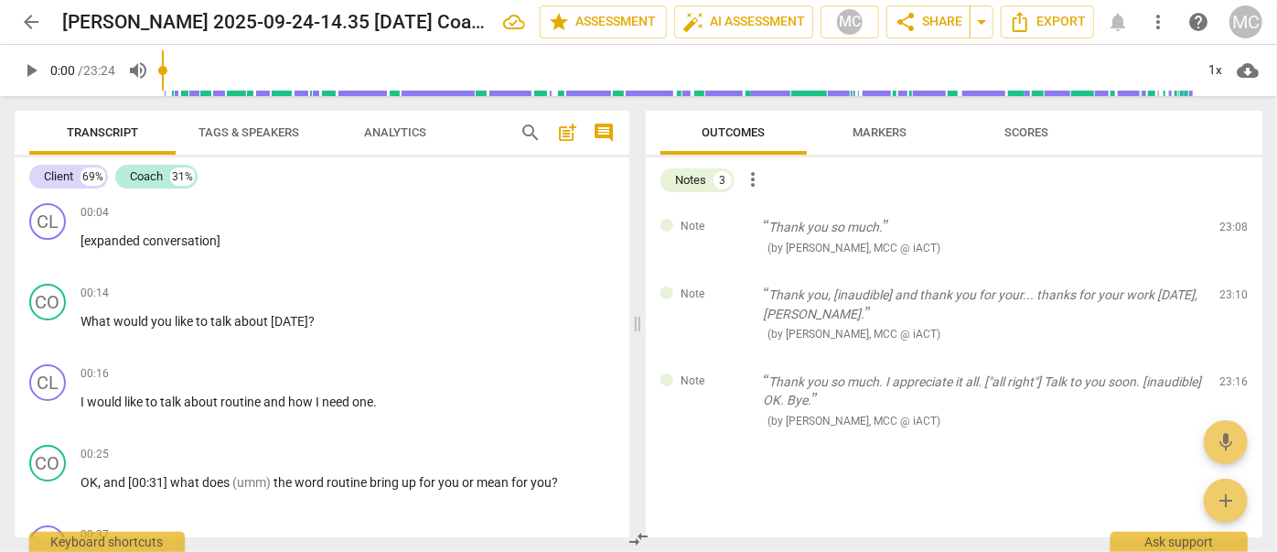
click at [1219, 232] on div "edit delete" at bounding box center [1217, 231] width 60 height 27
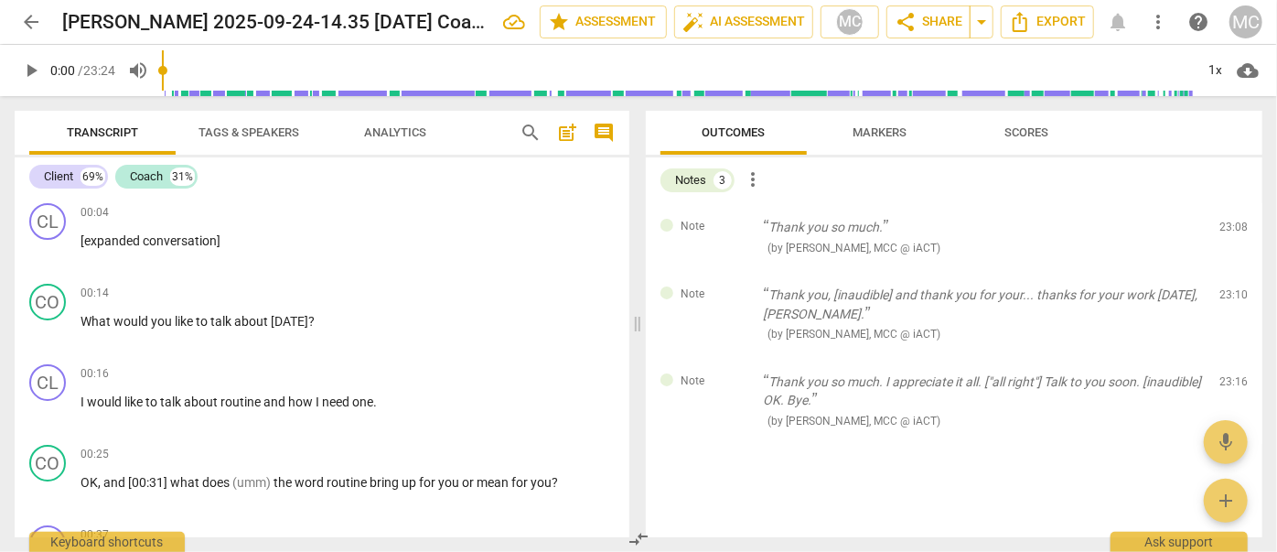
click at [1219, 232] on div "edit delete" at bounding box center [1217, 231] width 60 height 27
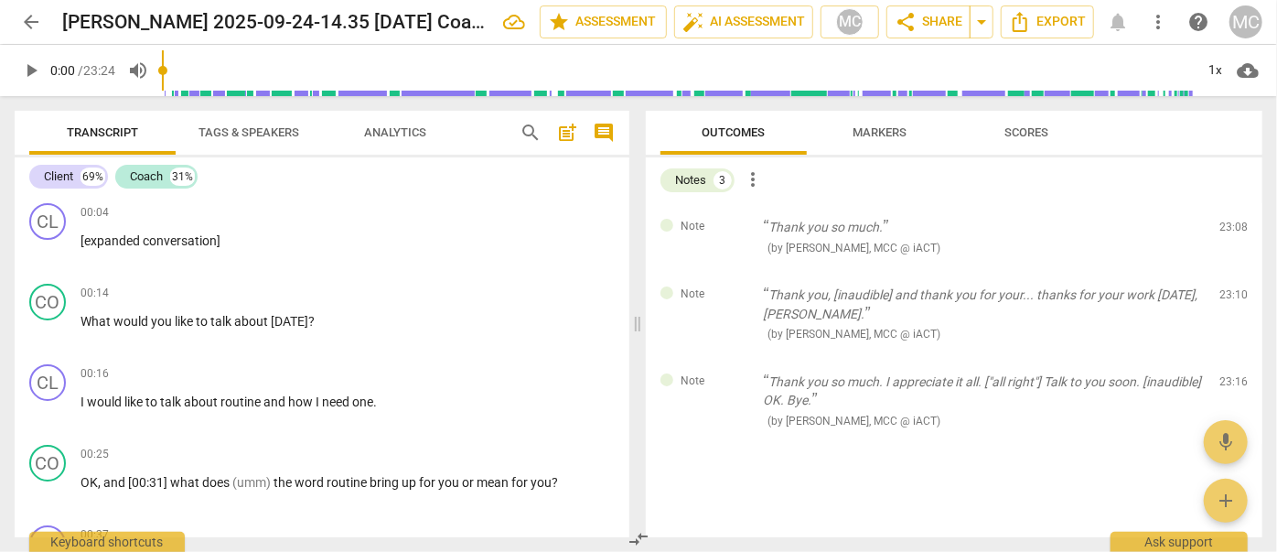
click at [1219, 232] on div "edit delete" at bounding box center [1217, 231] width 60 height 27
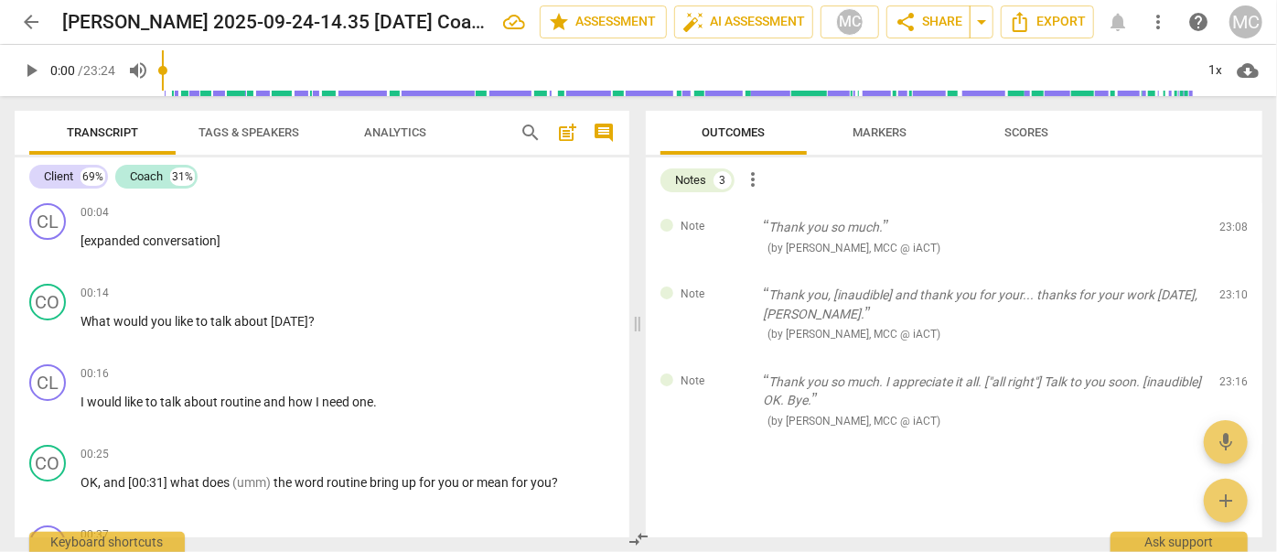
click at [1219, 232] on div "edit delete" at bounding box center [1217, 231] width 60 height 27
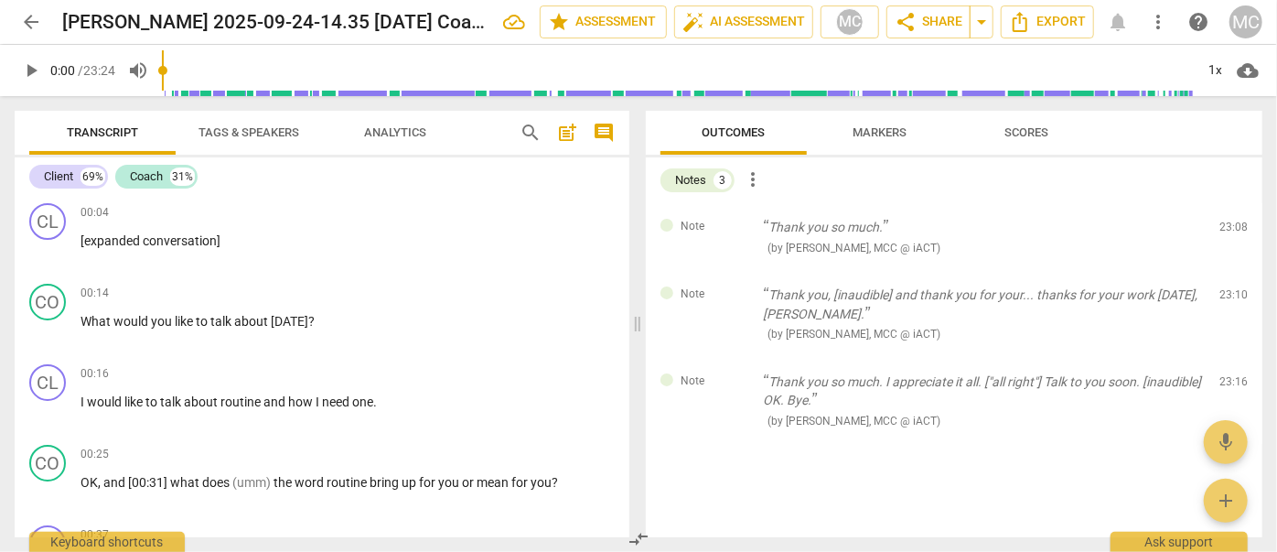
click at [1219, 232] on div "edit delete" at bounding box center [1217, 231] width 60 height 27
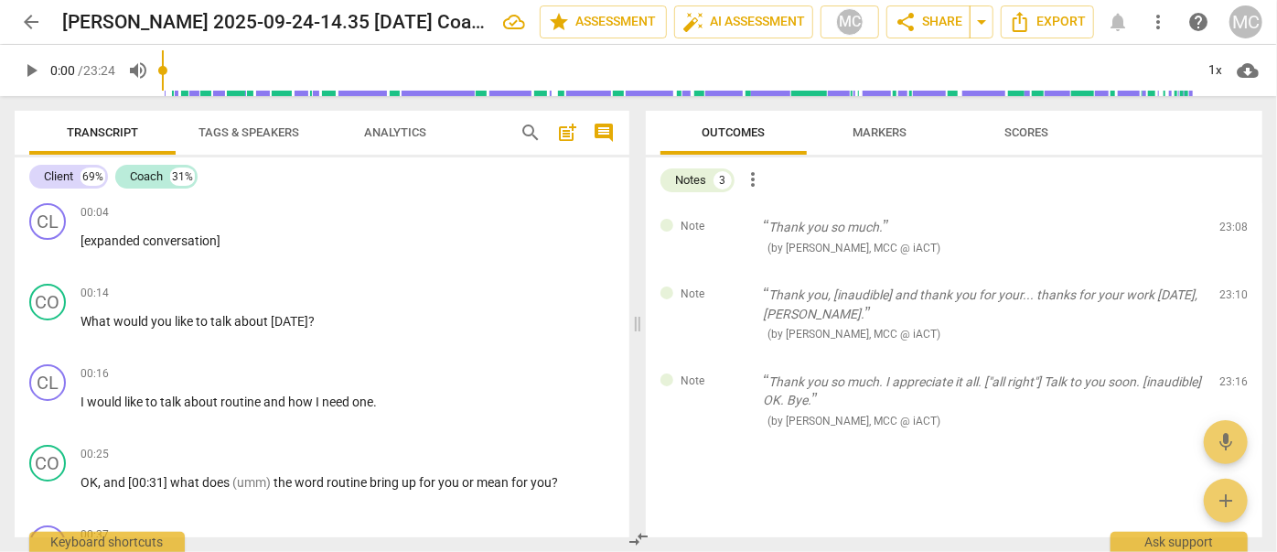
click at [1219, 232] on div "edit delete" at bounding box center [1217, 231] width 60 height 27
click at [1232, 233] on span "delete" at bounding box center [1235, 231] width 22 height 22
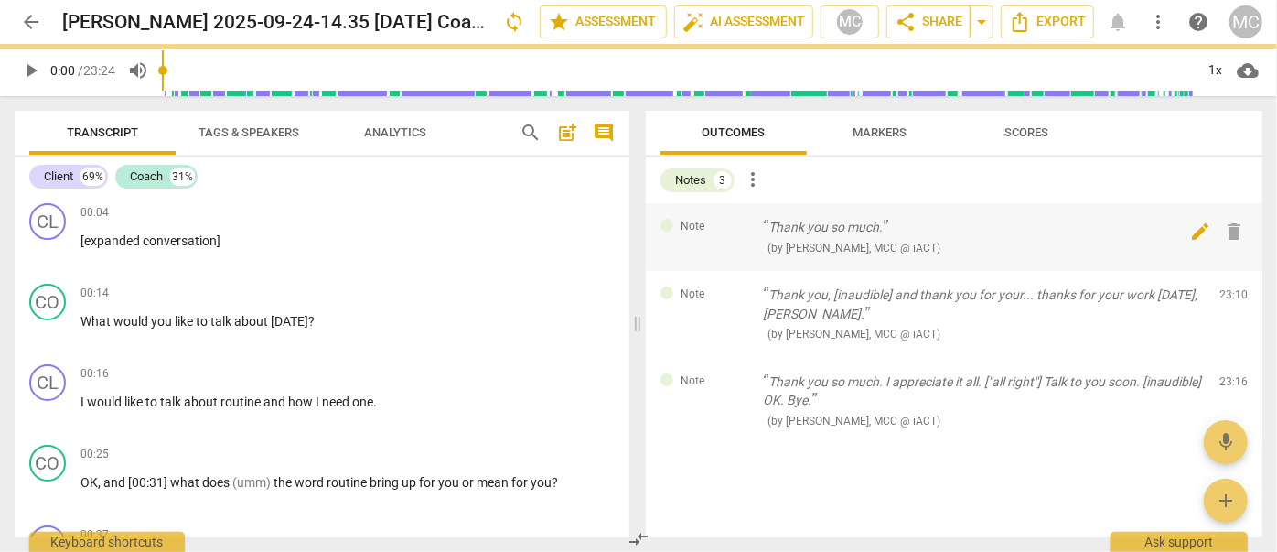
click at [1232, 271] on div "Note Thank you, [inaudible] and thank you for your... thanks for your work [DAT…" at bounding box center [954, 314] width 617 height 87
click at [1232, 288] on span "delete" at bounding box center [1235, 299] width 22 height 22
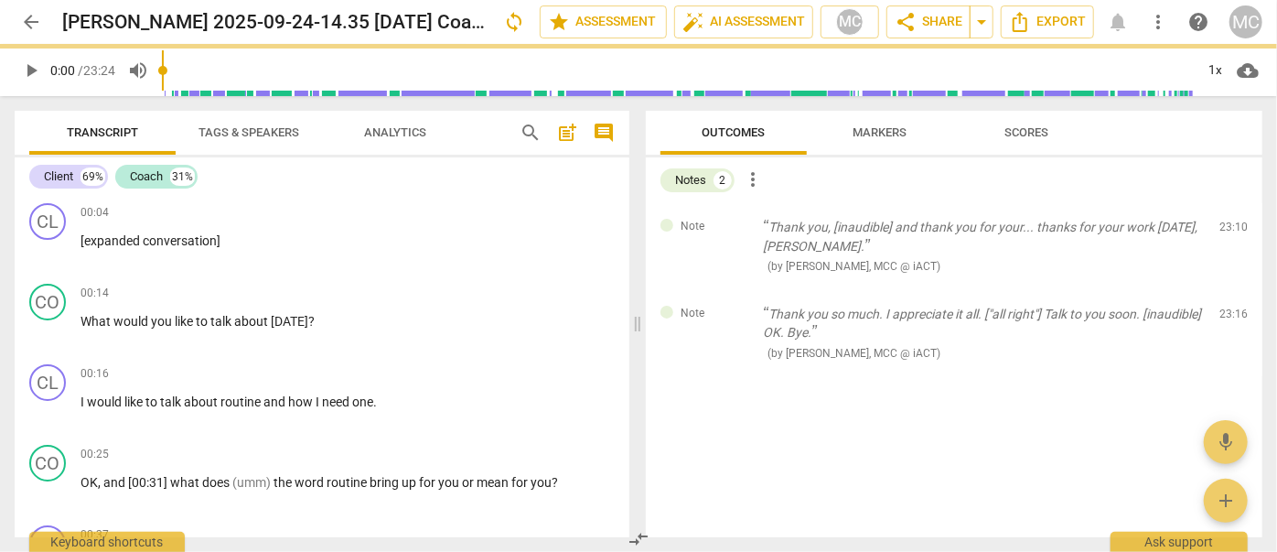
click at [1232, 233] on span "delete" at bounding box center [1235, 231] width 22 height 22
click at [1232, 290] on div "Note Thank you so much. I appreciate it all. ["all right"] Talk to you soon. [i…" at bounding box center [954, 333] width 617 height 87
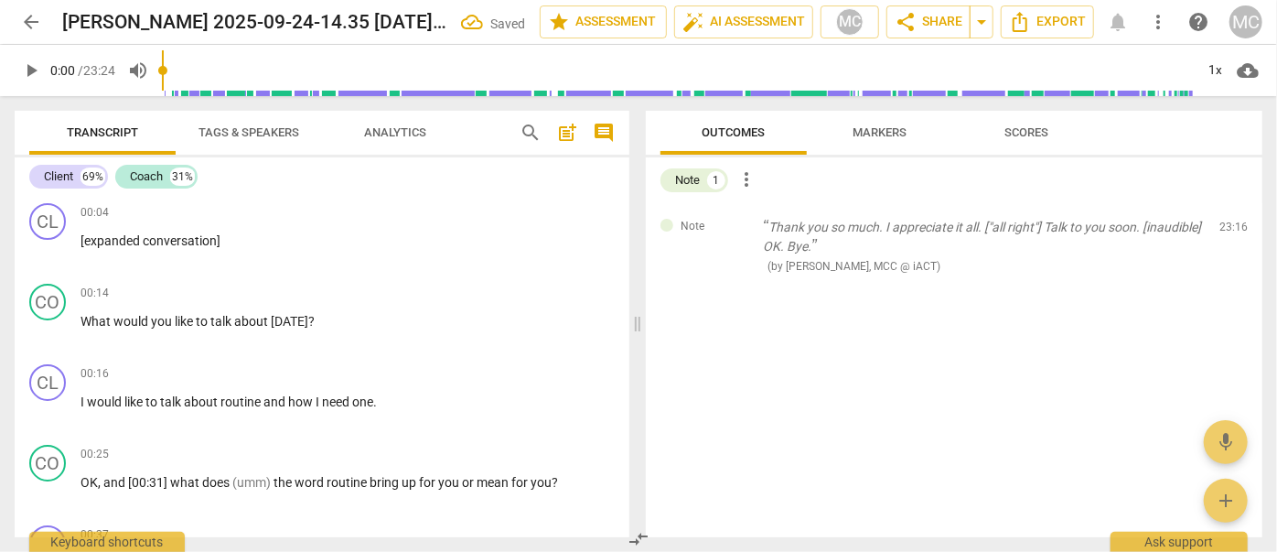
click at [1232, 233] on span "delete" at bounding box center [1235, 231] width 22 height 22
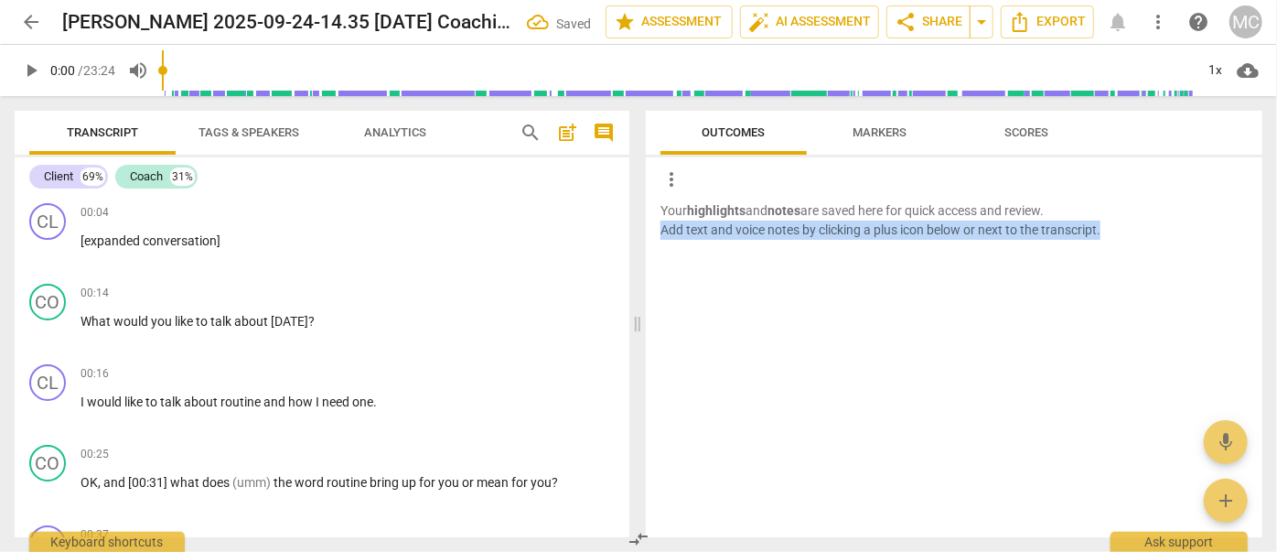
click at [1232, 233] on p "Your highlights and notes are saved here for quick access and review. Add text …" at bounding box center [953, 220] width 587 height 38
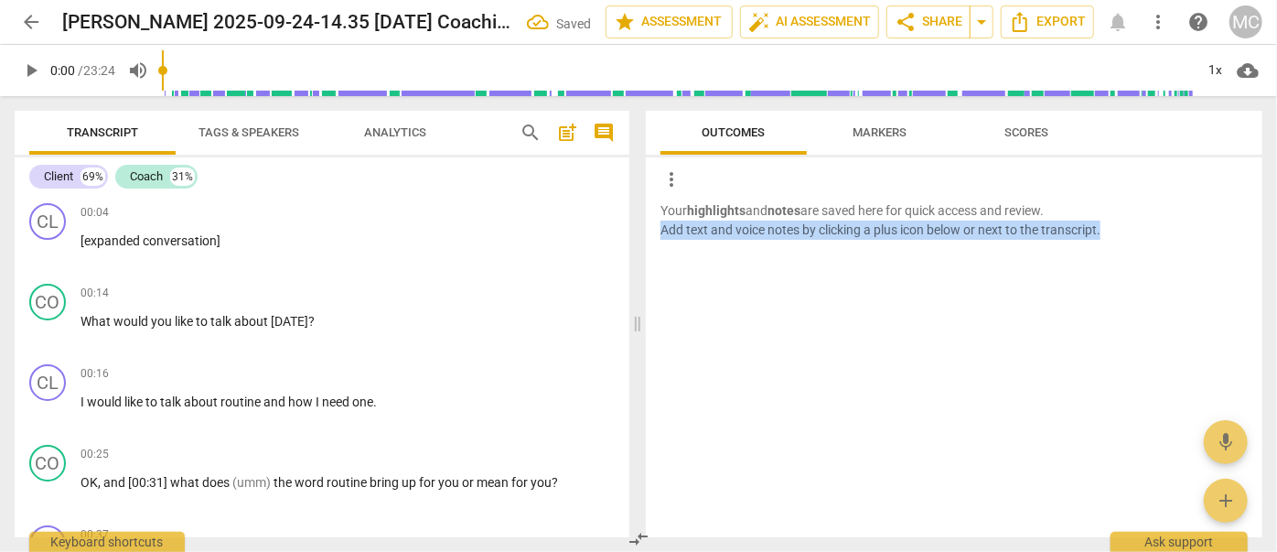
click at [1232, 233] on p "Your highlights and notes are saved here for quick access and review. Add text …" at bounding box center [953, 220] width 587 height 38
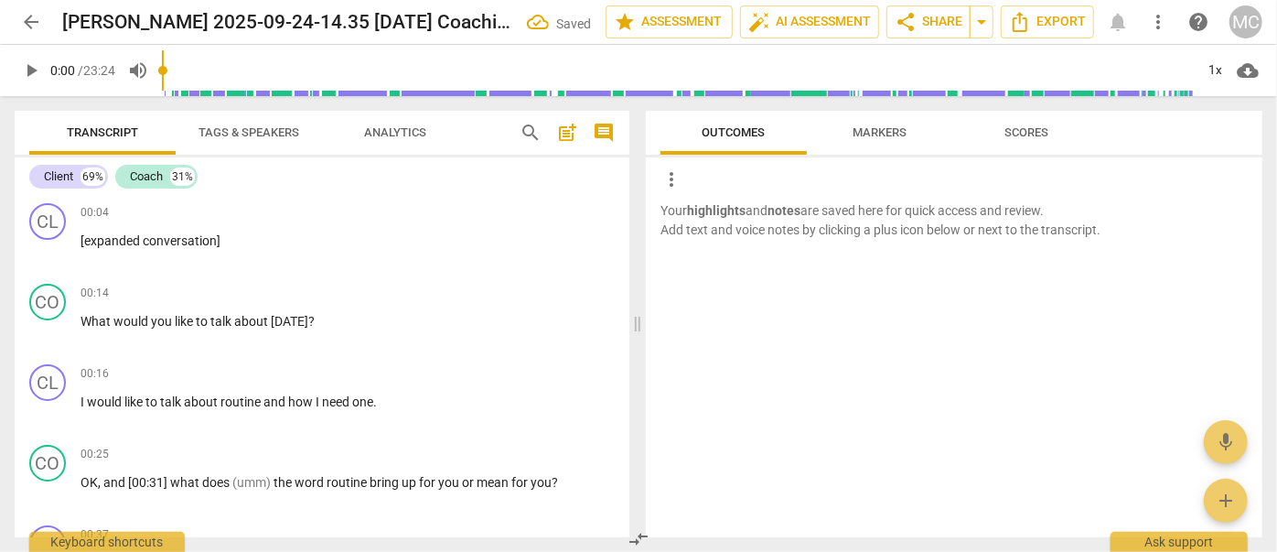
click at [778, 314] on div at bounding box center [954, 300] width 617 height 59
click at [1034, 28] on span "Export" at bounding box center [1047, 22] width 77 height 22
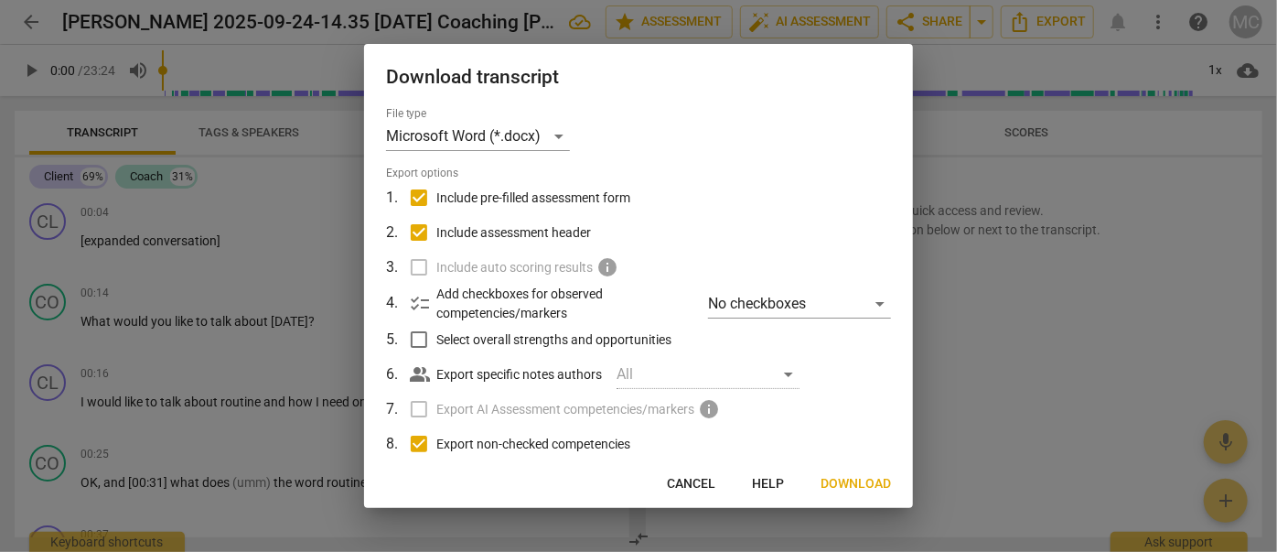
click at [842, 488] on span "Download" at bounding box center [856, 484] width 70 height 18
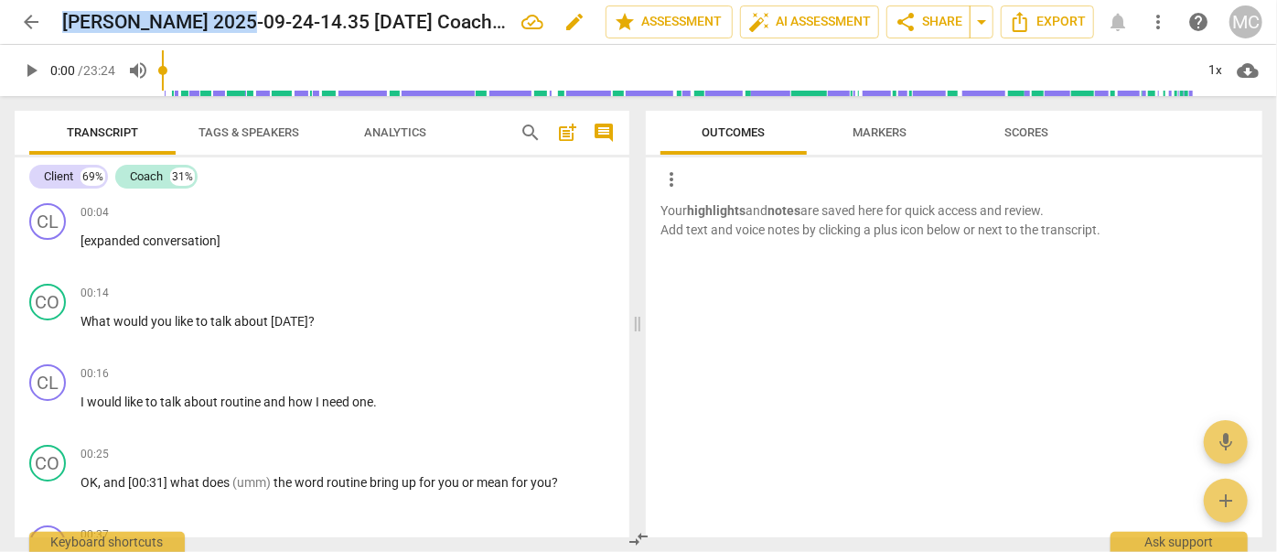
drag, startPoint x: 226, startPoint y: 17, endPoint x: 68, endPoint y: 18, distance: 158.3
click at [68, 18] on h2 "[PERSON_NAME] 2025-09-24-14.35 [DATE] Coaching [PERSON_NAME] Video-converted" at bounding box center [284, 22] width 445 height 23
copy h2 "[PERSON_NAME]"
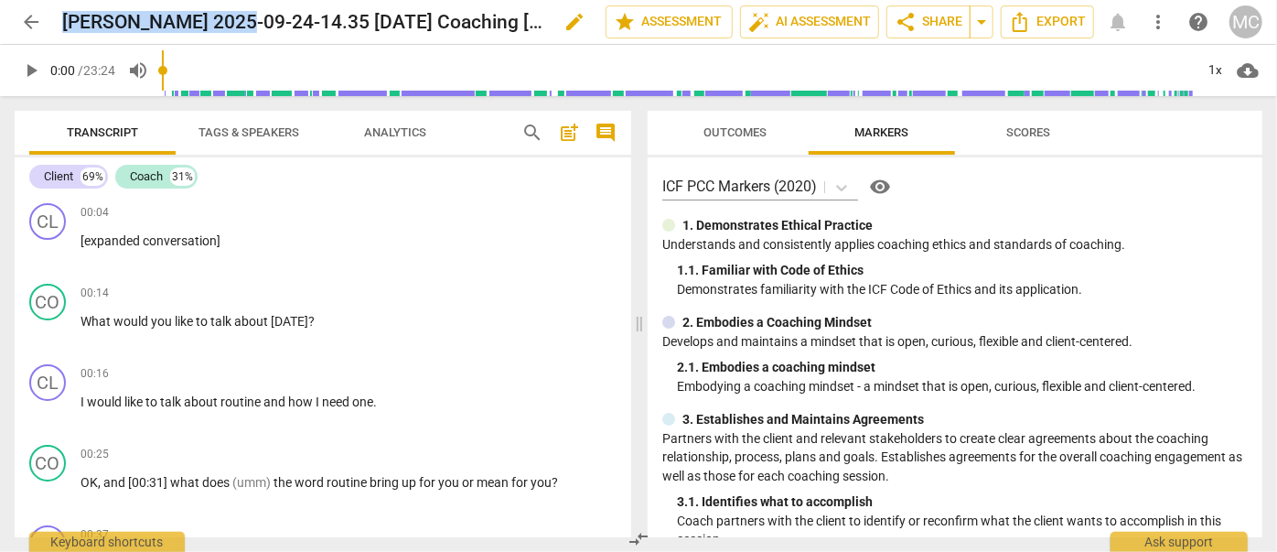
drag, startPoint x: 229, startPoint y: 19, endPoint x: 69, endPoint y: 29, distance: 160.4
click at [69, 29] on h2 "[PERSON_NAME] 2025-09-24-14.35 [DATE] Coaching [PERSON_NAME] Video-converted" at bounding box center [302, 22] width 481 height 23
copy h2 "[PERSON_NAME]"
click at [409, 137] on span "Analytics" at bounding box center [395, 132] width 62 height 14
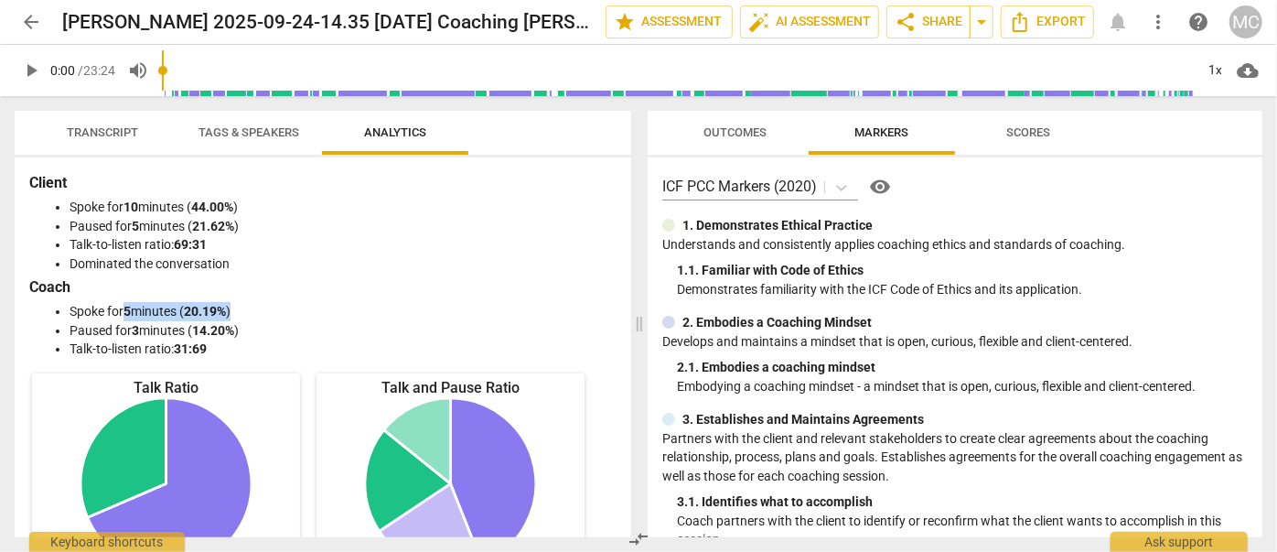
drag, startPoint x: 125, startPoint y: 304, endPoint x: 246, endPoint y: 309, distance: 120.9
click at [246, 309] on li "Spoke for 5 minutes ( 20.19% )" at bounding box center [341, 311] width 543 height 19
copy li "5 minutes ( 20.19% )"
drag, startPoint x: 136, startPoint y: 328, endPoint x: 263, endPoint y: 322, distance: 126.4
click at [263, 322] on li "Paused for 3 minutes ( 14.20% )" at bounding box center [341, 330] width 543 height 19
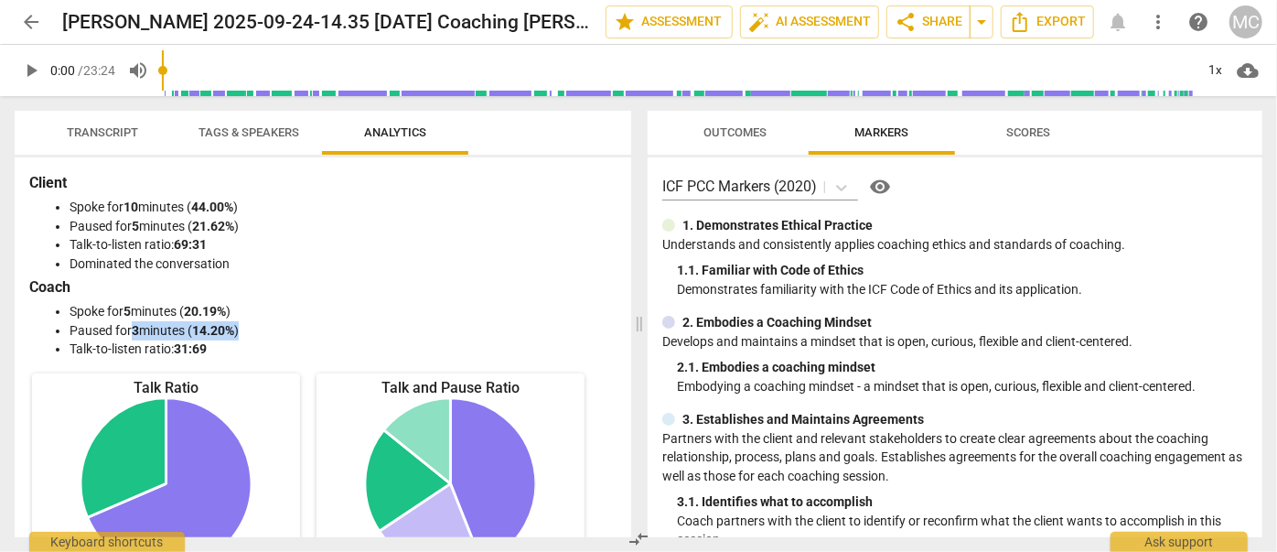
copy li "3 minutes ( 14.20% )"
drag, startPoint x: 130, startPoint y: 201, endPoint x: 256, endPoint y: 199, distance: 126.3
click at [256, 199] on li "Spoke for 10 minutes ( 44.00% )" at bounding box center [341, 207] width 543 height 19
copy li "10 minutes ( 44.00% )"
drag, startPoint x: 137, startPoint y: 221, endPoint x: 278, endPoint y: 224, distance: 140.9
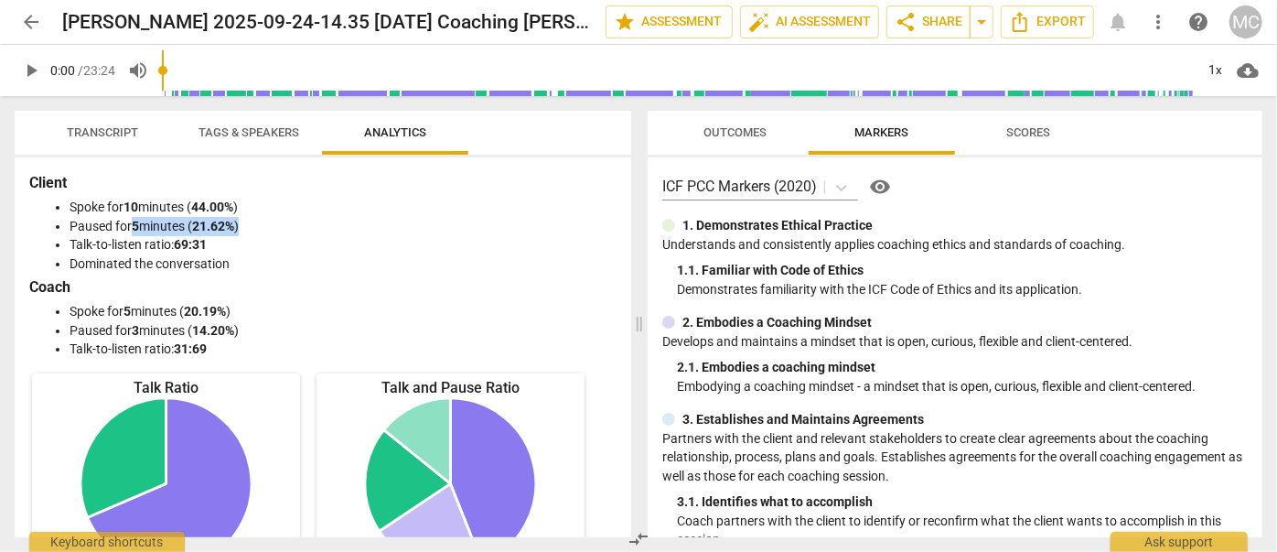
click at [278, 224] on li "Paused for 5 minutes ( 21.62% )" at bounding box center [341, 226] width 543 height 19
copy li "5 minutes ( 21.62% )"
click at [108, 129] on span "Transcript" at bounding box center [102, 132] width 71 height 14
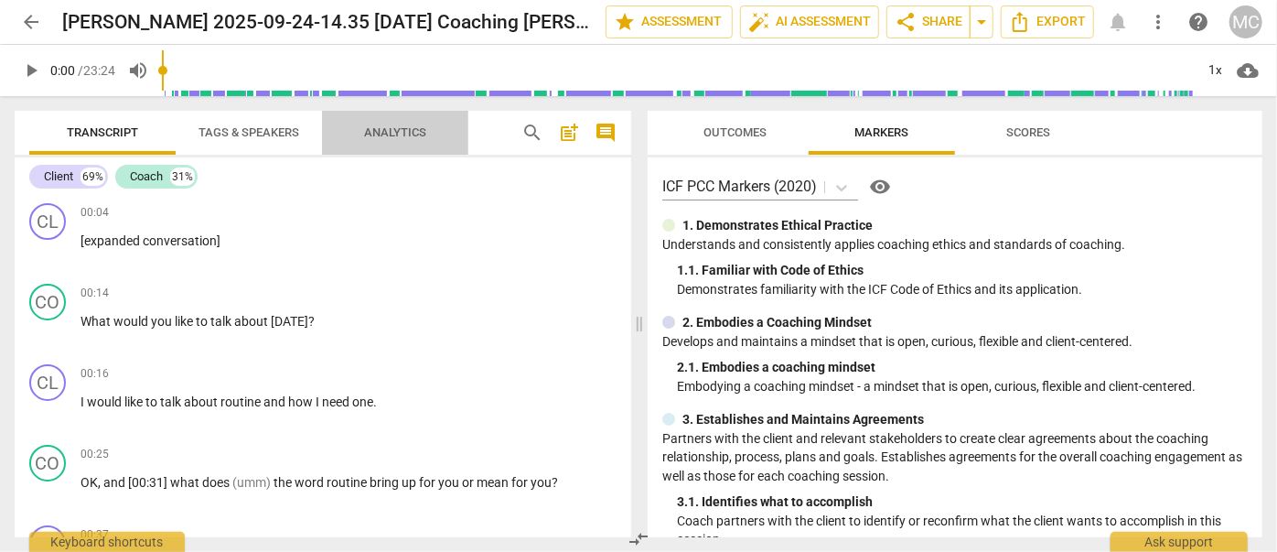
click at [442, 118] on button "Analytics" at bounding box center [395, 133] width 146 height 44
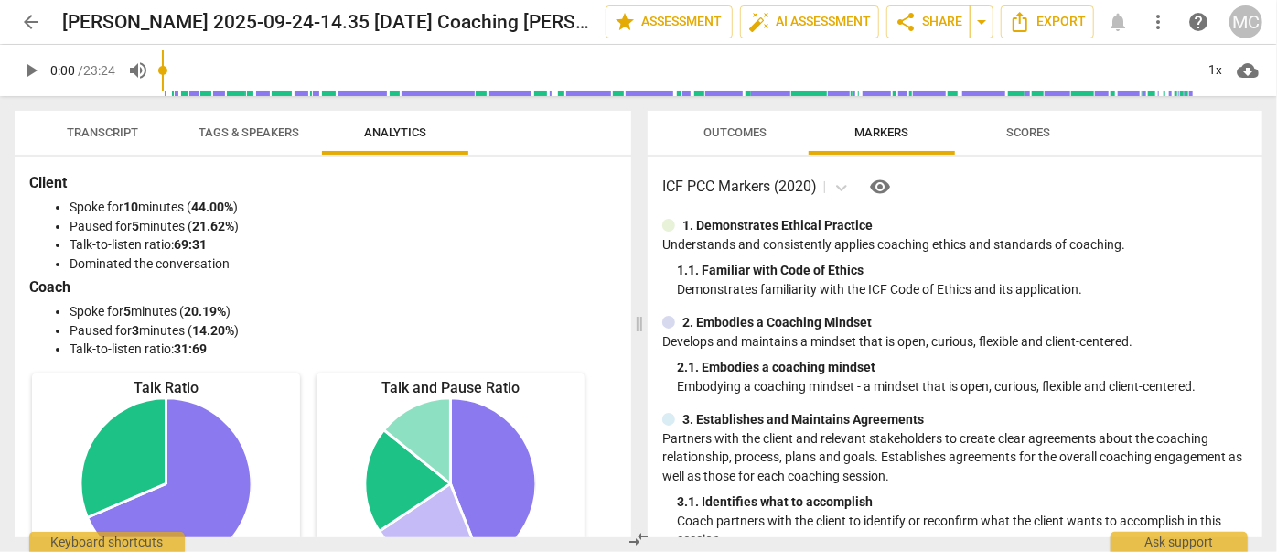
click at [32, 27] on span "arrow_back" at bounding box center [31, 22] width 22 height 22
